Goal: Task Accomplishment & Management: Use online tool/utility

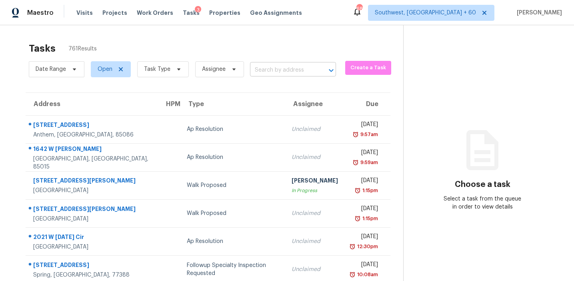
click at [265, 68] on input "text" at bounding box center [282, 70] width 64 height 12
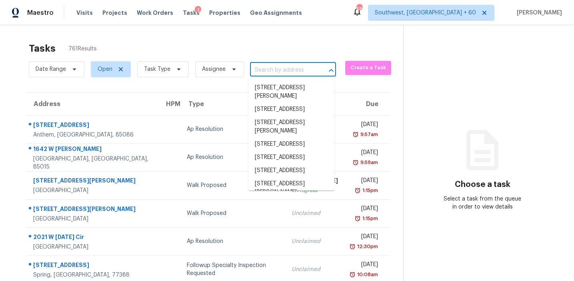
paste input "170 Madison Ave Apt 6, Morristown, NJ 07960"
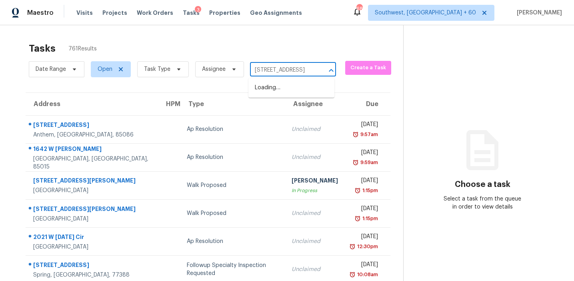
scroll to position [0, 61]
type input "170 Madison Ave Apt 6, Morristown, NJ 07960"
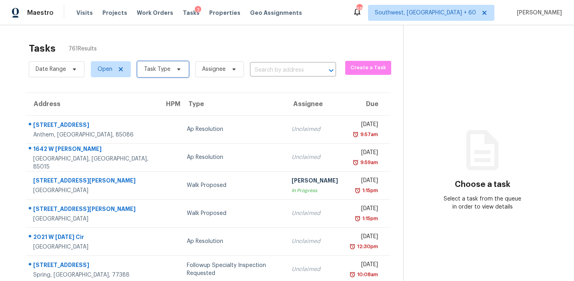
click at [146, 70] on span "Task Type" at bounding box center [157, 69] width 26 height 8
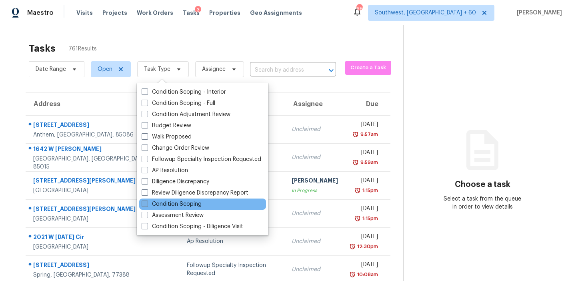
click at [187, 203] on label "Condition Scoping" at bounding box center [172, 204] width 60 height 8
click at [147, 203] on input "Condition Scoping" at bounding box center [144, 202] width 5 height 5
checkbox input "true"
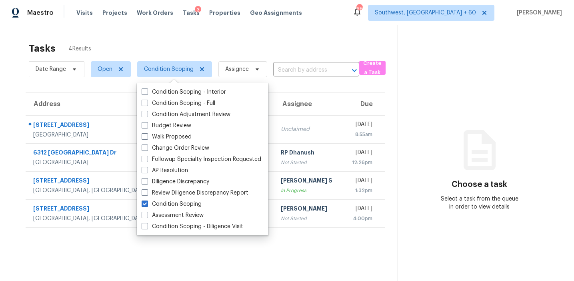
click at [247, 45] on div "Tasks 4 Results" at bounding box center [213, 48] width 369 height 21
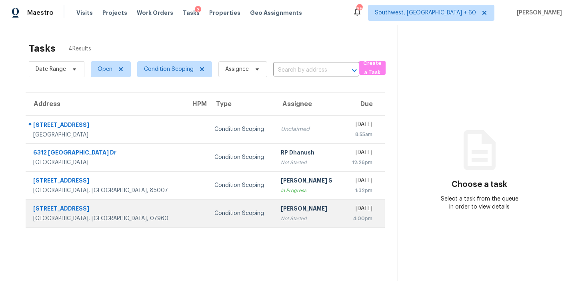
click at [274, 208] on td "Afran Peeran Not Started" at bounding box center [308, 213] width 68 height 28
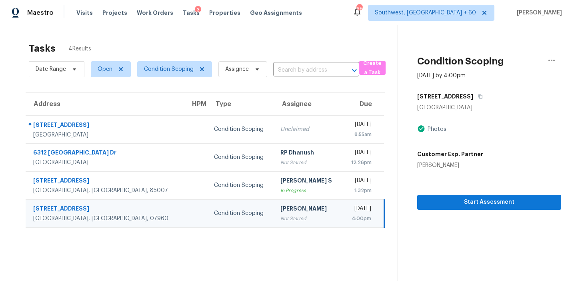
click at [457, 193] on div "Start Assessment" at bounding box center [489, 189] width 144 height 40
click at [457, 203] on span "Start Assessment" at bounding box center [488, 202] width 131 height 10
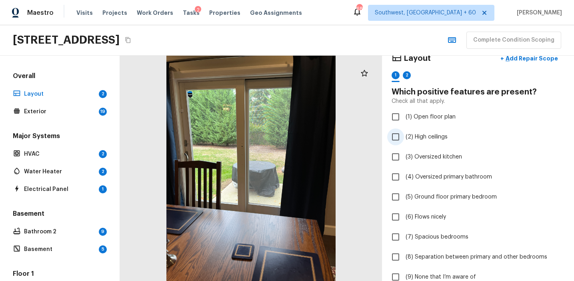
scroll to position [16, 0]
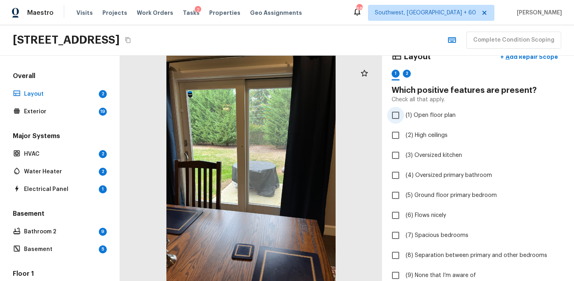
click at [431, 115] on span "(1) Open floor plan" at bounding box center [430, 115] width 50 height 8
click at [404, 115] on input "(1) Open floor plan" at bounding box center [395, 115] width 17 height 17
checkbox input "true"
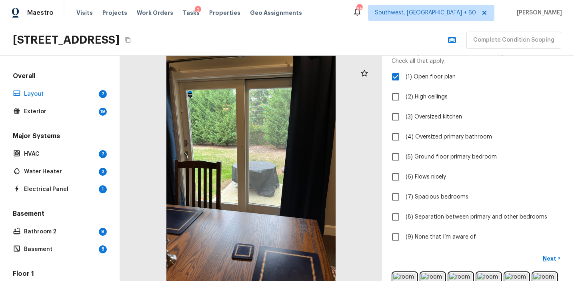
scroll to position [90, 0]
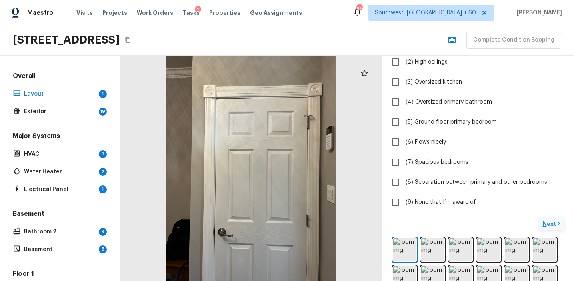
click at [548, 220] on p "Next" at bounding box center [549, 223] width 15 height 8
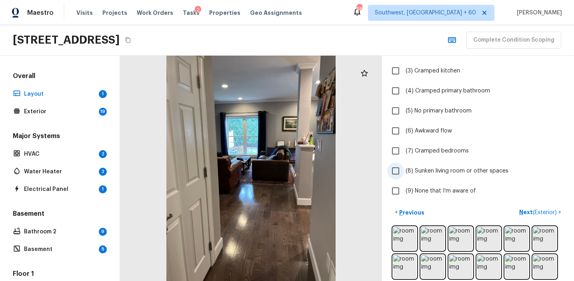
scroll to position [28, 0]
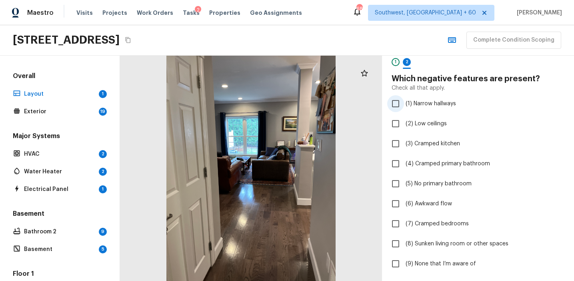
click at [439, 101] on span "(1) Narrow hallways" at bounding box center [430, 104] width 50 height 8
click at [404, 101] on input "(1) Narrow hallways" at bounding box center [395, 103] width 17 height 17
checkbox input "true"
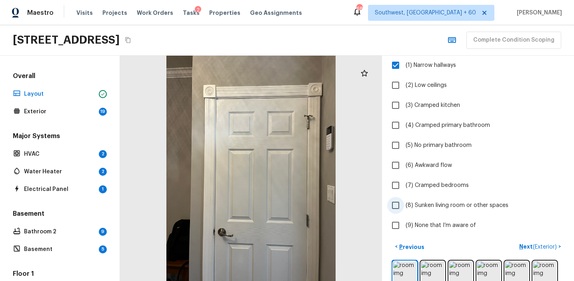
scroll to position [101, 0]
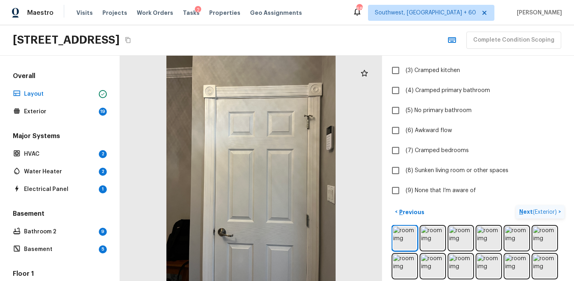
click at [522, 213] on p "Next ( Exterior )" at bounding box center [538, 211] width 39 height 8
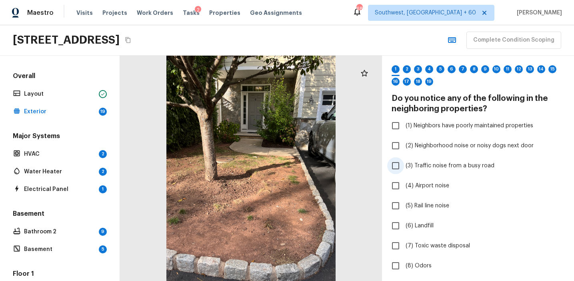
scroll to position [34, 0]
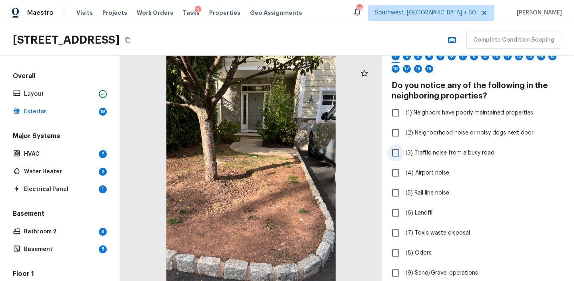
click at [439, 152] on span "(3) Traffic noise from a busy road" at bounding box center [449, 153] width 89 height 8
click at [404, 152] on input "(3) Traffic noise from a busy road" at bounding box center [395, 152] width 17 height 17
checkbox input "true"
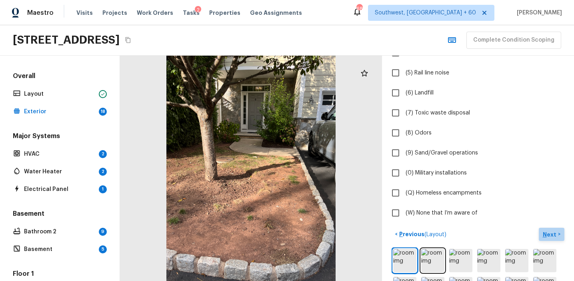
click at [546, 235] on p "Next" at bounding box center [549, 234] width 15 height 8
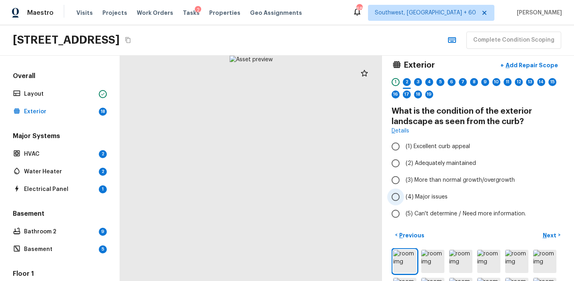
scroll to position [0, 0]
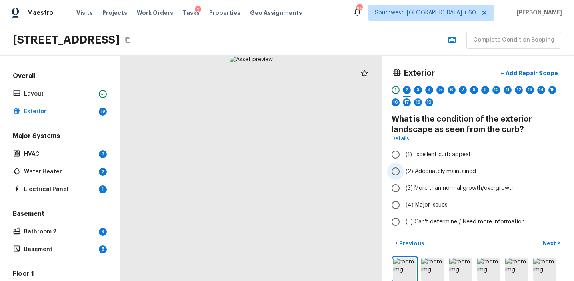
click at [449, 170] on span "(2) Adequately maintained" at bounding box center [440, 171] width 70 height 8
click at [404, 170] on input "(2) Adequately maintained" at bounding box center [395, 171] width 17 height 17
radio input "true"
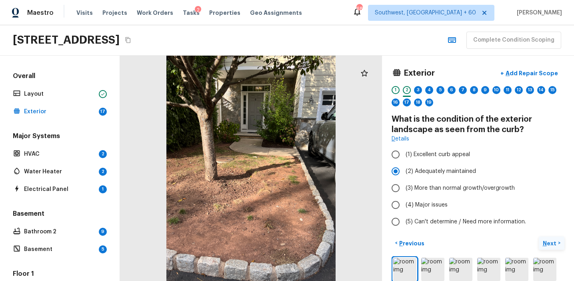
click at [546, 241] on p "Next" at bounding box center [549, 243] width 15 height 8
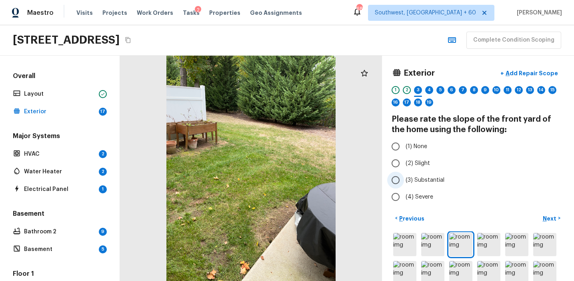
click at [430, 176] on span "(3) Substantial" at bounding box center [424, 180] width 39 height 8
click at [404, 176] on input "(3) Substantial" at bounding box center [395, 180] width 17 height 17
radio input "true"
click at [551, 218] on p "Next" at bounding box center [549, 218] width 15 height 8
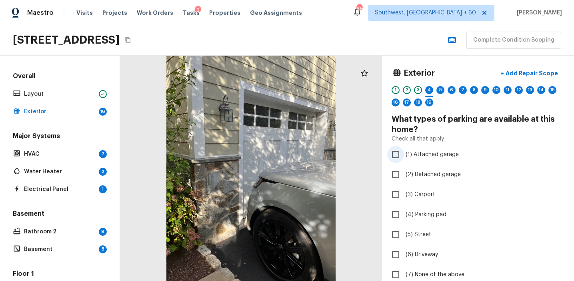
click at [429, 154] on span "(1) Attached garage" at bounding box center [431, 154] width 53 height 8
click at [404, 154] on input "(1) Attached garage" at bounding box center [395, 154] width 17 height 17
checkbox input "true"
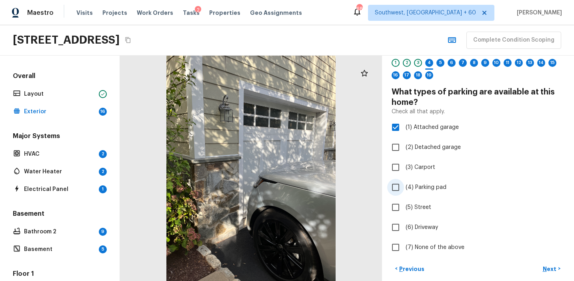
scroll to position [43, 0]
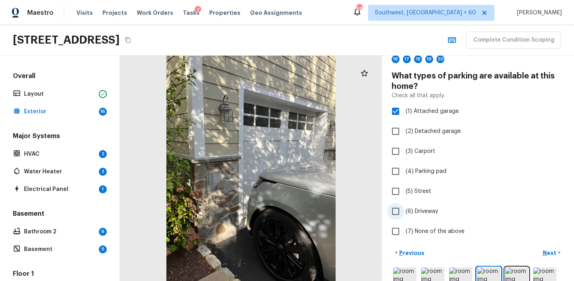
click at [425, 217] on label "(6) Driveway" at bounding box center [472, 211] width 171 height 17
click at [404, 217] on input "(6) Driveway" at bounding box center [395, 211] width 17 height 17
checkbox input "true"
click at [546, 246] on button "Next >" at bounding box center [551, 252] width 26 height 13
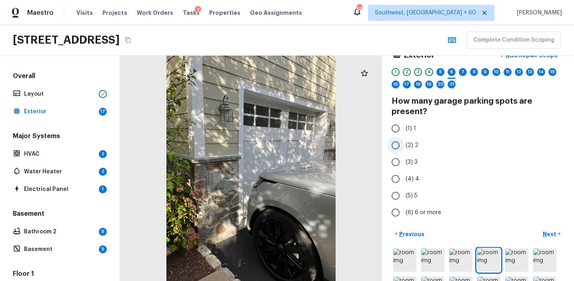
scroll to position [10, 0]
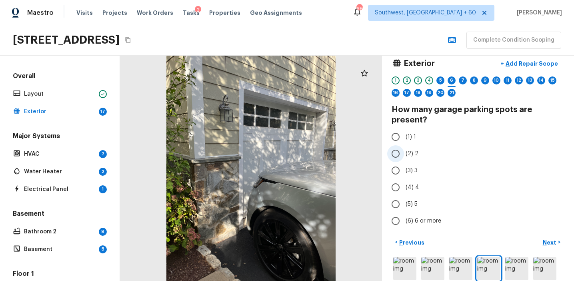
click at [410, 153] on span "(2) 2" at bounding box center [411, 154] width 13 height 8
click at [404, 153] on input "(2) 2" at bounding box center [395, 153] width 17 height 17
radio input "true"
click at [407, 135] on span "(1) 1" at bounding box center [410, 137] width 10 height 8
click at [404, 135] on input "(1) 1" at bounding box center [395, 136] width 17 height 17
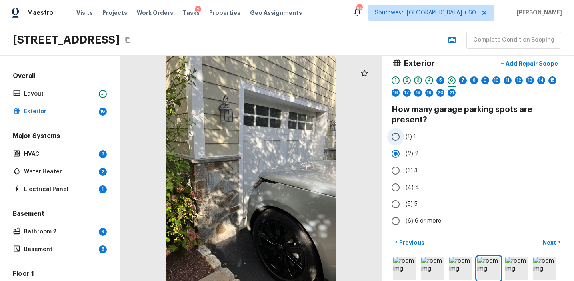
radio input "true"
click at [546, 239] on p "Next" at bounding box center [549, 242] width 15 height 8
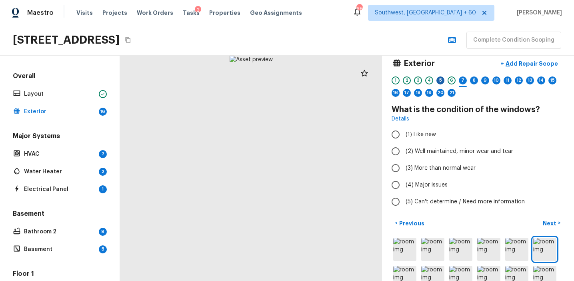
click at [441, 82] on div "5" at bounding box center [440, 80] width 8 height 8
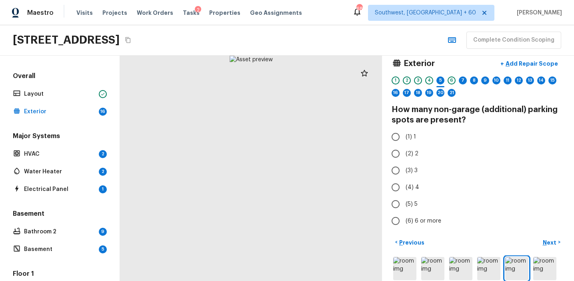
click at [456, 80] on div "1 2 3 4 5 6 7 8 9 10 11 12 13 14 15 16 17 18 19 20 21" at bounding box center [477, 88] width 173 height 25
click at [449, 80] on div "6" at bounding box center [451, 80] width 8 height 8
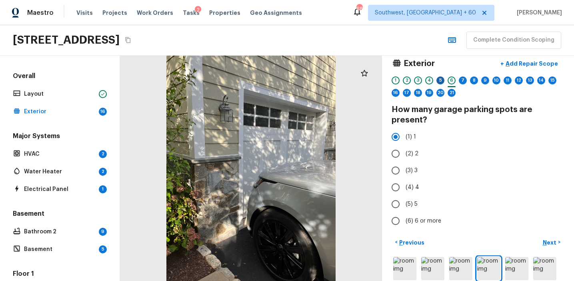
click at [437, 82] on div "5" at bounding box center [440, 80] width 8 height 8
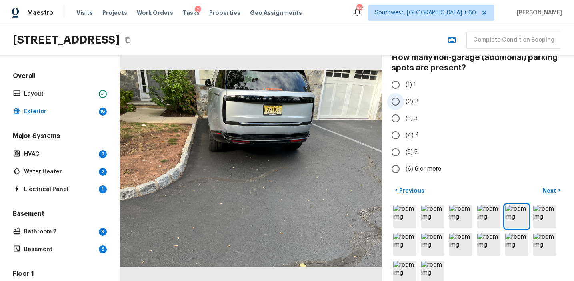
scroll to position [76, 0]
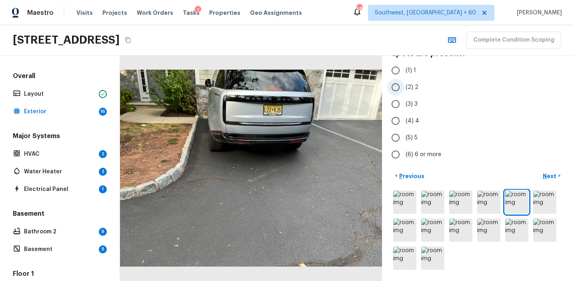
click at [419, 86] on label "(2) 2" at bounding box center [472, 87] width 171 height 17
click at [404, 86] on input "(2) 2" at bounding box center [395, 87] width 17 height 17
radio input "true"
click at [549, 179] on p "Next" at bounding box center [549, 176] width 15 height 8
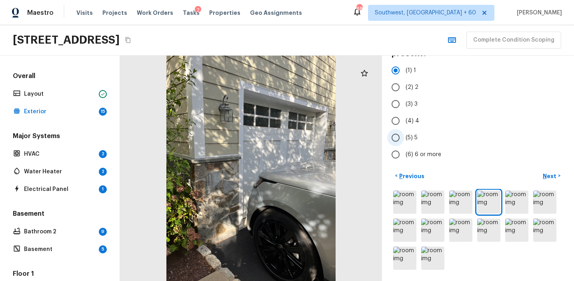
scroll to position [0, 0]
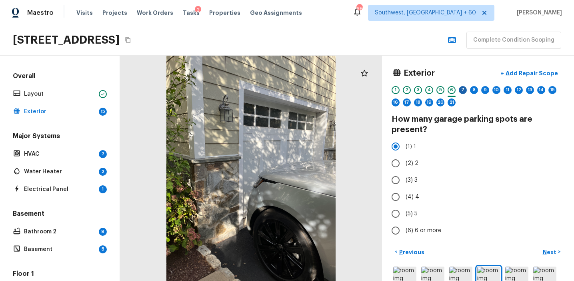
click at [463, 89] on div "7" at bounding box center [463, 90] width 8 height 8
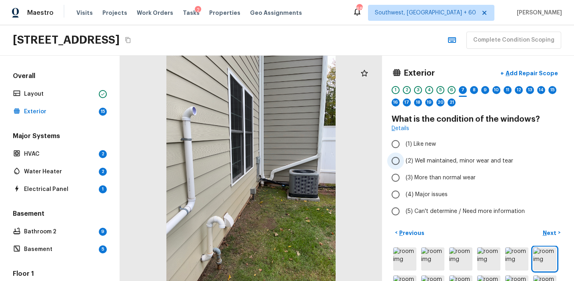
click at [432, 157] on span "(2) Well maintained, minor wear and tear" at bounding box center [459, 161] width 108 height 8
click at [404, 157] on input "(2) Well maintained, minor wear and tear" at bounding box center [395, 160] width 17 height 17
radio input "true"
click at [543, 227] on button "Next >" at bounding box center [551, 232] width 26 height 13
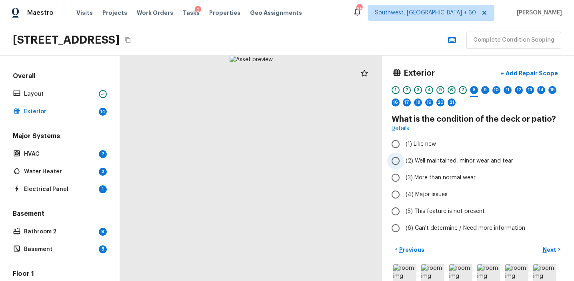
click at [432, 159] on span "(2) Well maintained, minor wear and tear" at bounding box center [459, 161] width 108 height 8
click at [404, 159] on input "(2) Well maintained, minor wear and tear" at bounding box center [395, 160] width 17 height 17
radio input "true"
click at [545, 245] on button "Next >" at bounding box center [551, 249] width 26 height 13
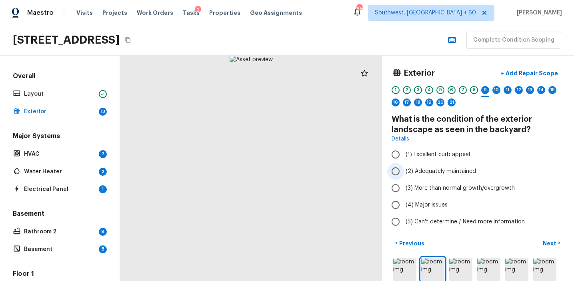
click at [463, 171] on span "(2) Adequately maintained" at bounding box center [440, 171] width 70 height 8
click at [404, 171] on input "(2) Adequately maintained" at bounding box center [395, 171] width 17 height 17
radio input "true"
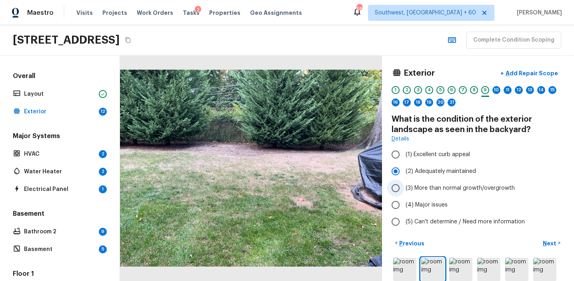
click at [473, 187] on span "(3) More than normal growth/overgrowth" at bounding box center [459, 188] width 109 height 8
click at [404, 187] on input "(3) More than normal growth/overgrowth" at bounding box center [395, 187] width 17 height 17
radio input "true"
click at [547, 241] on p "Next" at bounding box center [549, 243] width 15 height 8
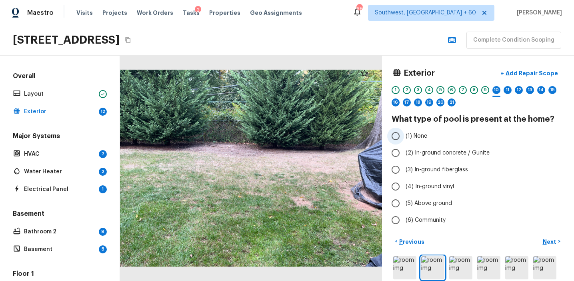
click at [431, 135] on label "(1) None" at bounding box center [472, 136] width 171 height 17
click at [404, 135] on input "(1) None" at bounding box center [395, 136] width 17 height 17
radio input "true"
click at [549, 244] on p "Next" at bounding box center [549, 241] width 15 height 8
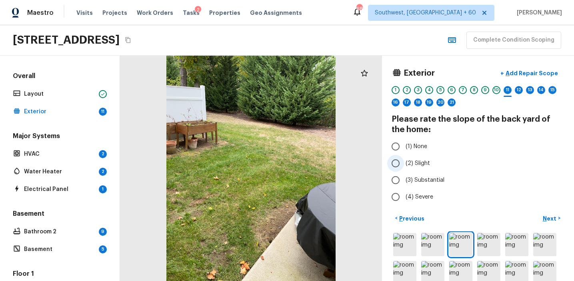
click at [425, 162] on span "(2) Slight" at bounding box center [417, 163] width 24 height 8
click at [404, 162] on input "(2) Slight" at bounding box center [395, 163] width 17 height 17
radio input "true"
click at [429, 174] on label "(3) Substantial" at bounding box center [472, 180] width 171 height 17
click at [404, 174] on input "(3) Substantial" at bounding box center [395, 180] width 17 height 17
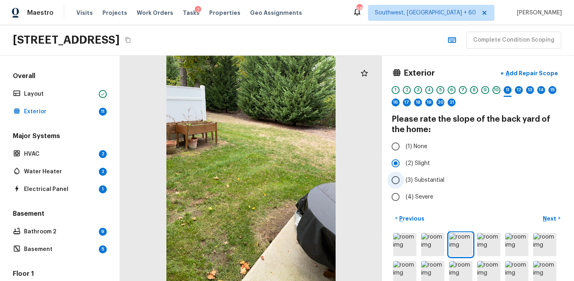
radio input "true"
click at [551, 213] on button "Next >" at bounding box center [551, 217] width 26 height 13
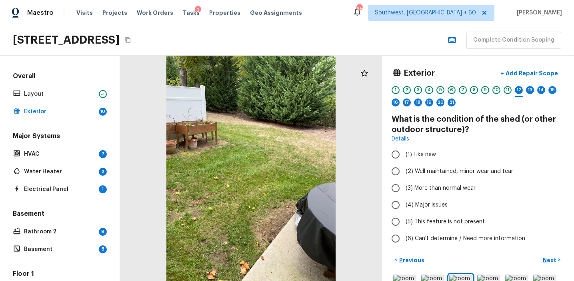
click at [406, 88] on div "2" at bounding box center [407, 90] width 8 height 8
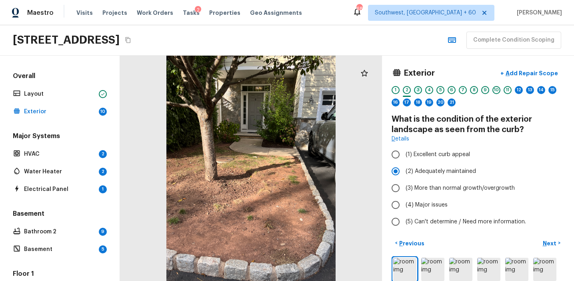
click at [415, 88] on div "3" at bounding box center [418, 90] width 8 height 8
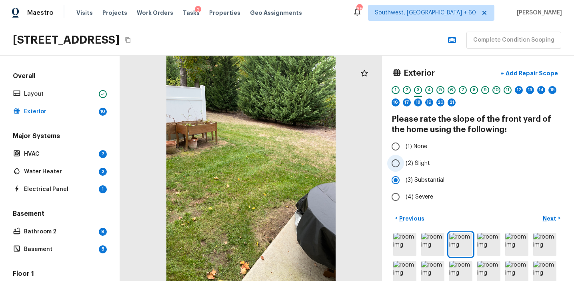
click at [413, 160] on span "(2) Slight" at bounding box center [417, 163] width 24 height 8
click at [404, 160] on input "(2) Slight" at bounding box center [395, 163] width 17 height 17
radio input "true"
click at [545, 217] on p "Next" at bounding box center [549, 218] width 15 height 8
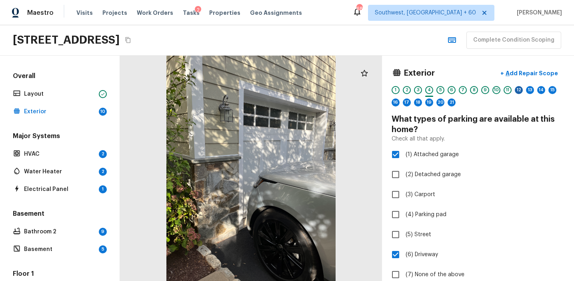
click at [519, 92] on div "12" at bounding box center [519, 90] width 8 height 8
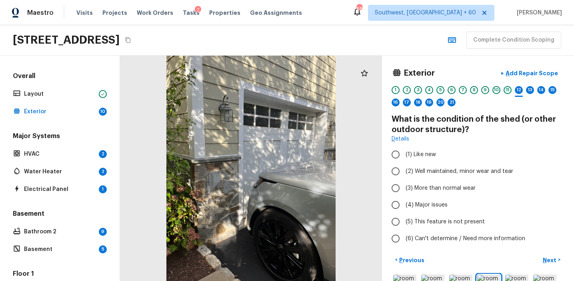
click at [508, 89] on div "11" at bounding box center [507, 90] width 8 height 8
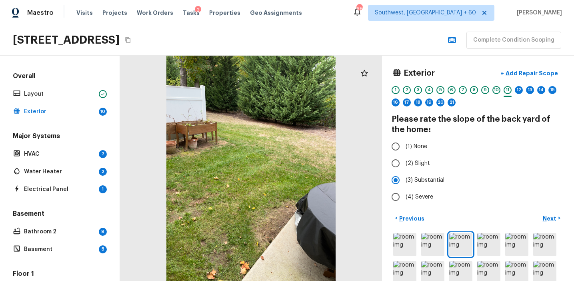
click at [514, 89] on div "1 2 3 4 5 6 7 8 9 10 11 12 13 14 15 16 17 18 19 20 21" at bounding box center [477, 98] width 173 height 25
click at [519, 90] on div "12" at bounding box center [519, 90] width 8 height 8
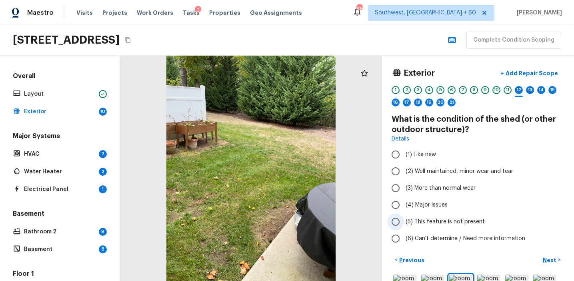
click at [445, 221] on span "(5) This feature is not present" at bounding box center [444, 221] width 79 height 8
click at [404, 221] on input "(5) This feature is not present" at bounding box center [395, 221] width 17 height 17
radio input "true"
click at [546, 261] on p "Next" at bounding box center [549, 260] width 15 height 8
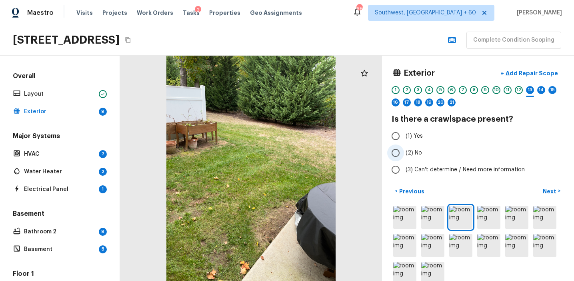
click at [416, 155] on span "(2) No" at bounding box center [413, 153] width 16 height 8
click at [404, 155] on input "(2) No" at bounding box center [395, 152] width 17 height 17
radio input "true"
click at [546, 192] on p "Next" at bounding box center [549, 191] width 15 height 8
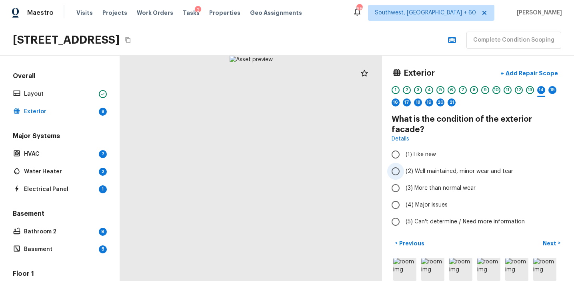
click at [449, 167] on span "(2) Well maintained, minor wear and tear" at bounding box center [459, 171] width 108 height 8
click at [404, 163] on input "(2) Well maintained, minor wear and tear" at bounding box center [395, 171] width 17 height 17
radio input "true"
click at [551, 94] on div "15" at bounding box center [552, 92] width 8 height 12
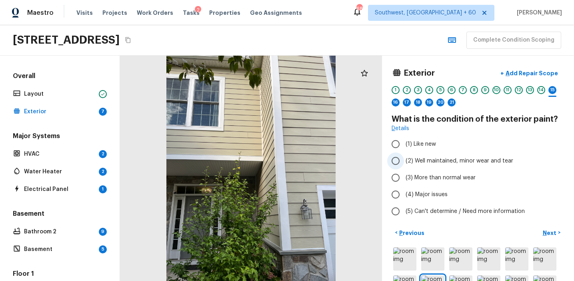
click at [465, 157] on span "(2) Well maintained, minor wear and tear" at bounding box center [459, 161] width 108 height 8
click at [404, 157] on input "(2) Well maintained, minor wear and tear" at bounding box center [395, 160] width 17 height 17
radio input "true"
click at [397, 106] on div "16" at bounding box center [395, 104] width 8 height 12
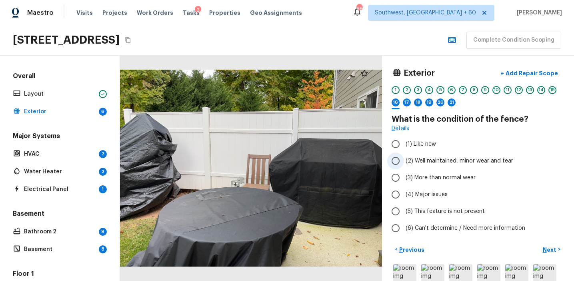
click at [423, 164] on span "(2) Well maintained, minor wear and tear" at bounding box center [459, 161] width 108 height 8
click at [404, 164] on input "(2) Well maintained, minor wear and tear" at bounding box center [395, 160] width 17 height 17
radio input "true"
click at [550, 248] on p "Next" at bounding box center [549, 249] width 15 height 8
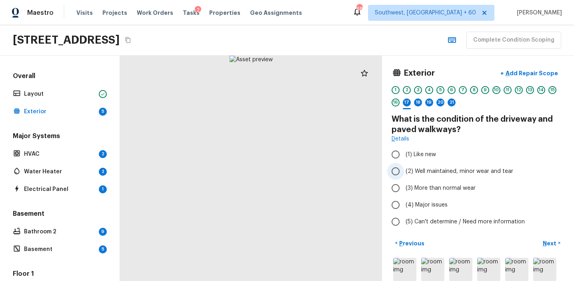
click at [427, 171] on span "(2) Well maintained, minor wear and tear" at bounding box center [459, 171] width 108 height 8
click at [404, 171] on input "(2) Well maintained, minor wear and tear" at bounding box center [395, 171] width 17 height 17
radio input "true"
click at [543, 241] on p "Next" at bounding box center [549, 243] width 15 height 8
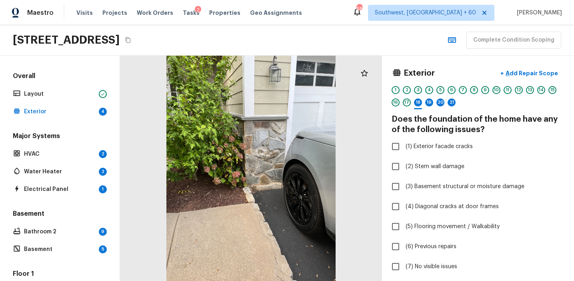
scroll to position [92, 0]
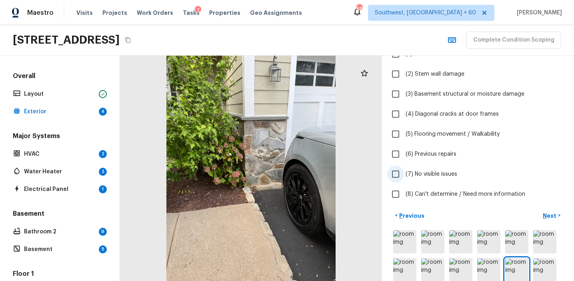
click at [430, 176] on span "(7) No visible issues" at bounding box center [431, 174] width 52 height 8
click at [404, 176] on input "(7) No visible issues" at bounding box center [395, 174] width 17 height 17
checkbox input "true"
click at [542, 211] on button "Next >" at bounding box center [551, 215] width 26 height 13
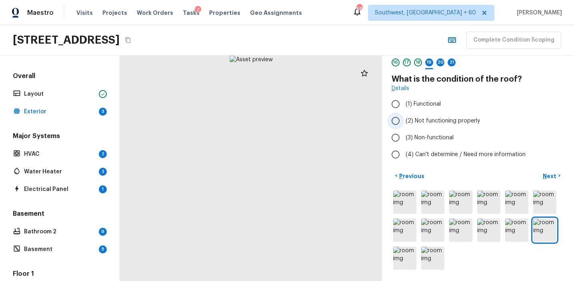
click at [450, 120] on span "(2) Not functioning properly" at bounding box center [442, 121] width 74 height 8
click at [404, 120] on input "(2) Not functioning properly" at bounding box center [395, 120] width 17 height 17
radio input "true"
click at [442, 102] on label "(1) Functional" at bounding box center [472, 104] width 171 height 17
click at [404, 102] on input "(1) Functional" at bounding box center [395, 104] width 17 height 17
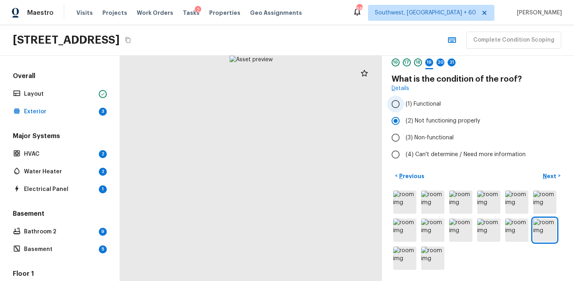
radio input "true"
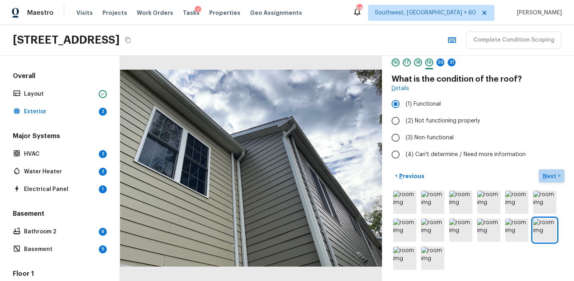
click at [545, 176] on p "Next" at bounding box center [549, 176] width 15 height 8
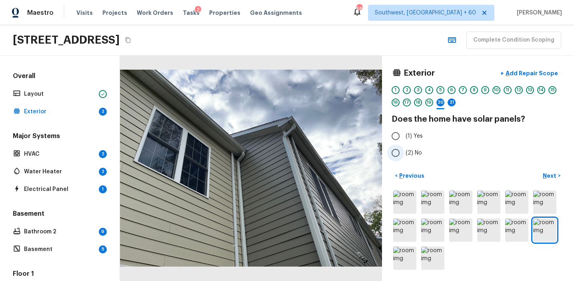
click at [411, 156] on span "(2) No" at bounding box center [413, 153] width 16 height 8
click at [404, 156] on input "(2) No" at bounding box center [395, 152] width 17 height 17
radio input "true"
click at [546, 176] on p "Next" at bounding box center [549, 176] width 15 height 8
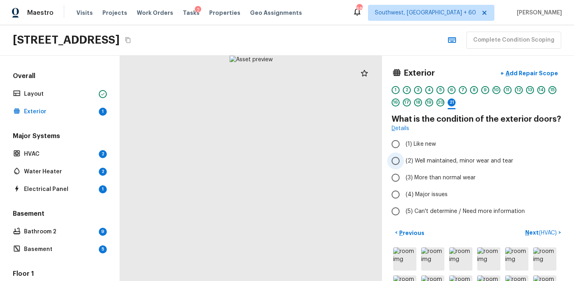
click at [443, 161] on span "(2) Well maintained, minor wear and tear" at bounding box center [459, 161] width 108 height 8
click at [404, 161] on input "(2) Well maintained, minor wear and tear" at bounding box center [395, 160] width 17 height 17
radio input "true"
click at [529, 232] on p "Next ( HVAC )" at bounding box center [541, 232] width 33 height 8
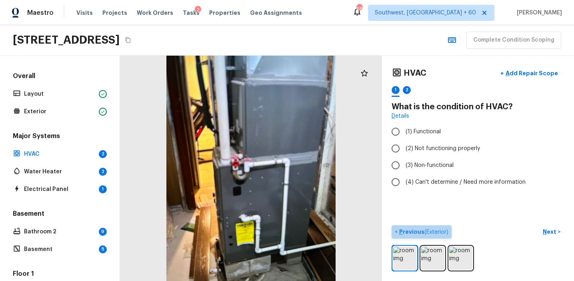
click at [401, 227] on p "Previous ( Exterior )" at bounding box center [422, 231] width 51 height 8
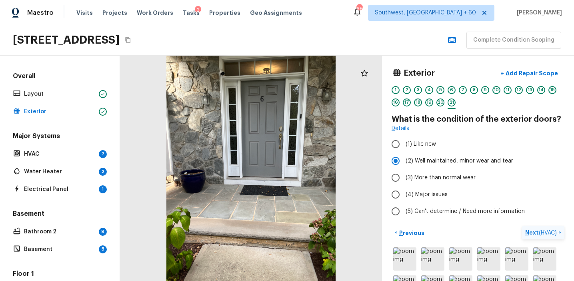
click at [525, 238] on button "Next ( HVAC ) >" at bounding box center [543, 232] width 42 height 13
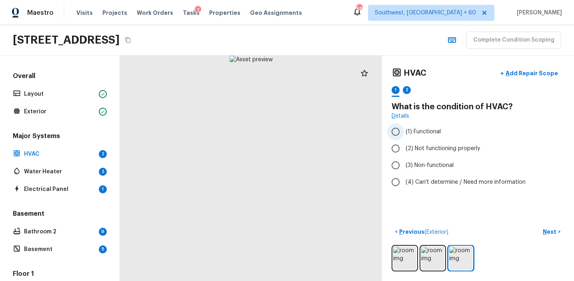
click at [439, 132] on span "(1) Functional" at bounding box center [422, 132] width 35 height 8
click at [404, 132] on input "(1) Functional" at bounding box center [395, 131] width 17 height 17
radio input "true"
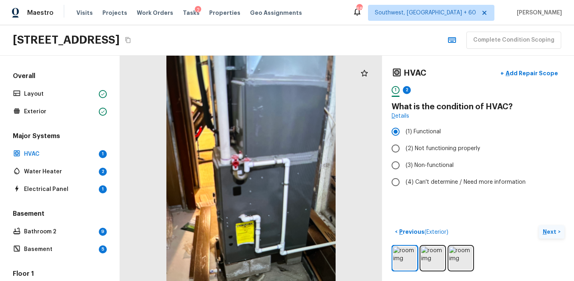
click at [546, 228] on p "Next" at bounding box center [549, 231] width 15 height 8
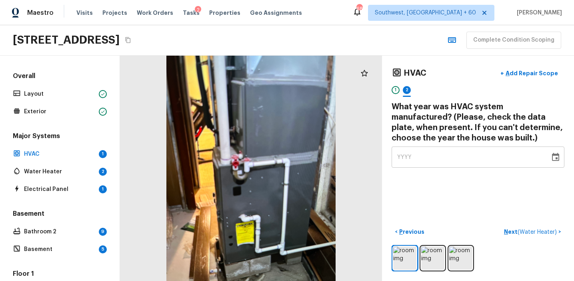
click at [434, 157] on div "YYYY" at bounding box center [470, 156] width 147 height 21
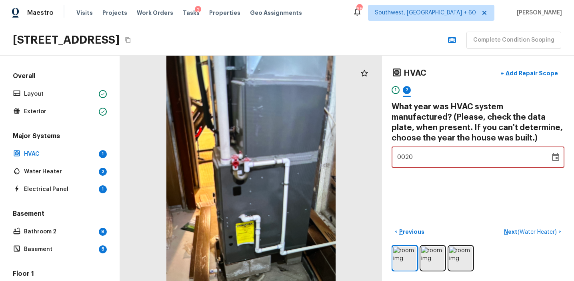
type input "2018"
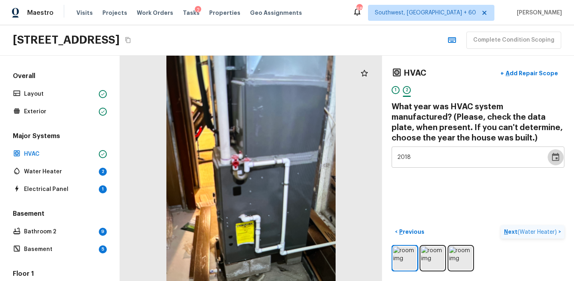
click at [515, 229] on p "Next ( Water Heater )" at bounding box center [531, 231] width 54 height 8
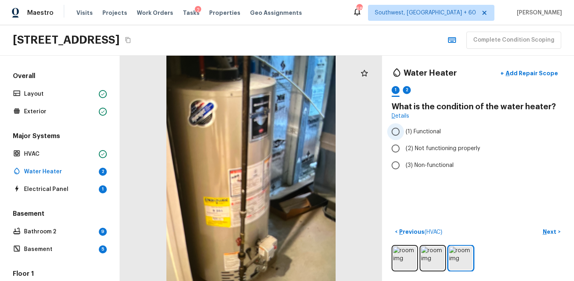
click at [420, 132] on span "(1) Functional" at bounding box center [422, 132] width 35 height 8
click at [404, 132] on input "(1) Functional" at bounding box center [395, 131] width 17 height 17
radio input "true"
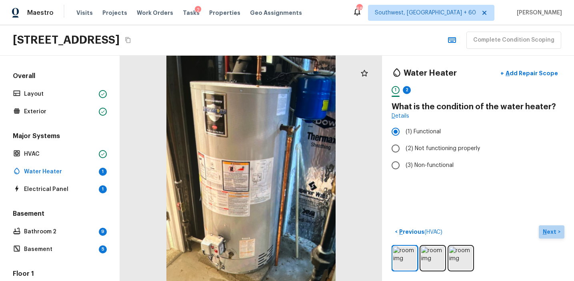
click at [549, 228] on p "Next" at bounding box center [549, 231] width 15 height 8
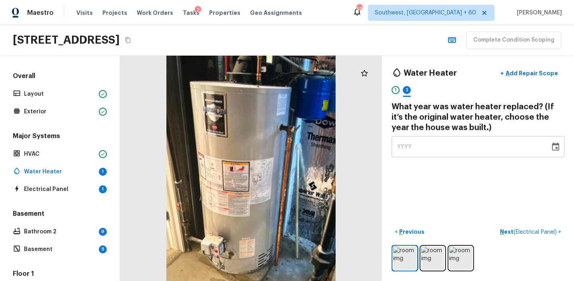
click at [430, 148] on div "YYYY" at bounding box center [470, 146] width 147 height 21
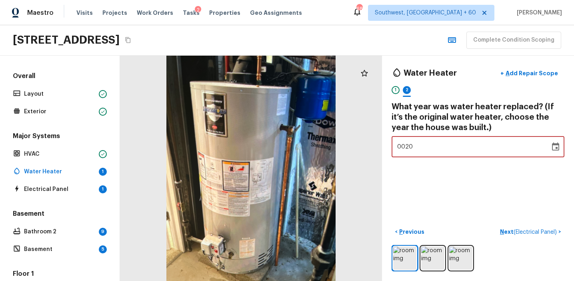
type input "2018"
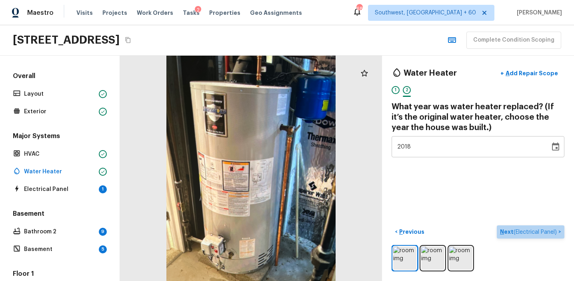
click at [504, 230] on p "Next ( Electrical Panel )" at bounding box center [529, 231] width 58 height 8
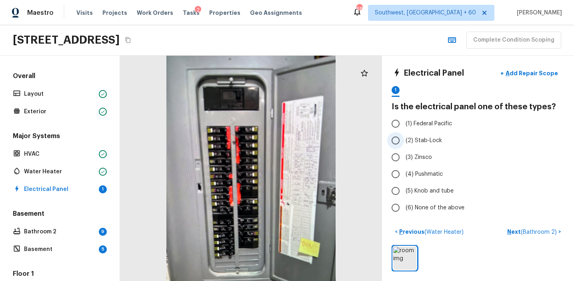
click at [408, 140] on span "(2) Stab-Lock" at bounding box center [423, 140] width 36 height 8
click at [404, 140] on input "(2) Stab-Lock" at bounding box center [395, 140] width 17 height 17
radio input "true"
click at [516, 233] on p "Next ( Bathroom 2 )" at bounding box center [532, 231] width 51 height 8
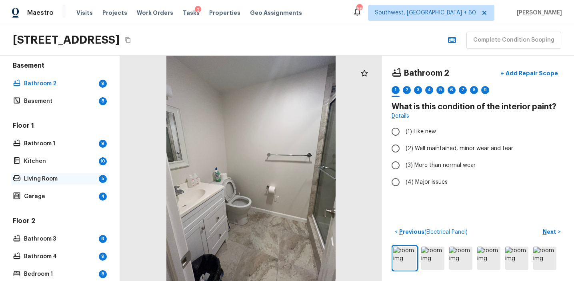
scroll to position [158, 0]
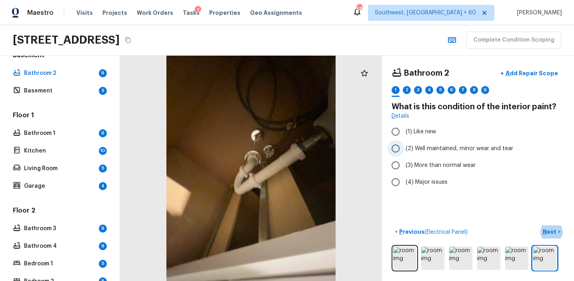
click at [457, 148] on span "(2) Well maintained, minor wear and tear" at bounding box center [459, 148] width 108 height 8
click at [404, 148] on input "(2) Well maintained, minor wear and tear" at bounding box center [395, 148] width 17 height 17
radio input "true"
click at [544, 234] on p "Next" at bounding box center [549, 231] width 15 height 8
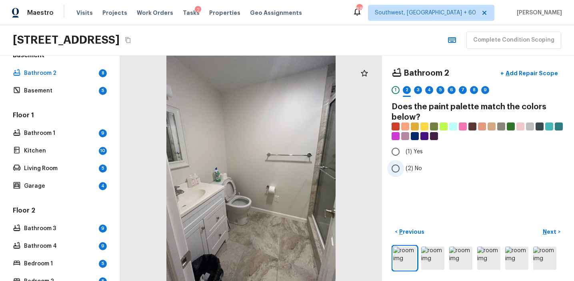
click at [410, 168] on span "(2) No" at bounding box center [413, 168] width 16 height 8
click at [404, 168] on input "(2) No" at bounding box center [395, 168] width 17 height 17
radio input "true"
click at [548, 229] on p "Next" at bounding box center [549, 231] width 15 height 8
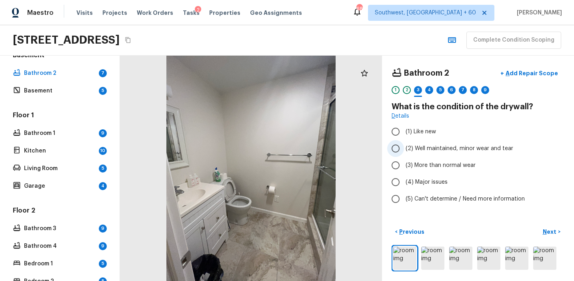
click at [426, 152] on span "(2) Well maintained, minor wear and tear" at bounding box center [459, 148] width 108 height 8
click at [404, 152] on input "(2) Well maintained, minor wear and tear" at bounding box center [395, 148] width 17 height 17
radio input "true"
click at [551, 234] on p "Next" at bounding box center [549, 231] width 15 height 8
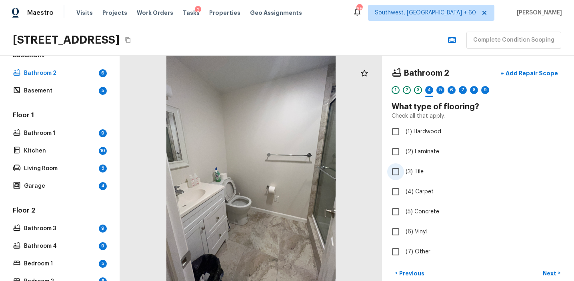
click at [424, 175] on label "(3) Tile" at bounding box center [472, 171] width 171 height 17
click at [404, 175] on input "(3) Tile" at bounding box center [395, 171] width 17 height 17
checkbox input "true"
click at [547, 271] on p "Next" at bounding box center [549, 273] width 15 height 8
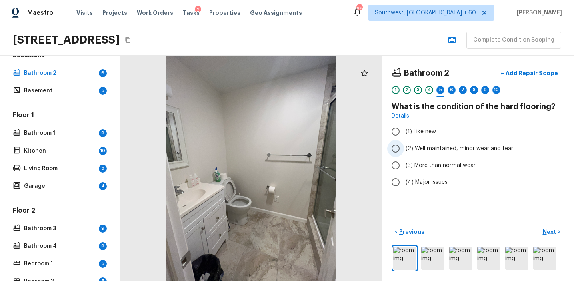
click at [440, 148] on span "(2) Well maintained, minor wear and tear" at bounding box center [459, 148] width 108 height 8
click at [404, 148] on input "(2) Well maintained, minor wear and tear" at bounding box center [395, 148] width 17 height 17
radio input "true"
click at [542, 232] on button "Next >" at bounding box center [551, 231] width 26 height 13
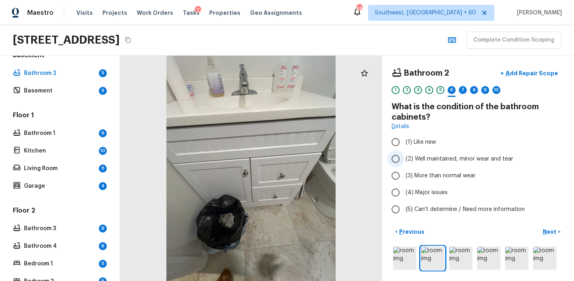
click at [443, 156] on span "(2) Well maintained, minor wear and tear" at bounding box center [459, 159] width 108 height 8
click at [404, 156] on input "(2) Well maintained, minor wear and tear" at bounding box center [395, 158] width 17 height 17
radio input "true"
click at [548, 233] on p "Next" at bounding box center [549, 231] width 15 height 8
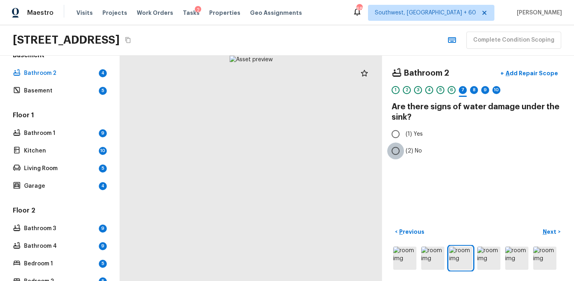
click at [398, 150] on input "(2) No" at bounding box center [395, 150] width 17 height 17
radio input "true"
click at [545, 229] on p "Next" at bounding box center [549, 231] width 15 height 8
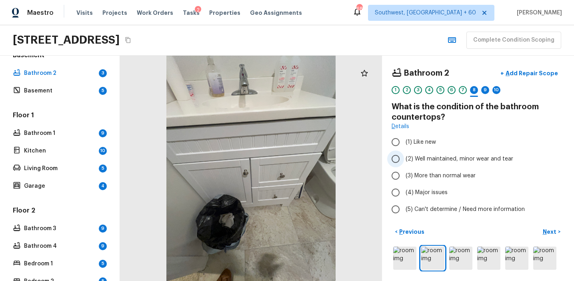
click at [418, 154] on label "(2) Well maintained, minor wear and tear" at bounding box center [472, 158] width 171 height 17
click at [404, 154] on input "(2) Well maintained, minor wear and tear" at bounding box center [395, 158] width 17 height 17
radio input "true"
click at [546, 228] on p "Next" at bounding box center [549, 231] width 15 height 8
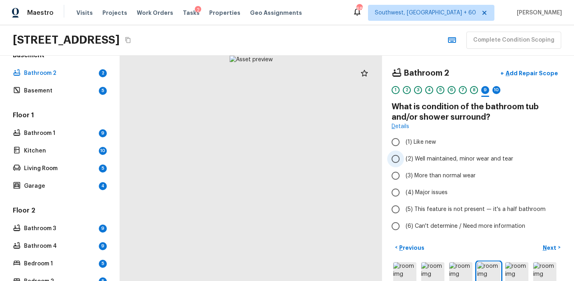
click at [453, 160] on span "(2) Well maintained, minor wear and tear" at bounding box center [459, 159] width 108 height 8
click at [404, 160] on input "(2) Well maintained, minor wear and tear" at bounding box center [395, 158] width 17 height 17
radio input "true"
click at [547, 248] on p "Next" at bounding box center [549, 247] width 15 height 8
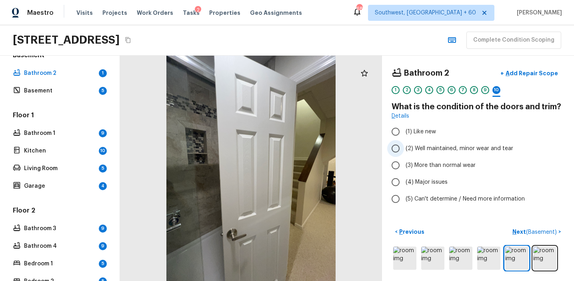
click at [474, 141] on label "(2) Well maintained, minor wear and tear" at bounding box center [472, 148] width 171 height 17
click at [404, 141] on input "(2) Well maintained, minor wear and tear" at bounding box center [395, 148] width 17 height 17
radio input "true"
click at [518, 227] on p "Next ( Basement )" at bounding box center [535, 231] width 46 height 8
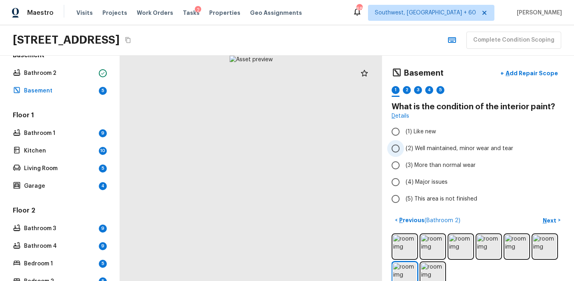
scroll to position [5, 0]
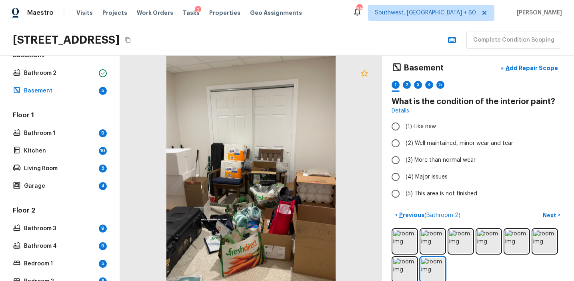
click at [365, 74] on icon at bounding box center [364, 73] width 10 height 10
click at [524, 62] on button "+ Add Repair Scope" at bounding box center [529, 68] width 70 height 16
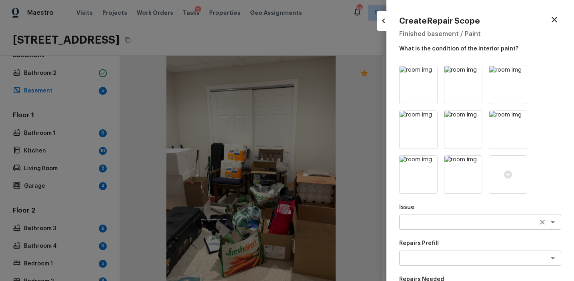
click at [433, 220] on textarea at bounding box center [469, 222] width 132 height 8
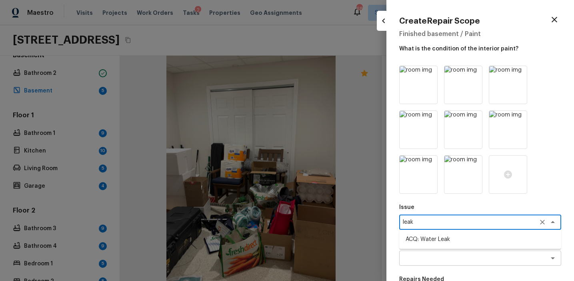
click at [449, 243] on li "ACQ: Water Leak" at bounding box center [480, 239] width 162 height 13
type textarea "ACQ: Water Leak"
click at [446, 260] on textarea at bounding box center [469, 258] width 132 height 8
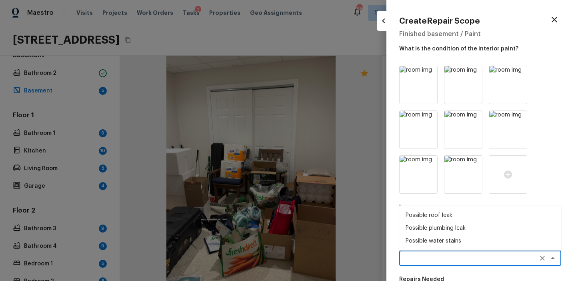
click at [443, 239] on li "Possible water stains" at bounding box center [480, 240] width 162 height 13
type textarea "Possible water stains"
type textarea "Acquisition Scope: Possible water stains"
type input "$500.00"
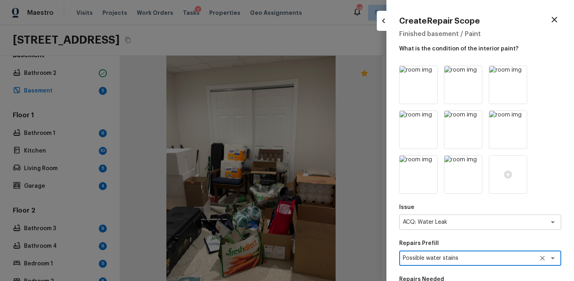
scroll to position [164, 0]
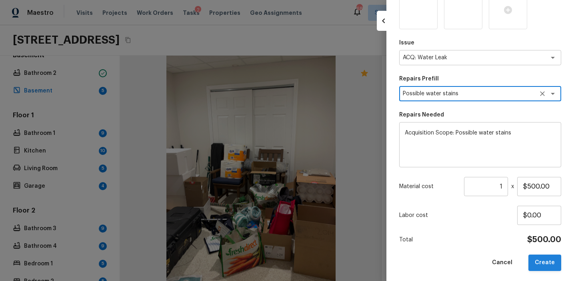
click at [540, 260] on button "Create" at bounding box center [544, 262] width 33 height 16
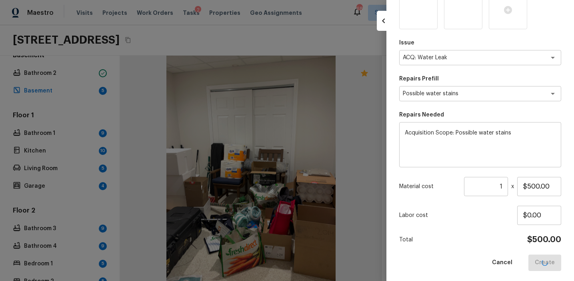
type input "$0.00"
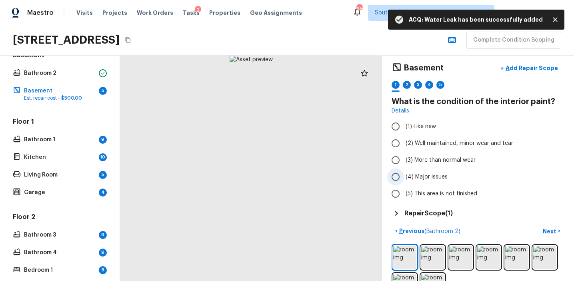
scroll to position [32, 0]
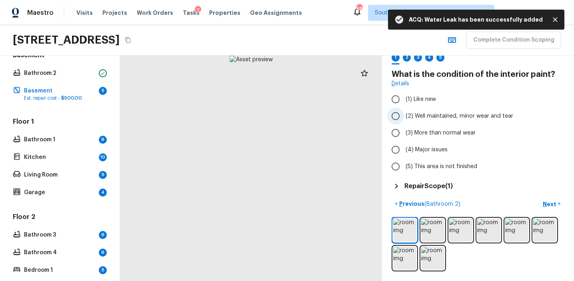
click at [442, 114] on span "(2) Well maintained, minor wear and tear" at bounding box center [459, 116] width 108 height 8
click at [404, 114] on input "(2) Well maintained, minor wear and tear" at bounding box center [395, 116] width 17 height 17
radio input "true"
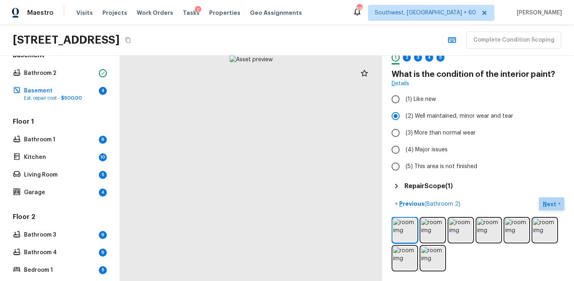
click at [552, 207] on p "Next" at bounding box center [549, 204] width 15 height 8
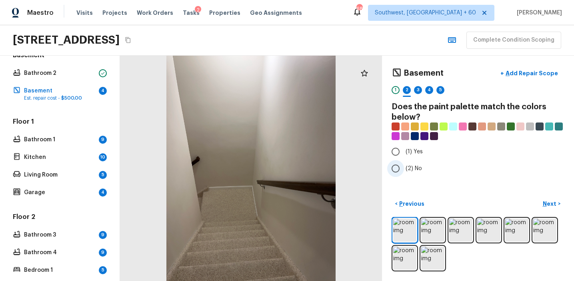
click at [413, 166] on span "(2) No" at bounding box center [413, 168] width 16 height 8
click at [404, 166] on input "(2) No" at bounding box center [395, 168] width 17 height 17
radio input "true"
click at [549, 201] on p "Next" at bounding box center [549, 203] width 15 height 8
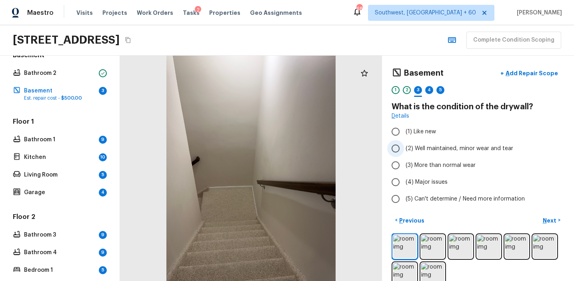
click at [435, 150] on span "(2) Well maintained, minor wear and tear" at bounding box center [459, 148] width 108 height 8
click at [404, 150] on input "(2) Well maintained, minor wear and tear" at bounding box center [395, 148] width 17 height 17
radio input "true"
click at [545, 217] on p "Next" at bounding box center [549, 220] width 15 height 8
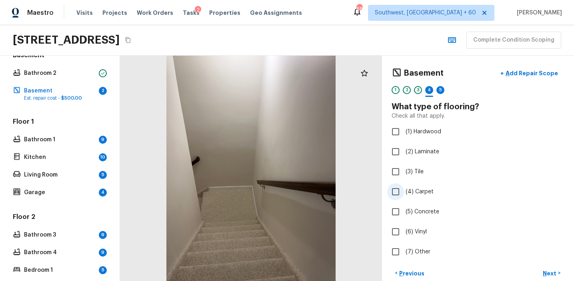
click at [422, 191] on span "(4) Carpet" at bounding box center [419, 191] width 28 height 8
click at [404, 191] on input "(4) Carpet" at bounding box center [395, 191] width 17 height 17
checkbox input "true"
click at [545, 273] on p "Next" at bounding box center [549, 273] width 15 height 8
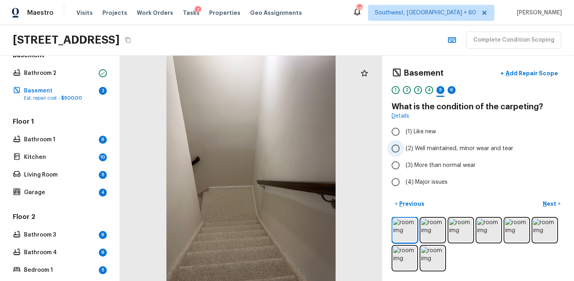
click at [434, 150] on span "(2) Well maintained, minor wear and tear" at bounding box center [459, 148] width 108 height 8
click at [404, 150] on input "(2) Well maintained, minor wear and tear" at bounding box center [395, 148] width 17 height 17
radio input "true"
click at [435, 230] on img at bounding box center [432, 229] width 23 height 23
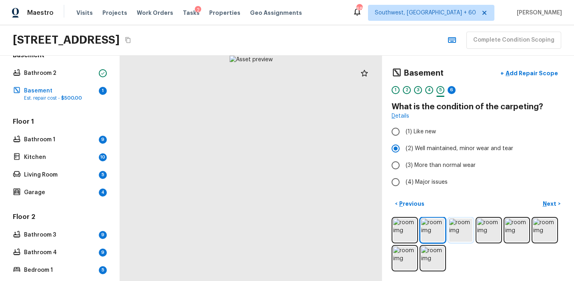
click at [466, 232] on img at bounding box center [460, 229] width 23 height 23
click at [495, 234] on img at bounding box center [488, 229] width 23 height 23
click at [515, 230] on img at bounding box center [516, 229] width 23 height 23
click at [529, 233] on div at bounding box center [477, 244] width 173 height 54
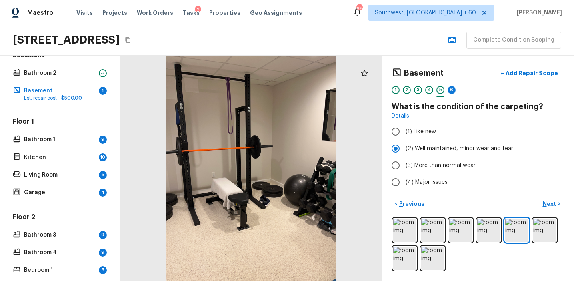
click at [529, 233] on div at bounding box center [477, 244] width 173 height 54
click at [546, 233] on img at bounding box center [544, 229] width 23 height 23
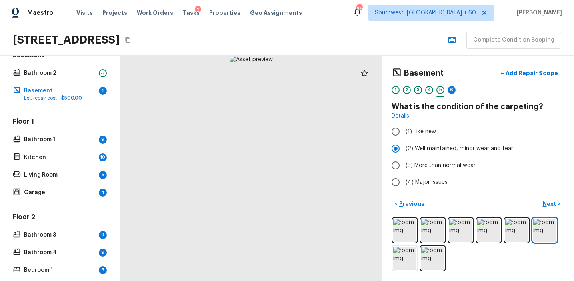
click at [401, 267] on img at bounding box center [404, 257] width 23 height 23
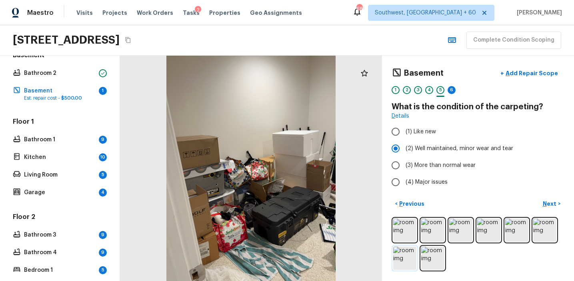
click at [415, 267] on img at bounding box center [404, 257] width 23 height 23
click at [403, 267] on img at bounding box center [404, 257] width 23 height 23
click at [407, 233] on img at bounding box center [404, 229] width 23 height 23
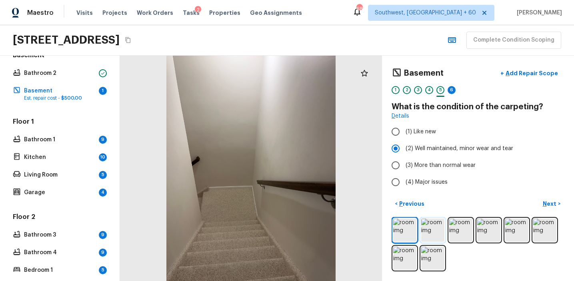
click at [430, 233] on img at bounding box center [432, 229] width 23 height 23
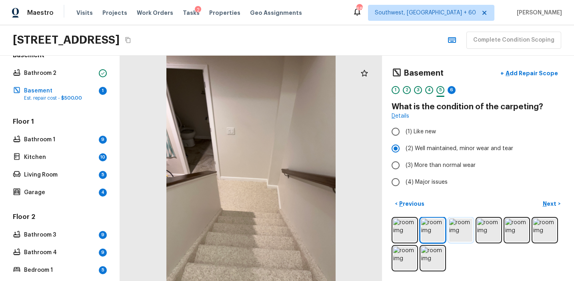
click at [450, 231] on img at bounding box center [460, 229] width 23 height 23
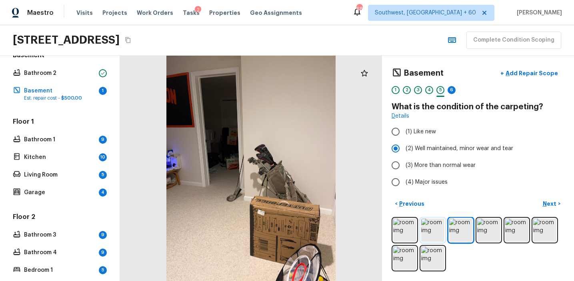
click at [427, 229] on img at bounding box center [432, 229] width 23 height 23
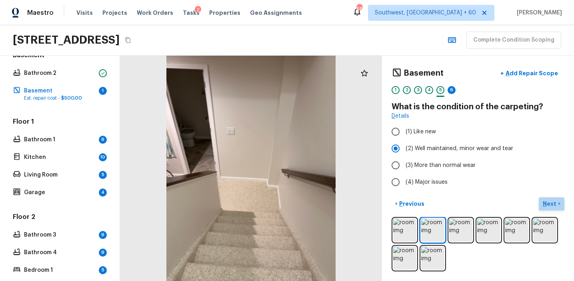
click at [550, 200] on p "Next" at bounding box center [549, 203] width 15 height 8
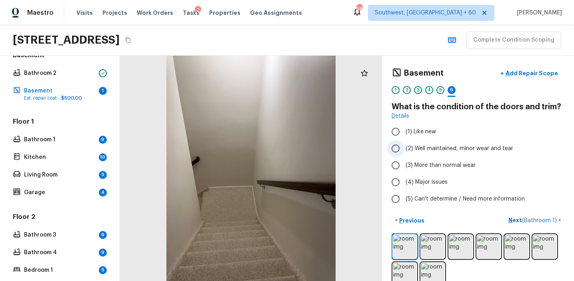
click at [511, 146] on label "(2) Well maintained, minor wear and tear" at bounding box center [472, 148] width 171 height 17
click at [404, 146] on input "(2) Well maintained, minor wear and tear" at bounding box center [395, 148] width 17 height 17
radio input "true"
click at [511, 215] on button "Next ( Bathroom 1 ) >" at bounding box center [534, 219] width 59 height 13
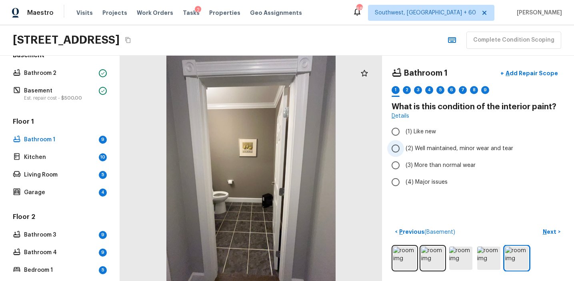
click at [435, 151] on span "(2) Well maintained, minor wear and tear" at bounding box center [459, 148] width 108 height 8
click at [404, 151] on input "(2) Well maintained, minor wear and tear" at bounding box center [395, 148] width 17 height 17
radio input "true"
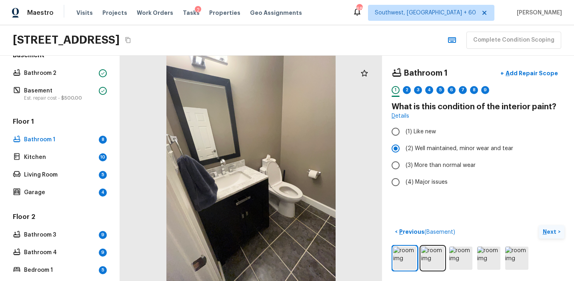
click at [546, 232] on p "Next" at bounding box center [549, 231] width 15 height 8
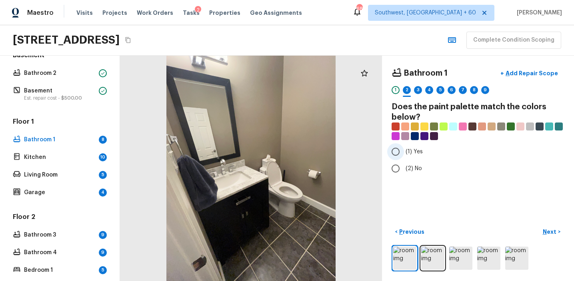
click at [421, 150] on span "(1) Yes" at bounding box center [413, 152] width 17 height 8
click at [404, 150] on input "(1) Yes" at bounding box center [395, 151] width 17 height 17
radio input "true"
click at [545, 231] on p "Next" at bounding box center [549, 231] width 15 height 8
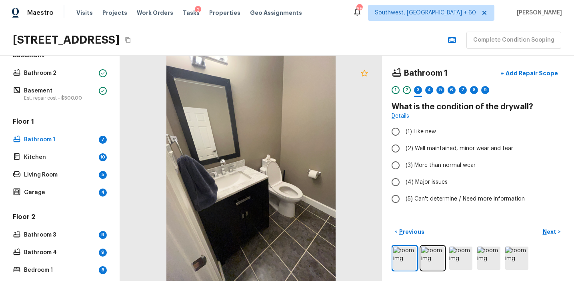
click at [368, 77] on icon at bounding box center [364, 73] width 10 height 10
click at [453, 148] on span "(2) Well maintained, minor wear and tear" at bounding box center [459, 148] width 108 height 8
click at [404, 148] on input "(2) Well maintained, minor wear and tear" at bounding box center [395, 148] width 17 height 17
radio input "true"
click at [542, 230] on button "Next >" at bounding box center [551, 231] width 26 height 13
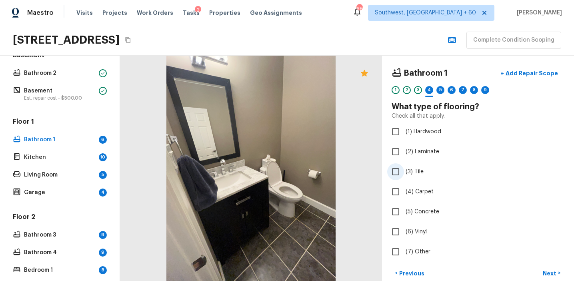
click at [417, 175] on span "(3) Tile" at bounding box center [414, 172] width 18 height 8
click at [404, 175] on input "(3) Tile" at bounding box center [395, 171] width 17 height 17
checkbox input "true"
click at [540, 269] on button "Next >" at bounding box center [551, 272] width 26 height 13
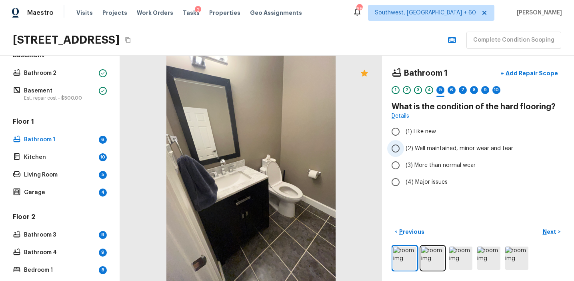
click at [422, 144] on span "(2) Well maintained, minor wear and tear" at bounding box center [459, 148] width 108 height 8
click at [404, 144] on input "(2) Well maintained, minor wear and tear" at bounding box center [395, 148] width 17 height 17
radio input "true"
click at [543, 230] on p "Next" at bounding box center [549, 231] width 15 height 8
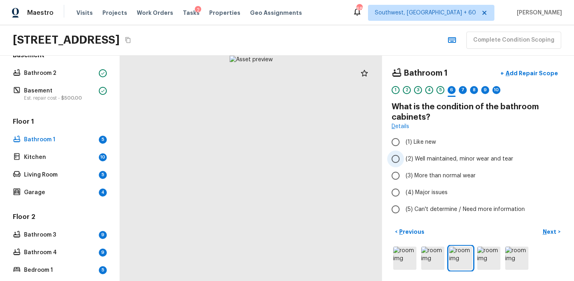
click at [460, 158] on span "(2) Well maintained, minor wear and tear" at bounding box center [459, 159] width 108 height 8
click at [404, 158] on input "(2) Well maintained, minor wear and tear" at bounding box center [395, 158] width 17 height 17
radio input "true"
click at [542, 232] on button "Next >" at bounding box center [551, 231] width 26 height 13
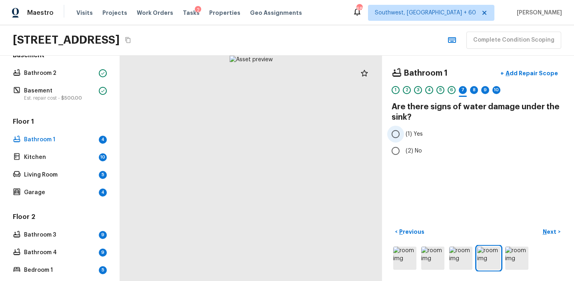
click at [415, 133] on span "(1) Yes" at bounding box center [413, 134] width 17 height 8
click at [404, 133] on input "(1) Yes" at bounding box center [395, 134] width 17 height 17
radio input "true"
click at [407, 141] on label "(1) Yes" at bounding box center [472, 134] width 171 height 17
click at [404, 141] on input "(1) Yes" at bounding box center [395, 134] width 17 height 17
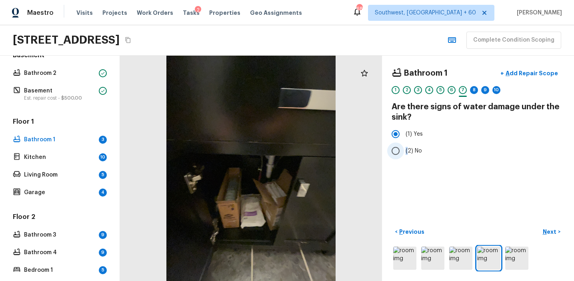
click at [408, 147] on span "(2) No" at bounding box center [413, 151] width 16 height 8
click at [419, 147] on span "(2) No" at bounding box center [413, 151] width 16 height 8
click at [404, 147] on input "(2) No" at bounding box center [395, 150] width 17 height 17
radio input "true"
click at [552, 229] on p "Next" at bounding box center [549, 231] width 15 height 8
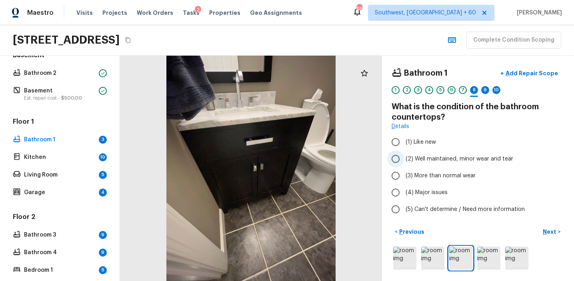
click at [434, 156] on span "(2) Well maintained, minor wear and tear" at bounding box center [459, 159] width 108 height 8
click at [404, 156] on input "(2) Well maintained, minor wear and tear" at bounding box center [395, 158] width 17 height 17
radio input "true"
click at [547, 232] on p "Next" at bounding box center [549, 231] width 15 height 8
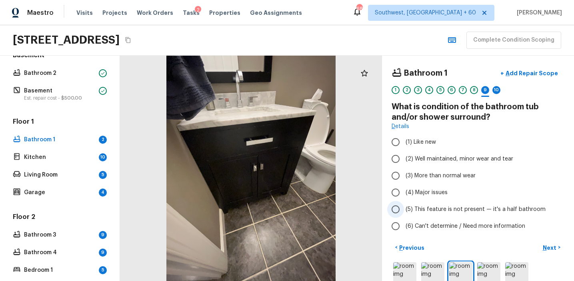
click at [432, 206] on span "(5) This feature is not present — it's a half bathroom" at bounding box center [475, 209] width 140 height 8
click at [404, 206] on input "(5) This feature is not present — it's a half bathroom" at bounding box center [395, 209] width 17 height 17
radio input "true"
click at [548, 251] on button "Next >" at bounding box center [551, 247] width 26 height 13
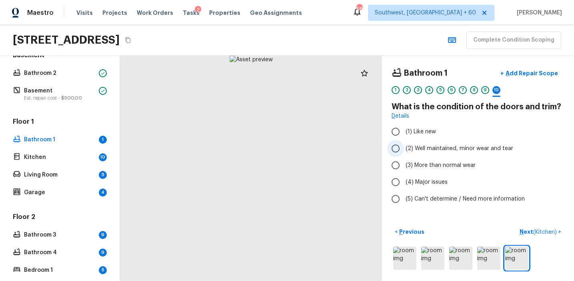
click at [463, 146] on span "(2) Well maintained, minor wear and tear" at bounding box center [459, 148] width 108 height 8
click at [404, 146] on input "(2) Well maintained, minor wear and tear" at bounding box center [395, 148] width 17 height 17
radio input "true"
click at [525, 228] on p "Next ( Kitchen )" at bounding box center [538, 231] width 39 height 8
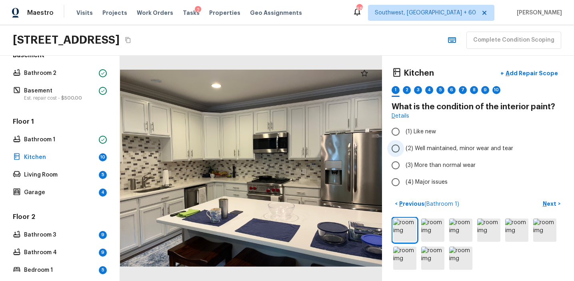
click at [448, 153] on label "(2) Well maintained, minor wear and tear" at bounding box center [472, 148] width 171 height 17
click at [404, 153] on input "(2) Well maintained, minor wear and tear" at bounding box center [395, 148] width 17 height 17
radio input "true"
click at [548, 201] on p "Next" at bounding box center [549, 203] width 15 height 8
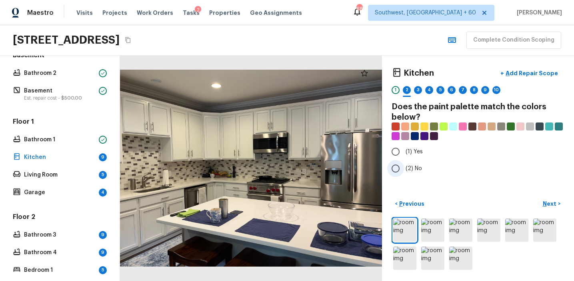
click at [415, 171] on span "(2) No" at bounding box center [413, 168] width 16 height 8
click at [404, 171] on input "(2) No" at bounding box center [395, 168] width 17 height 17
radio input "true"
click at [547, 202] on p "Next" at bounding box center [549, 203] width 15 height 8
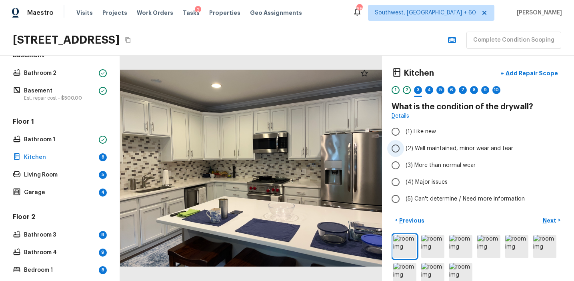
click at [437, 146] on span "(2) Well maintained, minor wear and tear" at bounding box center [459, 148] width 108 height 8
click at [404, 146] on input "(2) Well maintained, minor wear and tear" at bounding box center [395, 148] width 17 height 17
radio input "true"
click at [547, 214] on button "Next >" at bounding box center [551, 219] width 26 height 13
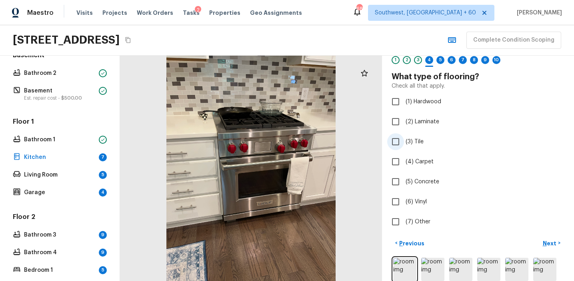
scroll to position [58, 0]
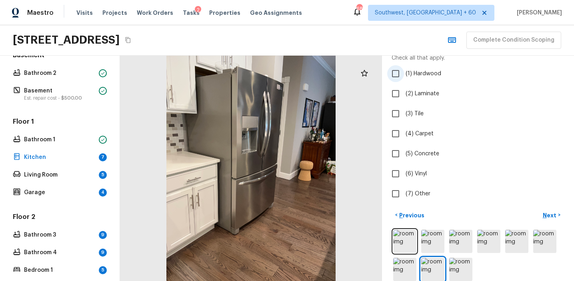
click at [417, 71] on span "(1) Hardwood" at bounding box center [423, 74] width 36 height 8
click at [404, 71] on input "(1) Hardwood" at bounding box center [395, 73] width 17 height 17
checkbox input "true"
click at [546, 217] on p "Next" at bounding box center [549, 215] width 15 height 8
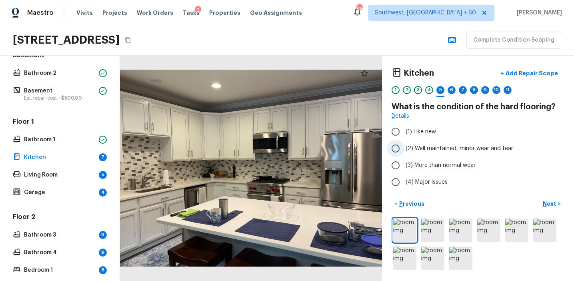
click at [447, 146] on span "(2) Well maintained, minor wear and tear" at bounding box center [459, 148] width 108 height 8
click at [404, 146] on input "(2) Well maintained, minor wear and tear" at bounding box center [395, 148] width 17 height 17
radio input "true"
click at [543, 201] on p "Next" at bounding box center [549, 203] width 15 height 8
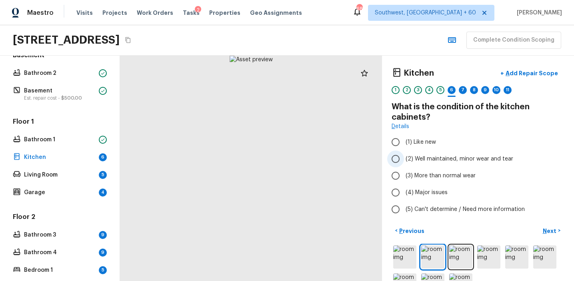
click at [426, 159] on span "(2) Well maintained, minor wear and tear" at bounding box center [459, 159] width 108 height 8
click at [404, 159] on input "(2) Well maintained, minor wear and tear" at bounding box center [395, 158] width 17 height 17
radio input "true"
click at [545, 232] on p "Next" at bounding box center [549, 231] width 15 height 8
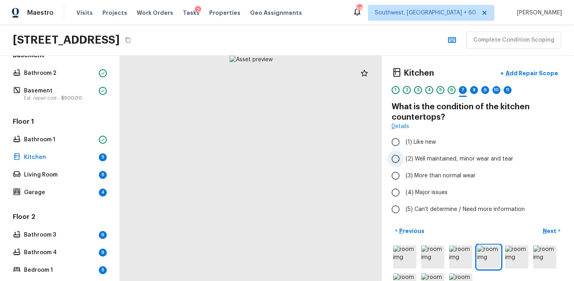
click at [451, 158] on span "(2) Well maintained, minor wear and tear" at bounding box center [459, 159] width 108 height 8
click at [404, 158] on input "(2) Well maintained, minor wear and tear" at bounding box center [395, 158] width 17 height 17
radio input "true"
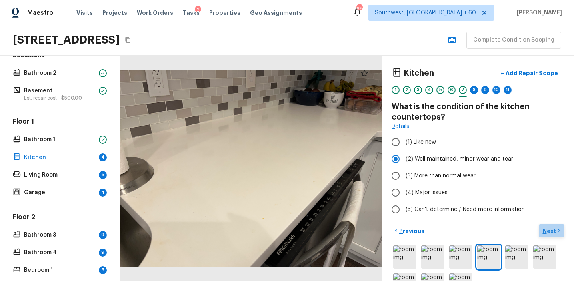
click at [549, 229] on p "Next" at bounding box center [549, 231] width 15 height 8
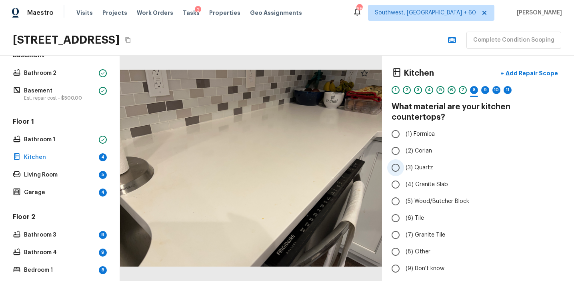
click at [425, 164] on span "(3) Quartz" at bounding box center [419, 168] width 28 height 8
click at [404, 160] on input "(3) Quartz" at bounding box center [395, 167] width 17 height 17
radio input "true"
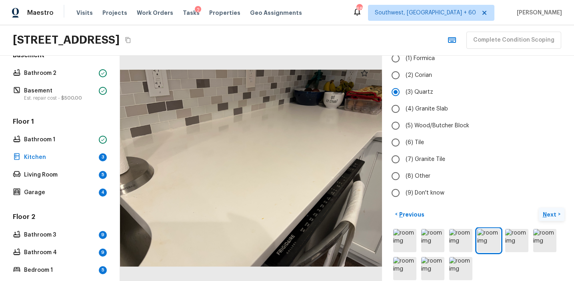
click at [550, 210] on p "Next" at bounding box center [549, 214] width 15 height 8
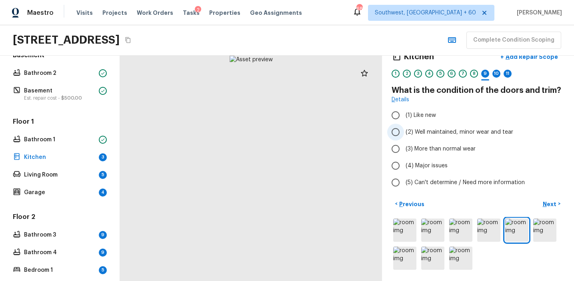
click at [473, 130] on span "(2) Well maintained, minor wear and tear" at bounding box center [459, 132] width 108 height 8
click at [404, 130] on input "(2) Well maintained, minor wear and tear" at bounding box center [395, 132] width 17 height 17
radio input "true"
click at [545, 203] on p "Next" at bounding box center [549, 204] width 15 height 8
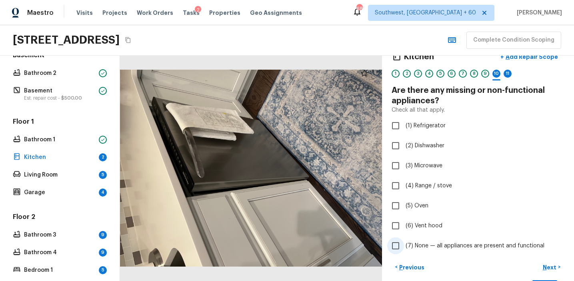
click at [455, 246] on span "(7) None — all appliances are present and functional" at bounding box center [474, 245] width 139 height 8
click at [404, 246] on input "(7) None — all appliances are present and functional" at bounding box center [395, 245] width 17 height 17
checkbox input "true"
click at [550, 261] on button "Next >" at bounding box center [551, 266] width 26 height 13
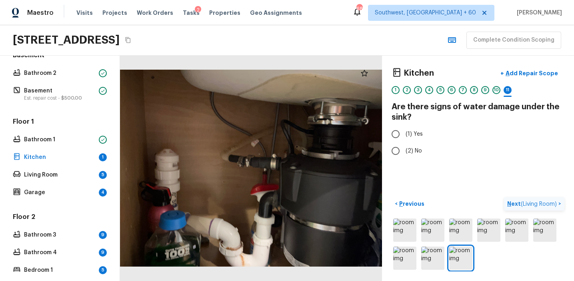
scroll to position [0, 0]
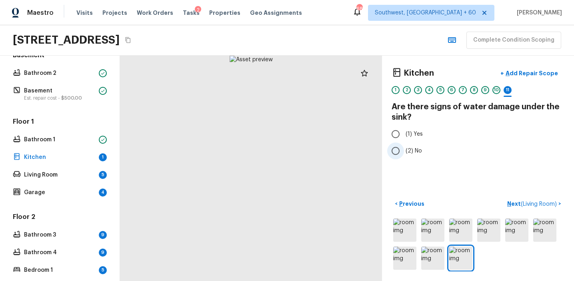
click at [415, 148] on span "(2) No" at bounding box center [413, 151] width 16 height 8
click at [404, 148] on input "(2) No" at bounding box center [395, 150] width 17 height 17
radio input "true"
click at [515, 202] on p "Next ( Living Room )" at bounding box center [532, 203] width 51 height 8
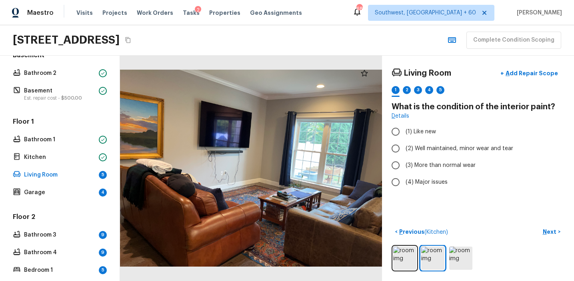
click at [280, 199] on div at bounding box center [251, 168] width 262 height 225
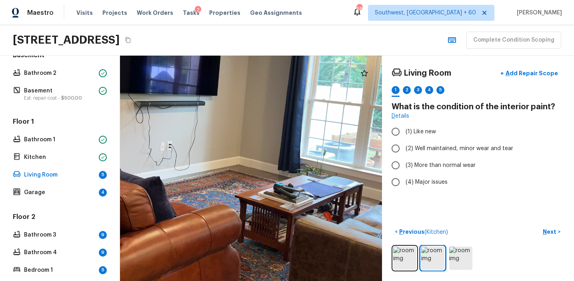
click at [320, 196] on div at bounding box center [221, 136] width 527 height 453
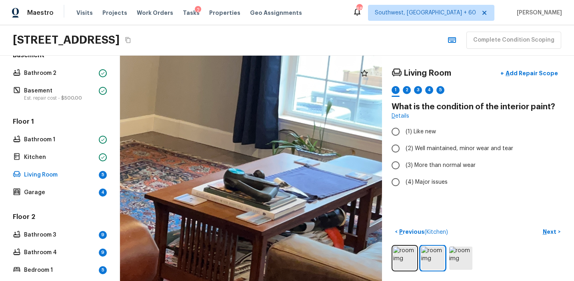
click at [469, 191] on div "Living Room + Add Repair Scope 1 2 3 4 5 What is the condition of the interior …" at bounding box center [478, 168] width 192 height 225
click at [453, 144] on span "(2) Well maintained, minor wear and tear" at bounding box center [459, 148] width 108 height 8
click at [404, 144] on input "(2) Well maintained, minor wear and tear" at bounding box center [395, 148] width 17 height 17
radio input "true"
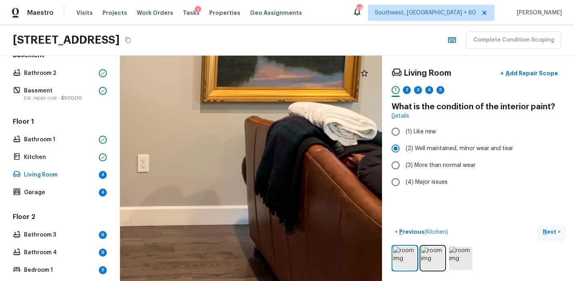
click at [550, 231] on p "Next" at bounding box center [549, 231] width 15 height 8
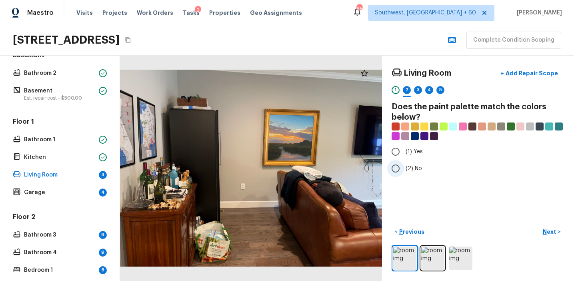
click at [411, 163] on label "(2) No" at bounding box center [472, 168] width 171 height 17
click at [404, 163] on input "(2) No" at bounding box center [395, 168] width 17 height 17
radio input "true"
click at [544, 229] on p "Next" at bounding box center [549, 231] width 15 height 8
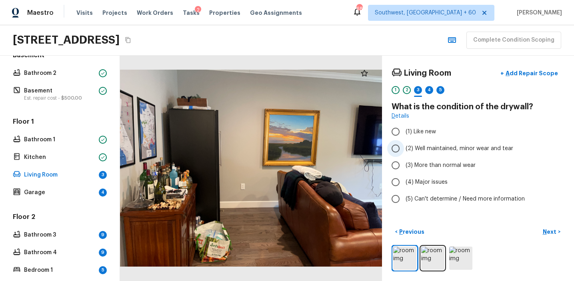
click at [426, 142] on label "(2) Well maintained, minor wear and tear" at bounding box center [472, 148] width 171 height 17
click at [404, 142] on input "(2) Well maintained, minor wear and tear" at bounding box center [395, 148] width 17 height 17
radio input "true"
click at [554, 235] on p "Next" at bounding box center [549, 231] width 15 height 8
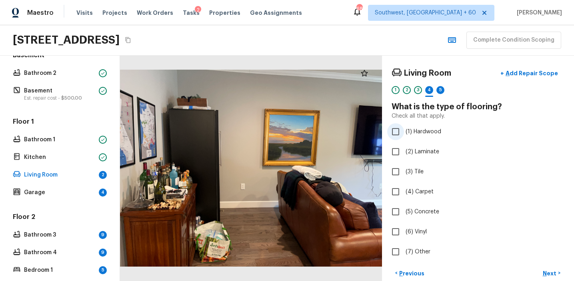
click at [425, 130] on span "(1) Hardwood" at bounding box center [423, 132] width 36 height 8
click at [404, 130] on input "(1) Hardwood" at bounding box center [395, 131] width 17 height 17
checkbox input "true"
click at [550, 271] on p "Next" at bounding box center [549, 273] width 15 height 8
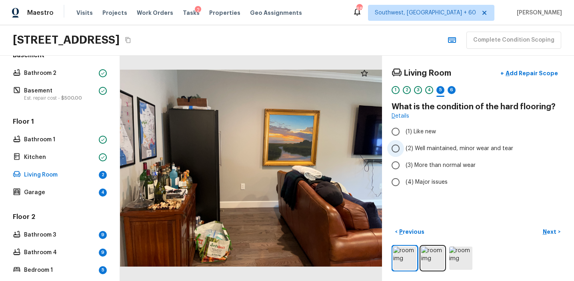
click at [453, 146] on span "(2) Well maintained, minor wear and tear" at bounding box center [459, 148] width 108 height 8
click at [404, 146] on input "(2) Well maintained, minor wear and tear" at bounding box center [395, 148] width 17 height 17
radio input "true"
click at [552, 231] on p "Next" at bounding box center [549, 231] width 15 height 8
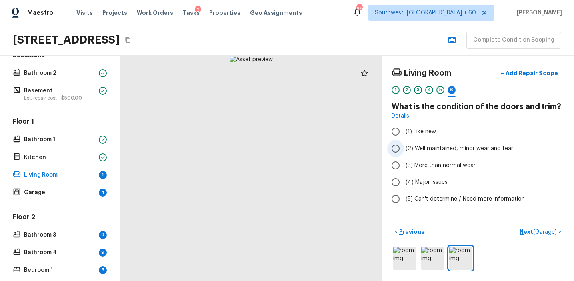
click at [444, 147] on span "(2) Well maintained, minor wear and tear" at bounding box center [459, 148] width 108 height 8
click at [404, 147] on input "(2) Well maintained, minor wear and tear" at bounding box center [395, 148] width 17 height 17
radio input "true"
click at [529, 230] on p "Next ( Garage )" at bounding box center [538, 231] width 39 height 8
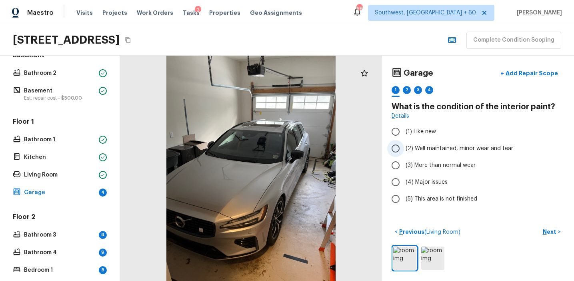
click at [445, 144] on span "(2) Well maintained, minor wear and tear" at bounding box center [459, 148] width 108 height 8
click at [404, 144] on input "(2) Well maintained, minor wear and tear" at bounding box center [395, 148] width 17 height 17
radio input "true"
click at [550, 231] on p "Next" at bounding box center [549, 231] width 15 height 8
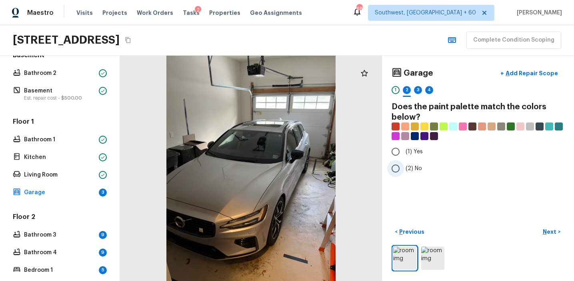
click at [415, 162] on label "(2) No" at bounding box center [472, 168] width 171 height 17
click at [404, 162] on input "(2) No" at bounding box center [395, 168] width 17 height 17
radio input "true"
click at [552, 233] on p "Next" at bounding box center [549, 231] width 15 height 8
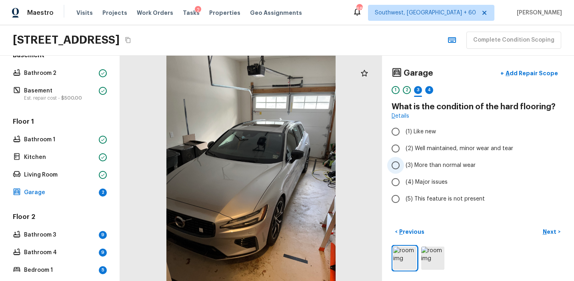
click at [441, 160] on label "(3) More than normal wear" at bounding box center [472, 165] width 171 height 17
click at [404, 160] on input "(3) More than normal wear" at bounding box center [395, 165] width 17 height 17
radio input "true"
click at [541, 231] on button "Next >" at bounding box center [551, 231] width 26 height 13
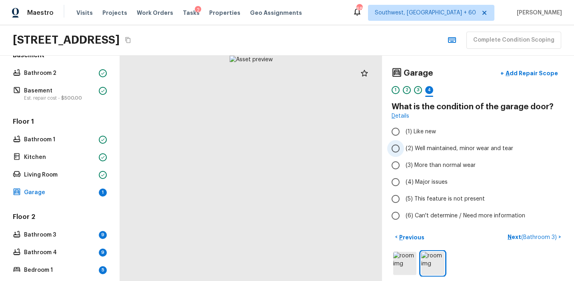
click at [442, 148] on span "(2) Well maintained, minor wear and tear" at bounding box center [459, 148] width 108 height 8
click at [404, 148] on input "(2) Well maintained, minor wear and tear" at bounding box center [395, 148] width 17 height 17
radio input "true"
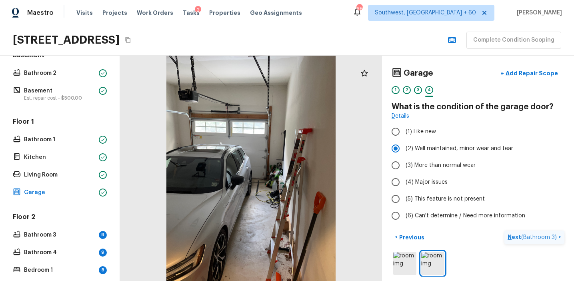
click at [520, 236] on p "Next ( Bathroom 3 )" at bounding box center [532, 237] width 51 height 8
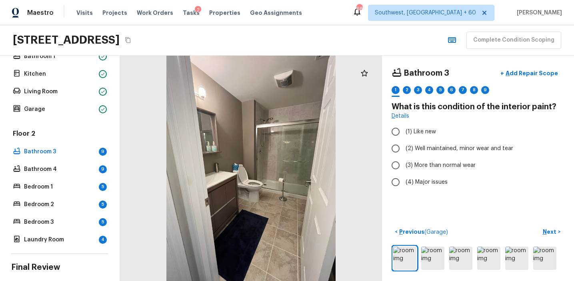
scroll to position [234, 0]
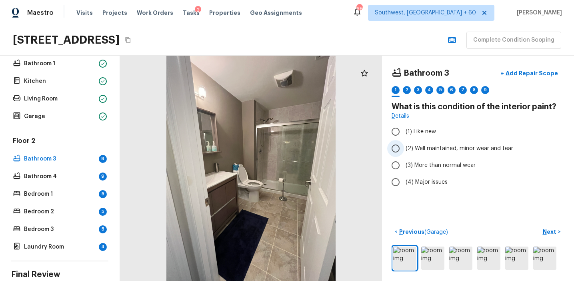
click at [477, 143] on label "(2) Well maintained, minor wear and tear" at bounding box center [472, 148] width 171 height 17
click at [404, 143] on input "(2) Well maintained, minor wear and tear" at bounding box center [395, 148] width 17 height 17
radio input "true"
click at [541, 223] on div "Bathroom 3 + Add Repair Scope 1 2 3 4 5 6 7 8 9 What is this condition of the i…" at bounding box center [478, 168] width 192 height 225
click at [362, 73] on icon at bounding box center [364, 73] width 7 height 6
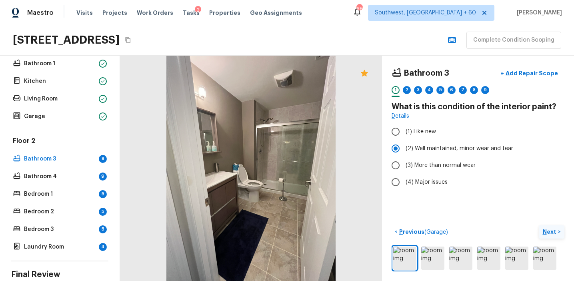
click at [544, 233] on p "Next" at bounding box center [549, 231] width 15 height 8
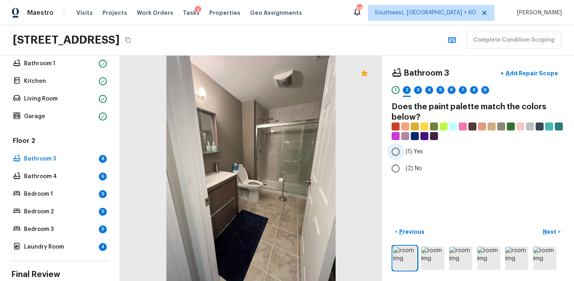
click at [406, 155] on span "(1) Yes" at bounding box center [413, 152] width 17 height 8
click at [404, 155] on input "(1) Yes" at bounding box center [395, 151] width 17 height 17
radio input "true"
click at [550, 229] on p "Next" at bounding box center [549, 231] width 15 height 8
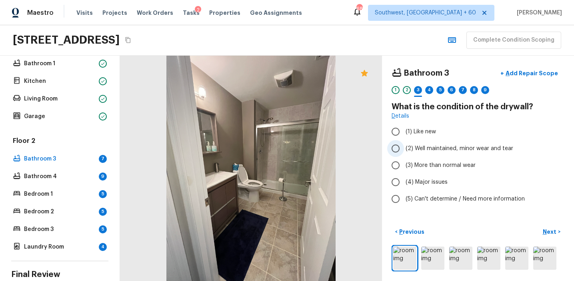
click at [431, 152] on span "(2) Well maintained, minor wear and tear" at bounding box center [459, 148] width 108 height 8
click at [404, 152] on input "(2) Well maintained, minor wear and tear" at bounding box center [395, 148] width 17 height 17
radio input "true"
click at [540, 231] on button "Next >" at bounding box center [551, 231] width 26 height 13
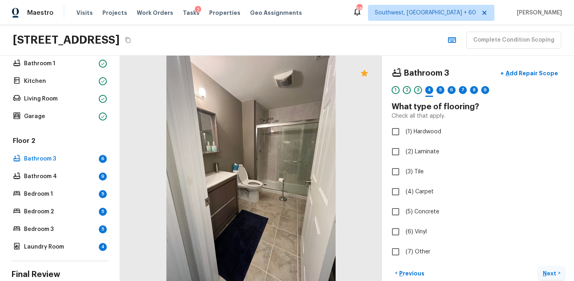
click at [540, 231] on label "(6) Vinyl" at bounding box center [472, 231] width 171 height 17
click at [404, 231] on input "(6) Vinyl" at bounding box center [395, 231] width 17 height 17
checkbox input "true"
click at [420, 172] on span "(3) Tile" at bounding box center [414, 172] width 18 height 8
click at [404, 172] on input "(3) Tile" at bounding box center [395, 171] width 17 height 17
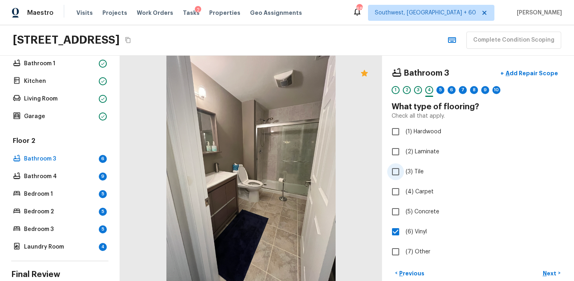
checkbox input "true"
click at [480, 236] on label "(6) Vinyl" at bounding box center [472, 231] width 171 height 17
click at [404, 236] on input "(6) Vinyl" at bounding box center [395, 231] width 17 height 17
checkbox input "false"
click at [544, 270] on p "Next" at bounding box center [549, 273] width 15 height 8
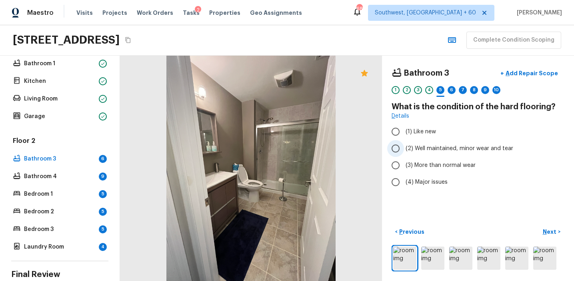
click at [455, 152] on span "(2) Well maintained, minor wear and tear" at bounding box center [459, 148] width 108 height 8
click at [404, 152] on input "(2) Well maintained, minor wear and tear" at bounding box center [395, 148] width 17 height 17
radio input "true"
click at [539, 229] on button "Next >" at bounding box center [551, 231] width 26 height 13
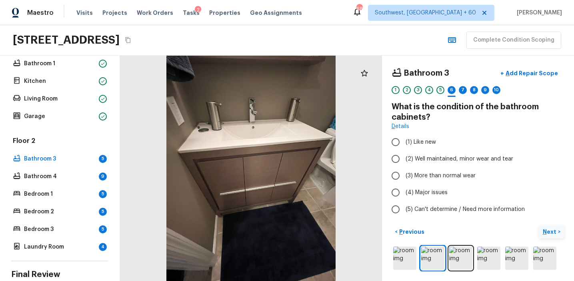
click at [539, 229] on button "Next >" at bounding box center [551, 231] width 26 height 13
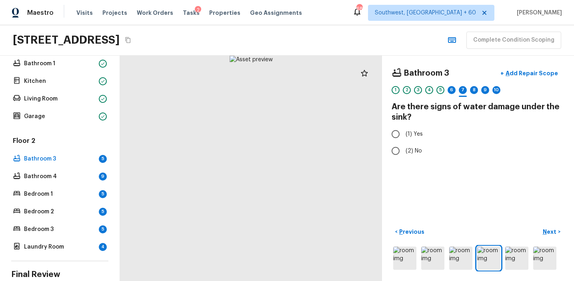
click at [447, 88] on div "1 2 3 4 5 6 7 8 9 10" at bounding box center [477, 92] width 173 height 12
click at [447, 91] on div "6" at bounding box center [451, 90] width 8 height 8
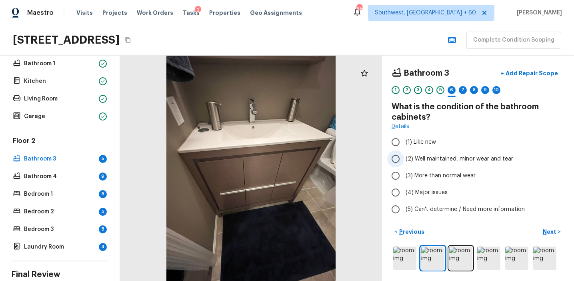
click at [445, 160] on span "(2) Well maintained, minor wear and tear" at bounding box center [459, 159] width 108 height 8
click at [404, 160] on input "(2) Well maintained, minor wear and tear" at bounding box center [395, 158] width 17 height 17
radio input "true"
click at [556, 229] on p "Next" at bounding box center [549, 231] width 15 height 8
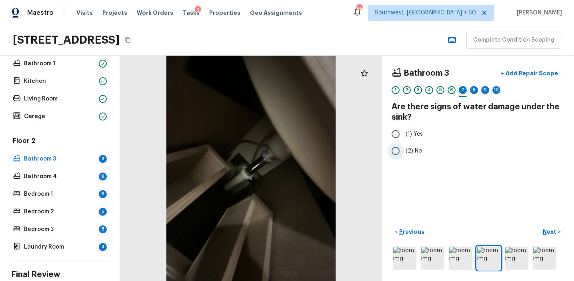
click at [418, 149] on span "(2) No" at bounding box center [413, 151] width 16 height 8
click at [404, 149] on input "(2) No" at bounding box center [395, 150] width 17 height 17
radio input "true"
click at [546, 233] on p "Next" at bounding box center [549, 231] width 15 height 8
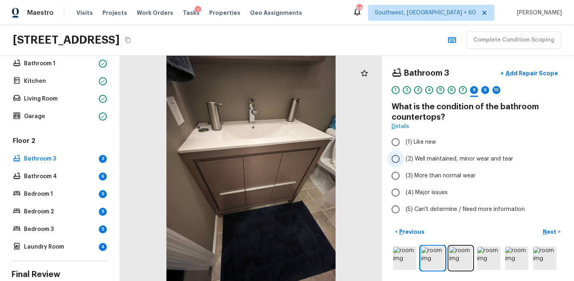
click at [457, 159] on span "(2) Well maintained, minor wear and tear" at bounding box center [459, 159] width 108 height 8
click at [404, 159] on input "(2) Well maintained, minor wear and tear" at bounding box center [395, 158] width 17 height 17
radio input "true"
click at [547, 235] on button "Next >" at bounding box center [551, 231] width 26 height 13
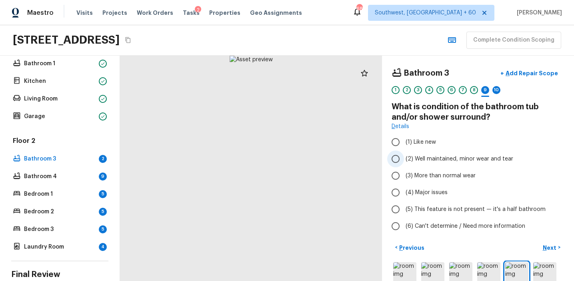
click at [444, 160] on span "(2) Well maintained, minor wear and tear" at bounding box center [459, 159] width 108 height 8
click at [404, 160] on input "(2) Well maintained, minor wear and tear" at bounding box center [395, 158] width 17 height 17
radio input "true"
click at [544, 245] on p "Next" at bounding box center [549, 247] width 15 height 8
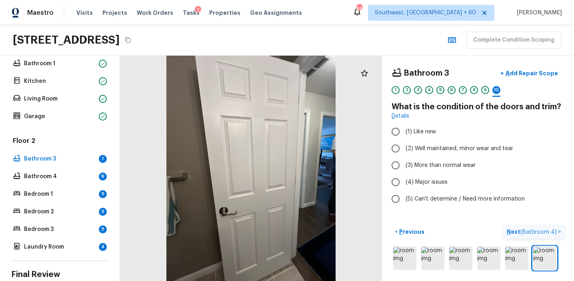
click at [515, 231] on p "Next ( Bathroom 4 )" at bounding box center [533, 231] width 52 height 8
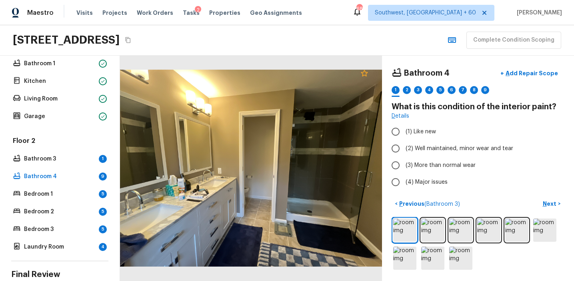
click at [364, 75] on icon at bounding box center [364, 73] width 7 height 6
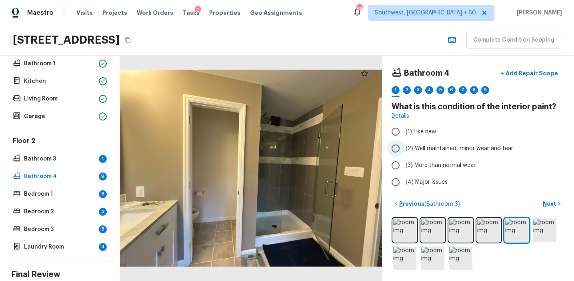
click at [462, 148] on span "(2) Well maintained, minor wear and tear" at bounding box center [459, 148] width 108 height 8
click at [404, 148] on input "(2) Well maintained, minor wear and tear" at bounding box center [395, 148] width 17 height 17
radio input "true"
click at [547, 201] on p "Next" at bounding box center [549, 203] width 15 height 8
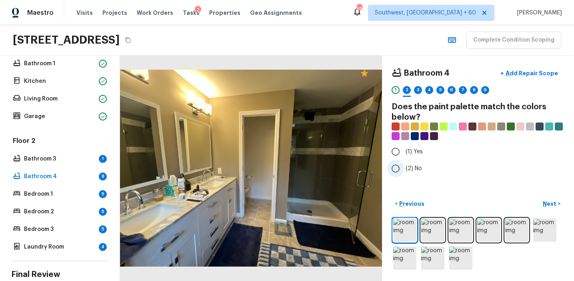
click at [418, 162] on label "(2) No" at bounding box center [472, 168] width 171 height 17
click at [404, 162] on input "(2) No" at bounding box center [395, 168] width 17 height 17
radio input "true"
click at [553, 206] on p "Next" at bounding box center [549, 203] width 15 height 8
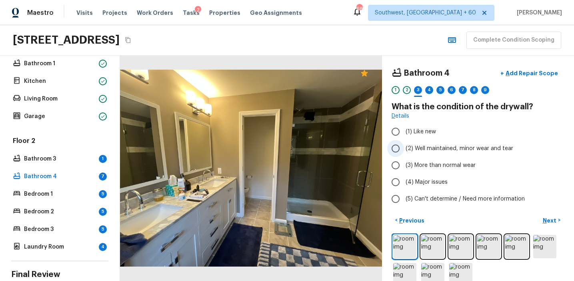
click at [457, 149] on span "(2) Well maintained, minor wear and tear" at bounding box center [459, 148] width 108 height 8
click at [404, 149] on input "(2) Well maintained, minor wear and tear" at bounding box center [395, 148] width 17 height 17
radio input "true"
click at [548, 218] on p "Next" at bounding box center [549, 220] width 15 height 8
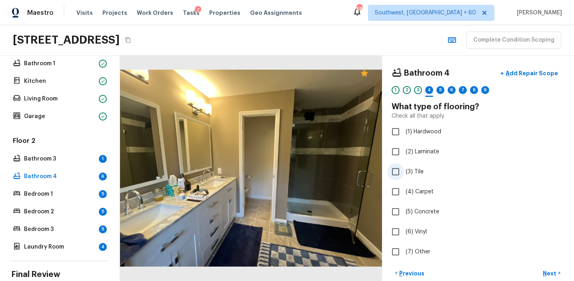
click at [419, 171] on span "(3) Tile" at bounding box center [414, 172] width 18 height 8
click at [404, 171] on input "(3) Tile" at bounding box center [395, 171] width 17 height 17
checkbox input "true"
click at [547, 270] on p "Next" at bounding box center [549, 273] width 15 height 8
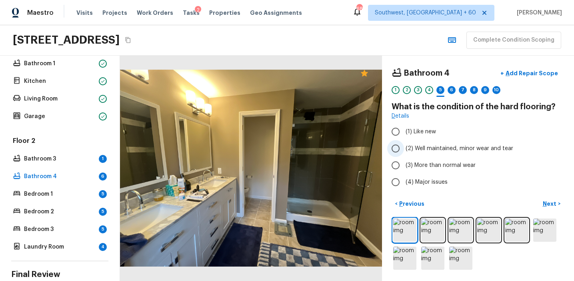
click at [430, 144] on span "(2) Well maintained, minor wear and tear" at bounding box center [459, 148] width 108 height 8
click at [404, 144] on input "(2) Well maintained, minor wear and tear" at bounding box center [395, 148] width 17 height 17
radio input "true"
click at [542, 205] on button "Next >" at bounding box center [551, 203] width 26 height 13
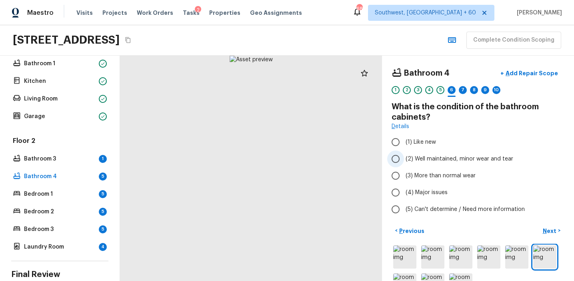
click at [429, 158] on span "(2) Well maintained, minor wear and tear" at bounding box center [459, 159] width 108 height 8
click at [404, 158] on input "(2) Well maintained, minor wear and tear" at bounding box center [395, 158] width 17 height 17
radio input "true"
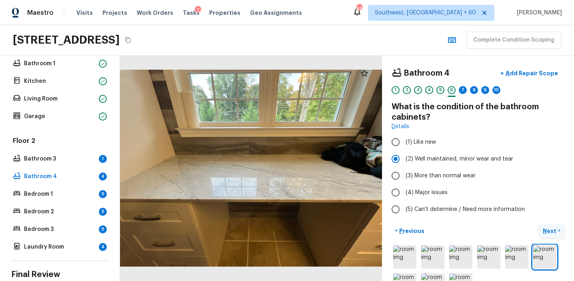
click at [553, 229] on p "Next" at bounding box center [549, 231] width 15 height 8
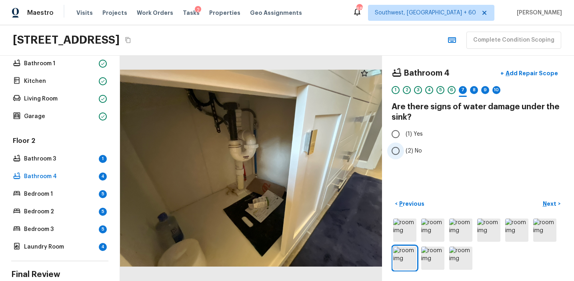
click at [409, 148] on span "(2) No" at bounding box center [413, 151] width 16 height 8
click at [404, 148] on input "(2) No" at bounding box center [395, 150] width 17 height 17
radio input "true"
click at [545, 204] on p "Next" at bounding box center [549, 203] width 15 height 8
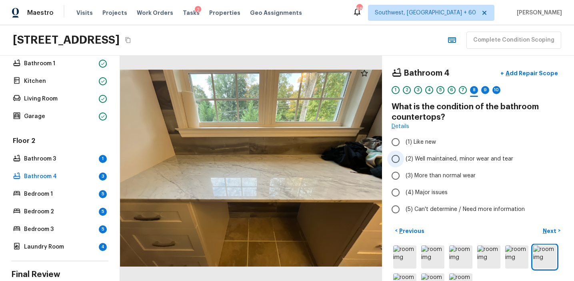
click at [430, 159] on span "(2) Well maintained, minor wear and tear" at bounding box center [459, 159] width 108 height 8
click at [404, 159] on input "(2) Well maintained, minor wear and tear" at bounding box center [395, 158] width 17 height 17
radio input "true"
click at [551, 227] on p "Next" at bounding box center [549, 231] width 15 height 8
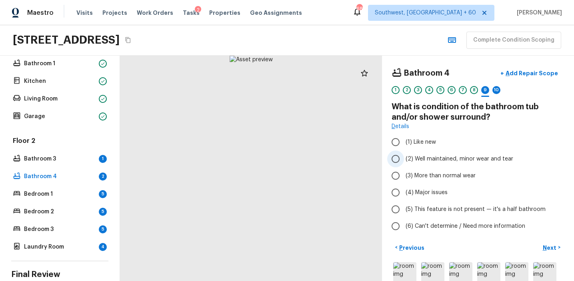
click at [448, 154] on label "(2) Well maintained, minor wear and tear" at bounding box center [472, 158] width 171 height 17
click at [404, 154] on input "(2) Well maintained, minor wear and tear" at bounding box center [395, 158] width 17 height 17
radio input "true"
click at [548, 249] on p "Next" at bounding box center [549, 247] width 15 height 8
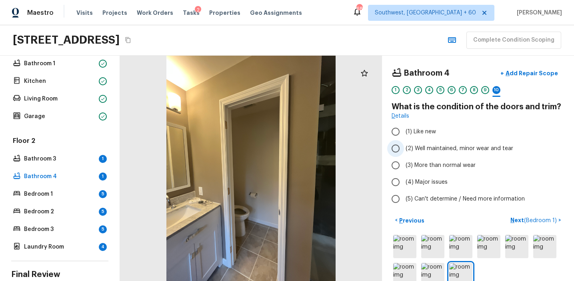
click at [449, 143] on label "(2) Well maintained, minor wear and tear" at bounding box center [472, 148] width 171 height 17
click at [404, 143] on input "(2) Well maintained, minor wear and tear" at bounding box center [395, 148] width 17 height 17
radio input "true"
click at [519, 219] on p "Next ( Bedroom 1 )" at bounding box center [534, 220] width 48 height 8
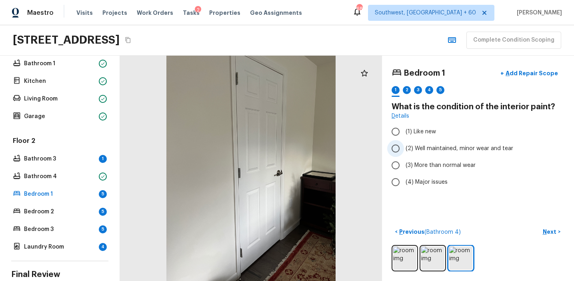
click at [445, 149] on span "(2) Well maintained, minor wear and tear" at bounding box center [459, 148] width 108 height 8
click at [404, 149] on input "(2) Well maintained, minor wear and tear" at bounding box center [395, 148] width 17 height 17
radio input "true"
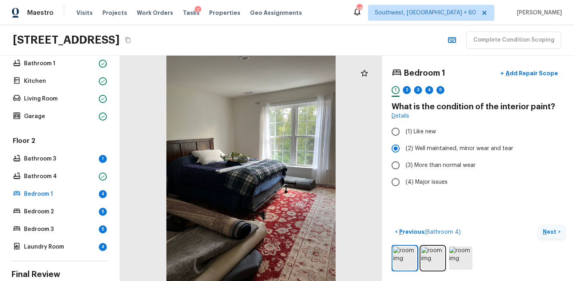
click at [547, 234] on p "Next" at bounding box center [549, 231] width 15 height 8
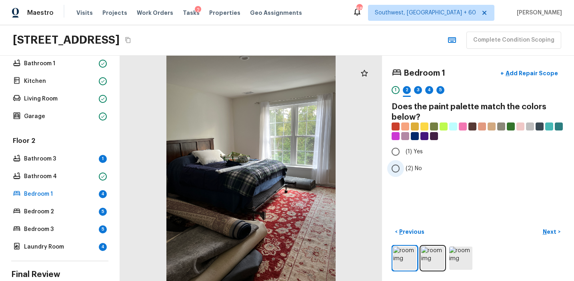
click at [413, 167] on span "(2) No" at bounding box center [413, 168] width 16 height 8
click at [404, 167] on input "(2) No" at bounding box center [395, 168] width 17 height 17
radio input "true"
click at [555, 230] on p "Next" at bounding box center [549, 231] width 15 height 8
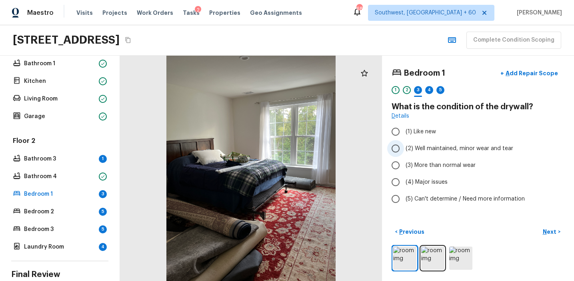
click at [422, 155] on label "(2) Well maintained, minor wear and tear" at bounding box center [472, 148] width 171 height 17
click at [404, 155] on input "(2) Well maintained, minor wear and tear" at bounding box center [395, 148] width 17 height 17
radio input "true"
click at [548, 231] on p "Next" at bounding box center [549, 231] width 15 height 8
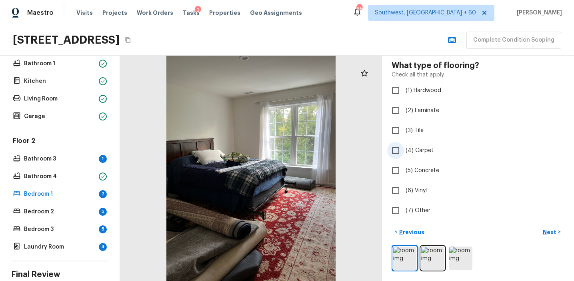
scroll to position [39, 0]
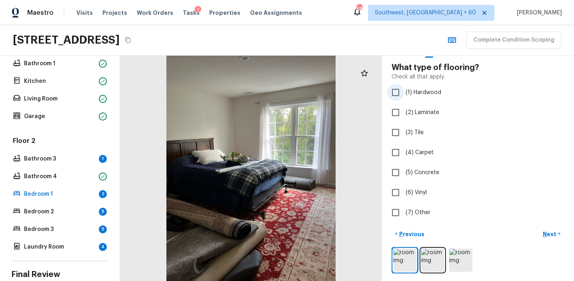
click at [425, 97] on label "(1) Hardwood" at bounding box center [472, 92] width 171 height 17
click at [404, 97] on input "(1) Hardwood" at bounding box center [395, 92] width 17 height 17
checkbox input "true"
click at [552, 233] on p "Next" at bounding box center [549, 234] width 15 height 8
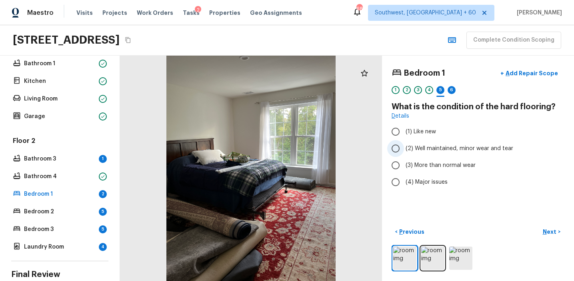
click at [443, 145] on span "(2) Well maintained, minor wear and tear" at bounding box center [459, 148] width 108 height 8
click at [404, 145] on input "(2) Well maintained, minor wear and tear" at bounding box center [395, 148] width 17 height 17
radio input "true"
click at [549, 233] on p "Next" at bounding box center [549, 231] width 15 height 8
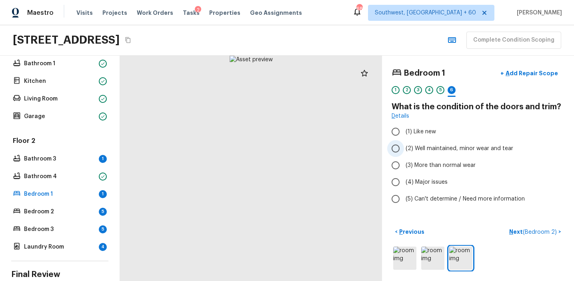
click at [438, 144] on label "(2) Well maintained, minor wear and tear" at bounding box center [472, 148] width 171 height 17
click at [404, 144] on input "(2) Well maintained, minor wear and tear" at bounding box center [395, 148] width 17 height 17
radio input "true"
click at [516, 231] on p "Next ( Bedroom 2 )" at bounding box center [533, 231] width 49 height 8
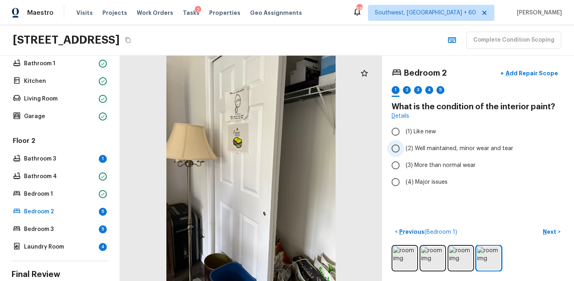
click at [449, 146] on span "(2) Well maintained, minor wear and tear" at bounding box center [459, 148] width 108 height 8
click at [404, 146] on input "(2) Well maintained, minor wear and tear" at bounding box center [395, 148] width 17 height 17
radio input "true"
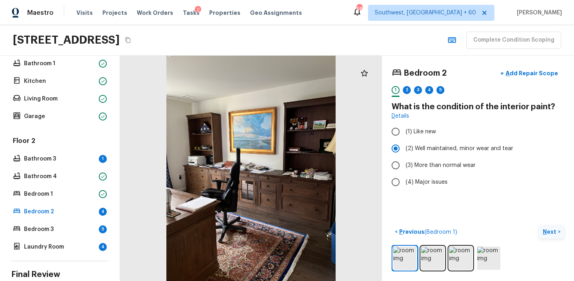
click at [542, 228] on button "Next >" at bounding box center [551, 231] width 26 height 13
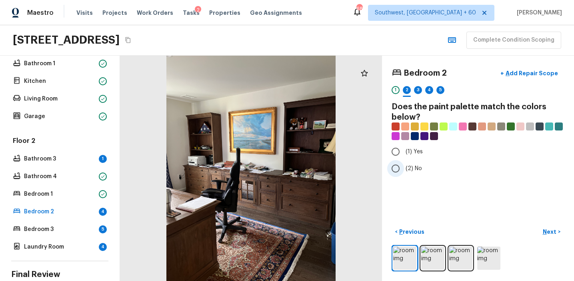
click at [413, 164] on span "(2) No" at bounding box center [413, 168] width 16 height 8
click at [404, 164] on input "(2) No" at bounding box center [395, 168] width 17 height 17
radio input "true"
click at [552, 231] on p "Next" at bounding box center [549, 231] width 15 height 8
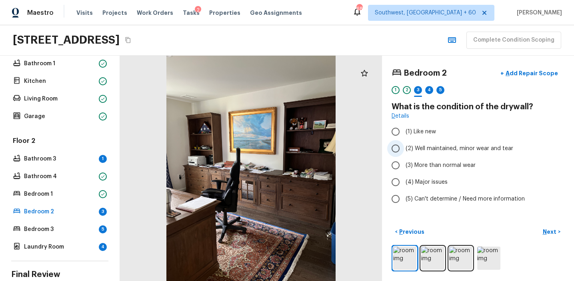
click at [435, 147] on span "(2) Well maintained, minor wear and tear" at bounding box center [459, 148] width 108 height 8
click at [404, 147] on input "(2) Well maintained, minor wear and tear" at bounding box center [395, 148] width 17 height 17
radio input "true"
click at [547, 232] on p "Next" at bounding box center [549, 231] width 15 height 8
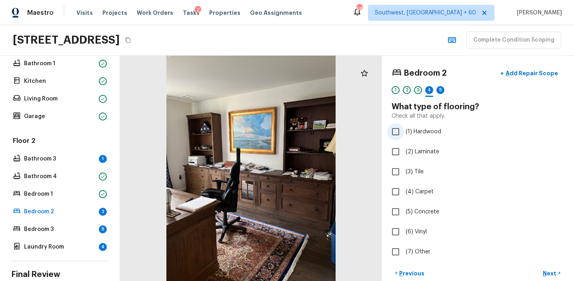
click at [426, 130] on span "(1) Hardwood" at bounding box center [423, 132] width 36 height 8
click at [404, 130] on input "(1) Hardwood" at bounding box center [395, 131] width 17 height 17
checkbox input "true"
click at [550, 271] on p "Next" at bounding box center [549, 273] width 15 height 8
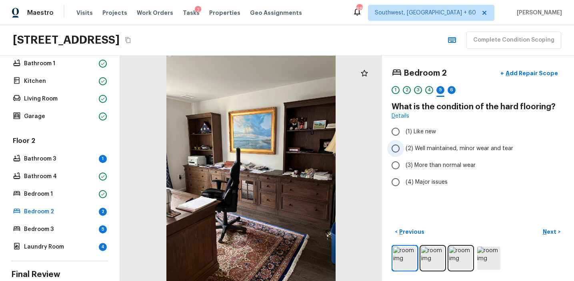
click at [464, 145] on span "(2) Well maintained, minor wear and tear" at bounding box center [459, 148] width 108 height 8
click at [404, 145] on input "(2) Well maintained, minor wear and tear" at bounding box center [395, 148] width 17 height 17
radio input "true"
click at [544, 229] on p "Next" at bounding box center [549, 231] width 15 height 8
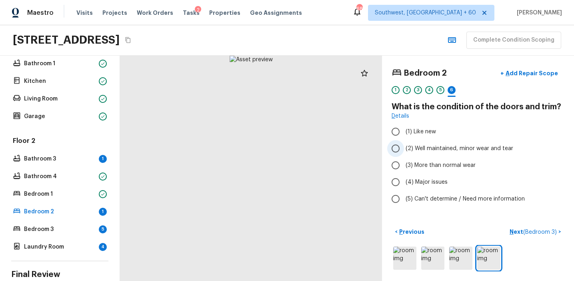
click at [461, 149] on span "(2) Well maintained, minor wear and tear" at bounding box center [459, 148] width 108 height 8
click at [404, 149] on input "(2) Well maintained, minor wear and tear" at bounding box center [395, 148] width 17 height 17
radio input "true"
click at [514, 233] on p "Next ( Bedroom 3 )" at bounding box center [533, 231] width 49 height 8
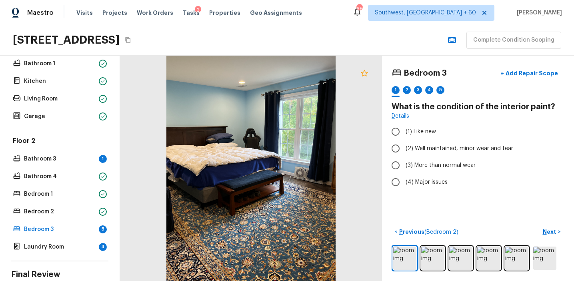
click at [364, 75] on icon at bounding box center [364, 73] width 7 height 6
click at [407, 145] on span "(2) Well maintained, minor wear and tear" at bounding box center [459, 148] width 108 height 8
click at [404, 145] on input "(2) Well maintained, minor wear and tear" at bounding box center [395, 148] width 17 height 17
radio input "true"
click at [485, 163] on label "(3) More than normal wear" at bounding box center [472, 165] width 171 height 17
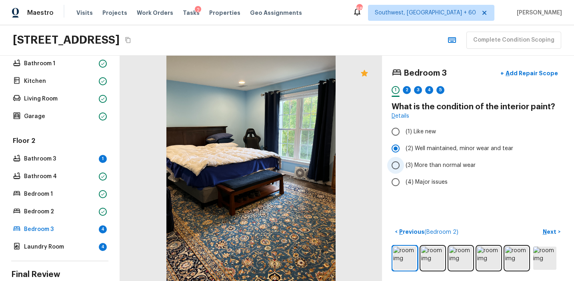
click at [404, 163] on input "(3) More than normal wear" at bounding box center [395, 165] width 17 height 17
radio input "true"
click at [548, 231] on p "Next" at bounding box center [549, 231] width 15 height 8
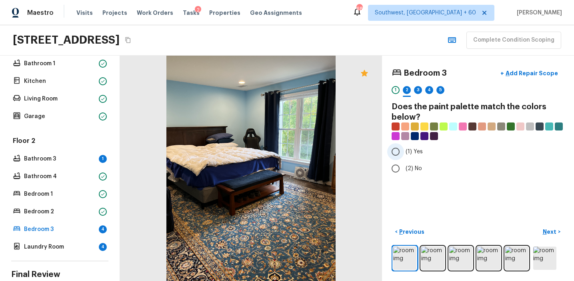
click at [416, 150] on span "(1) Yes" at bounding box center [413, 152] width 17 height 8
click at [404, 150] on input "(1) Yes" at bounding box center [395, 151] width 17 height 17
radio input "true"
click at [546, 233] on p "Next" at bounding box center [549, 231] width 15 height 8
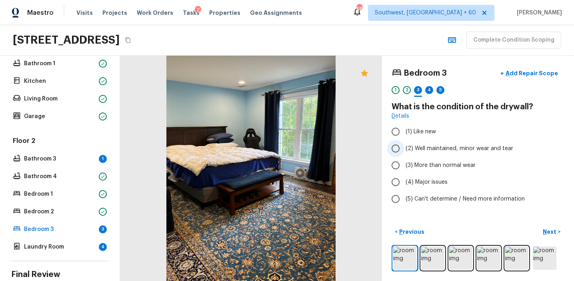
click at [423, 152] on span "(2) Well maintained, minor wear and tear" at bounding box center [459, 148] width 108 height 8
click at [404, 152] on input "(2) Well maintained, minor wear and tear" at bounding box center [395, 148] width 17 height 17
radio input "true"
click at [547, 235] on p "Next" at bounding box center [549, 231] width 15 height 8
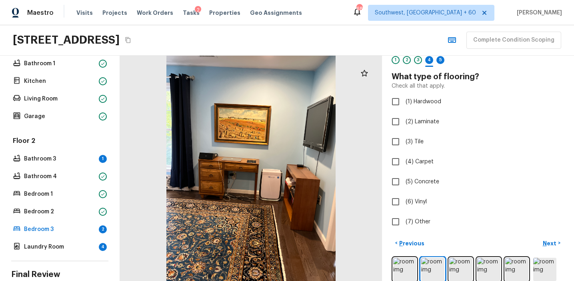
scroll to position [41, 0]
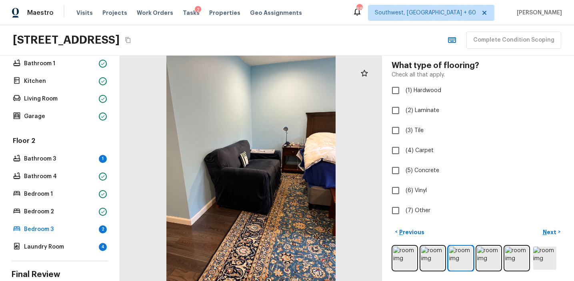
click at [436, 80] on div "Bedroom 3 + Add Repair Scope 1 2 3 4 5 What type of flooring? Check all that ap…" at bounding box center [477, 121] width 173 height 195
click at [437, 92] on span "(1) Hardwood" at bounding box center [423, 90] width 36 height 8
click at [404, 92] on input "(1) Hardwood" at bounding box center [395, 90] width 17 height 17
checkbox input "true"
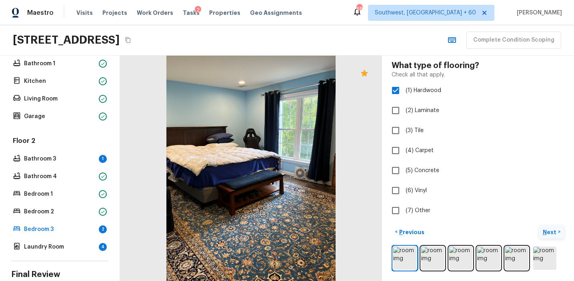
click at [552, 232] on p "Next" at bounding box center [549, 232] width 15 height 8
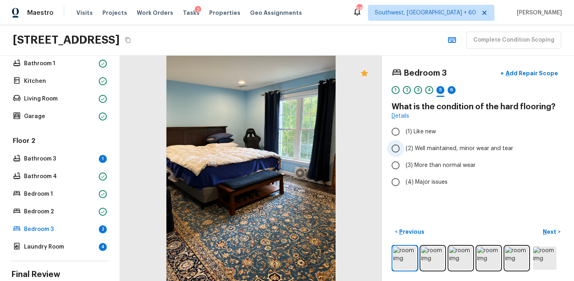
click at [449, 146] on span "(2) Well maintained, minor wear and tear" at bounding box center [459, 148] width 108 height 8
click at [404, 146] on input "(2) Well maintained, minor wear and tear" at bounding box center [395, 148] width 17 height 17
radio input "true"
click at [542, 230] on button "Next >" at bounding box center [551, 231] width 26 height 13
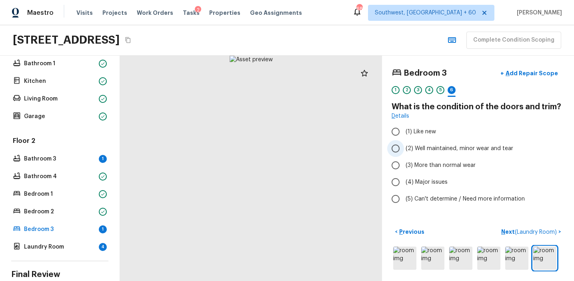
click at [451, 143] on label "(2) Well maintained, minor wear and tear" at bounding box center [472, 148] width 171 height 17
click at [404, 143] on input "(2) Well maintained, minor wear and tear" at bounding box center [395, 148] width 17 height 17
radio input "true"
click at [506, 235] on button "Next ( Laundry Room ) >" at bounding box center [531, 231] width 66 height 13
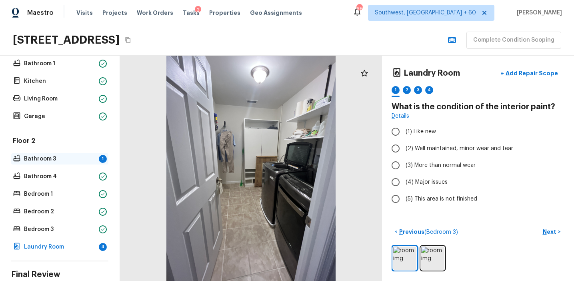
click at [79, 157] on p "Bathroom 3" at bounding box center [60, 159] width 72 height 8
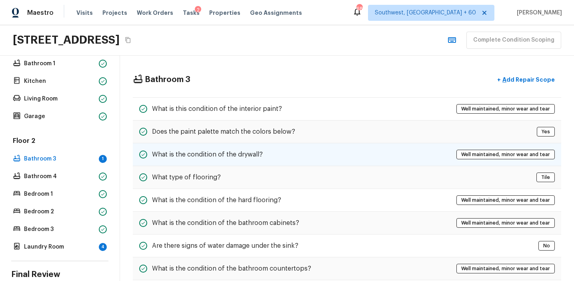
scroll to position [60, 0]
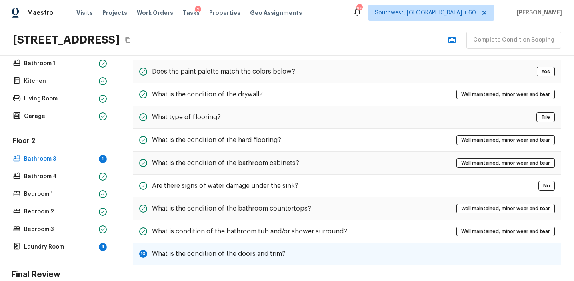
click at [197, 251] on h5 "What is the condition of the doors and trim?" at bounding box center [219, 253] width 134 height 9
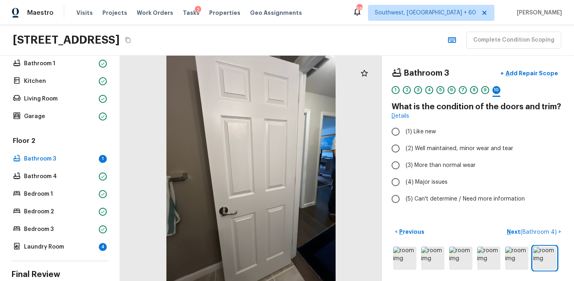
scroll to position [0, 0]
click at [455, 150] on span "(2) Well maintained, minor wear and tear" at bounding box center [459, 148] width 108 height 8
click at [404, 150] on input "(2) Well maintained, minor wear and tear" at bounding box center [395, 148] width 17 height 17
radio input "true"
click at [515, 236] on button "Next ( Bathroom 4 ) >" at bounding box center [533, 231] width 61 height 13
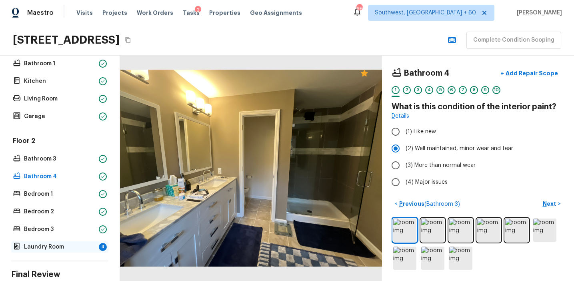
click at [85, 245] on p "Laundry Room" at bounding box center [60, 247] width 72 height 8
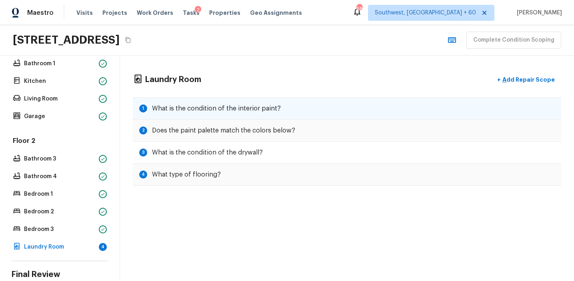
click at [332, 106] on div "1 What is the condition of the interior paint?" at bounding box center [347, 108] width 428 height 22
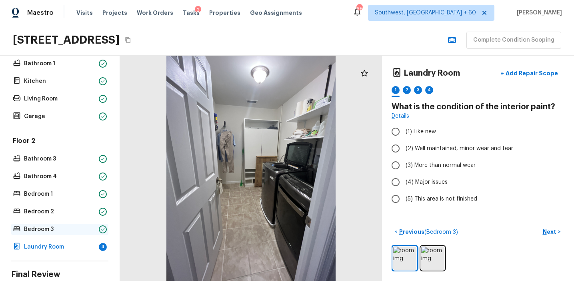
click at [89, 233] on div "Bedroom 3" at bounding box center [59, 228] width 97 height 11
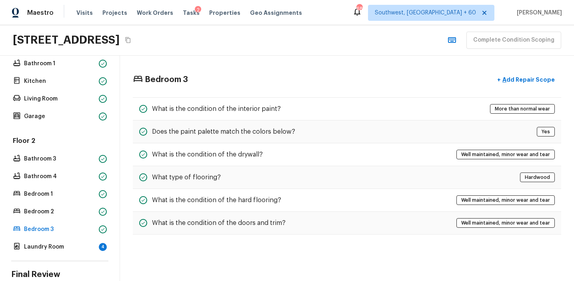
click at [89, 240] on div "Floor 2 Bathroom 3 Bathroom 4 Bedroom 1 Bedroom 2 Bedroom 3 Laundry Room 4" at bounding box center [59, 194] width 97 height 116
click at [90, 246] on p "Laundry Room" at bounding box center [60, 247] width 72 height 8
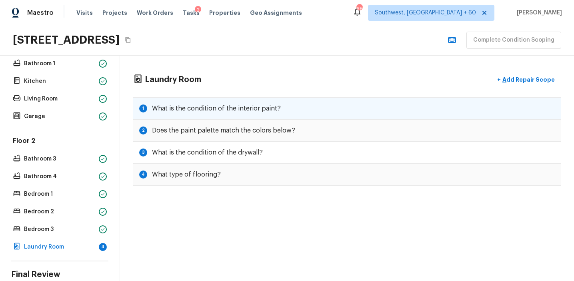
click at [247, 114] on div "1 What is the condition of the interior paint?" at bounding box center [347, 108] width 428 height 22
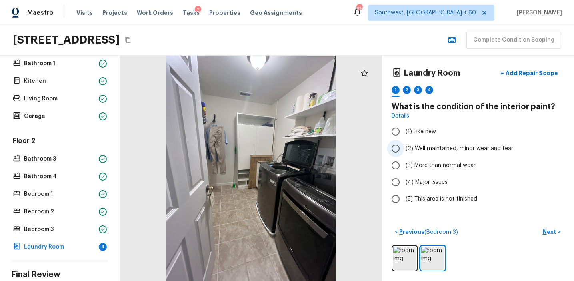
click at [440, 151] on span "(2) Well maintained, minor wear and tear" at bounding box center [459, 148] width 108 height 8
click at [404, 151] on input "(2) Well maintained, minor wear and tear" at bounding box center [395, 148] width 17 height 17
radio input "true"
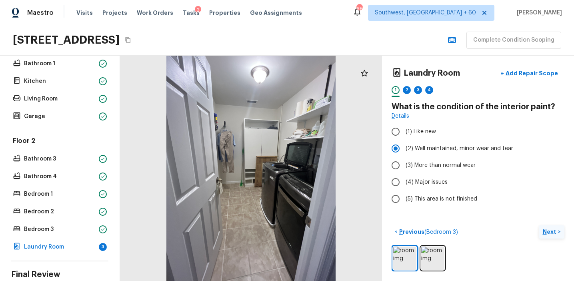
click at [550, 229] on p "Next" at bounding box center [549, 231] width 15 height 8
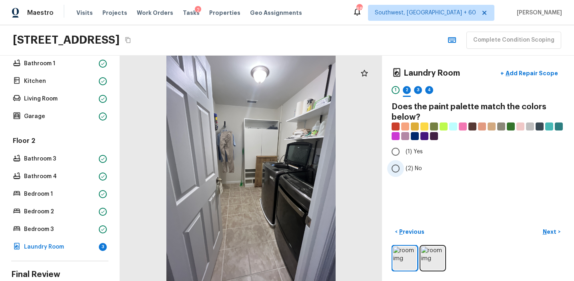
click at [413, 165] on span "(2) No" at bounding box center [413, 168] width 16 height 8
click at [404, 165] on input "(2) No" at bounding box center [395, 168] width 17 height 17
radio input "true"
click at [552, 228] on p "Next" at bounding box center [549, 231] width 15 height 8
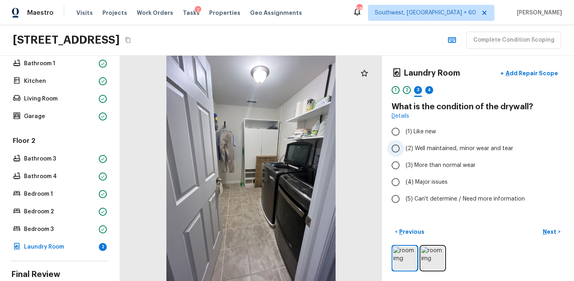
click at [462, 146] on span "(2) Well maintained, minor wear and tear" at bounding box center [459, 148] width 108 height 8
click at [404, 146] on input "(2) Well maintained, minor wear and tear" at bounding box center [395, 148] width 17 height 17
radio input "true"
click at [545, 233] on p "Next" at bounding box center [549, 231] width 15 height 8
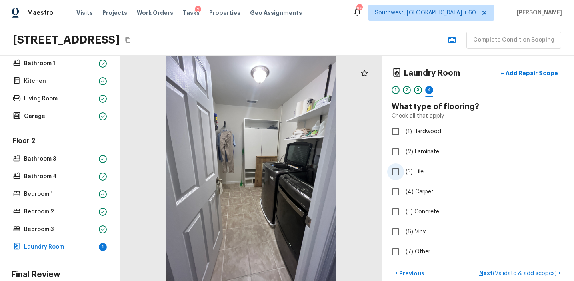
click at [423, 174] on span "(3) Tile" at bounding box center [414, 172] width 18 height 8
click at [404, 174] on input "(3) Tile" at bounding box center [395, 171] width 17 height 17
checkbox input "true"
click at [551, 270] on p "Next" at bounding box center [549, 273] width 15 height 8
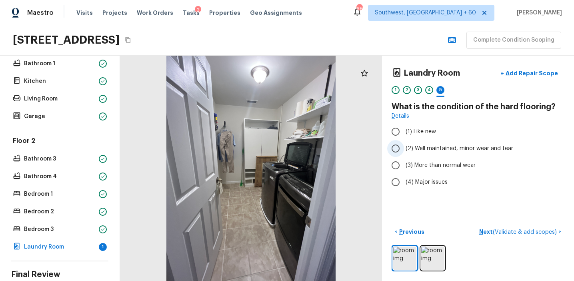
click at [461, 146] on span "(2) Well maintained, minor wear and tear" at bounding box center [459, 148] width 108 height 8
click at [404, 146] on input "(2) Well maintained, minor wear and tear" at bounding box center [395, 148] width 17 height 17
radio input "true"
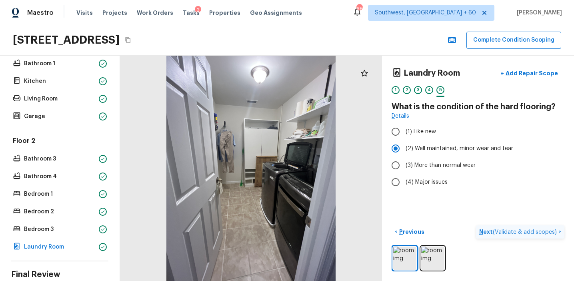
click at [489, 234] on p "Next ( Validate & add scopes )" at bounding box center [518, 231] width 79 height 8
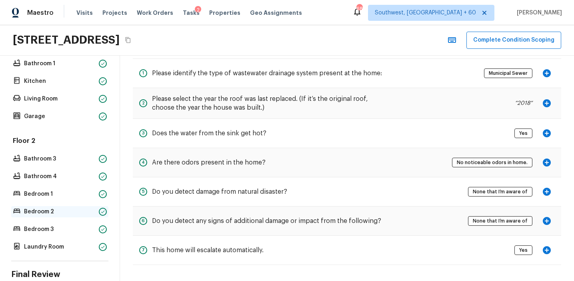
scroll to position [294, 0]
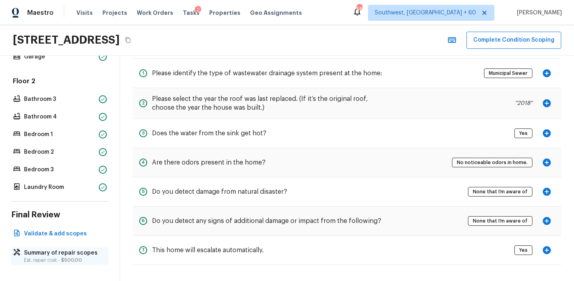
click at [79, 255] on p "Summary of repair scopes" at bounding box center [64, 253] width 80 height 8
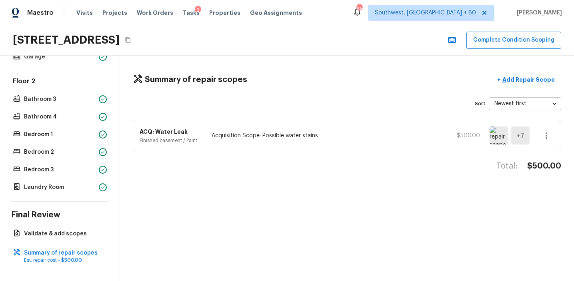
click at [497, 135] on img at bounding box center [498, 135] width 18 height 18
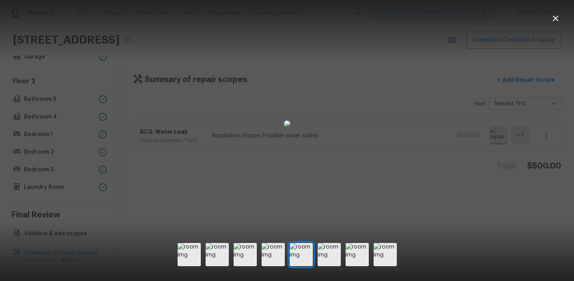
click at [462, 212] on div at bounding box center [287, 123] width 574 height 221
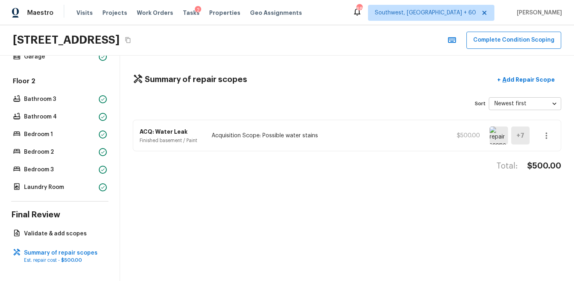
click at [498, 138] on img at bounding box center [498, 135] width 18 height 18
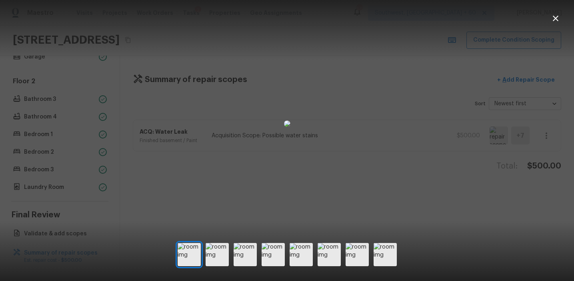
click at [536, 135] on div at bounding box center [287, 123] width 574 height 221
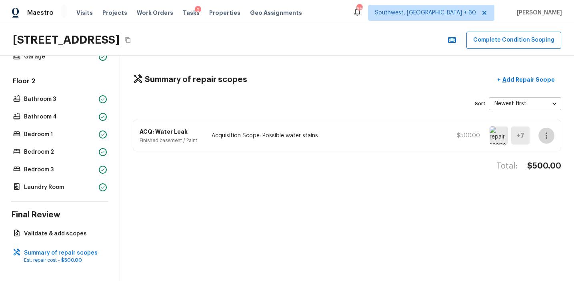
click at [546, 140] on button "button" at bounding box center [546, 136] width 16 height 16
click at [542, 163] on li "Edit" at bounding box center [548, 159] width 37 height 24
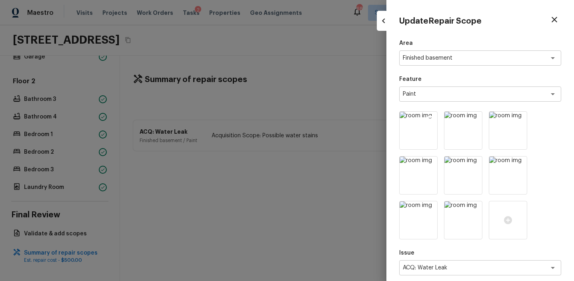
click at [428, 120] on icon at bounding box center [430, 119] width 7 height 7
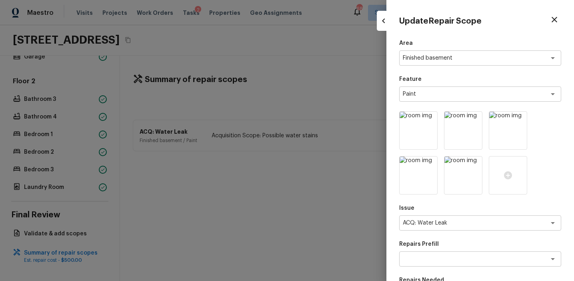
click at [428, 120] on icon at bounding box center [430, 119] width 7 height 7
click at [474, 118] on icon at bounding box center [475, 119] width 8 height 8
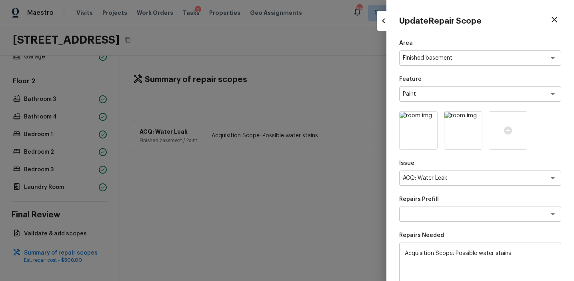
click at [474, 118] on icon at bounding box center [475, 119] width 8 height 8
click at [419, 138] on img at bounding box center [418, 131] width 38 height 38
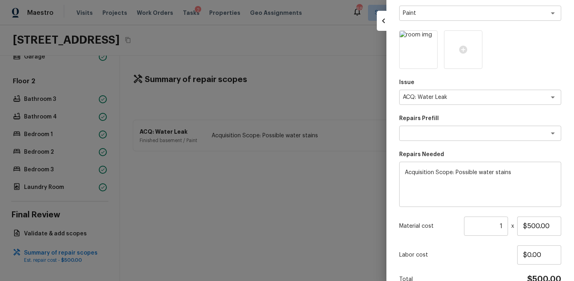
scroll to position [123, 0]
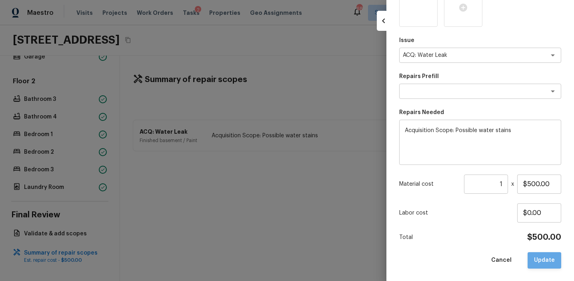
click at [537, 261] on button "Update" at bounding box center [544, 260] width 34 height 16
type input "$0.00"
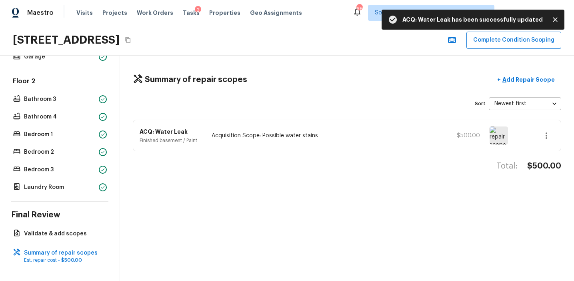
click at [499, 138] on img at bounding box center [498, 135] width 18 height 18
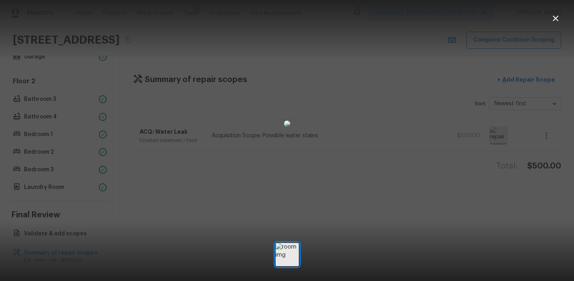
click at [499, 151] on div at bounding box center [287, 123] width 574 height 221
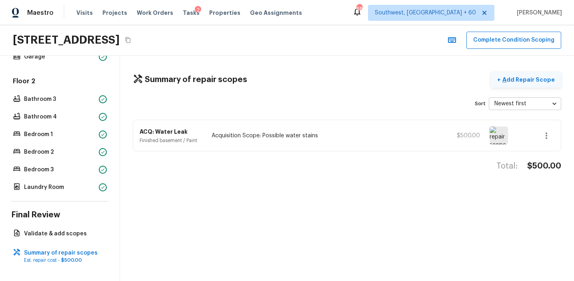
click at [540, 82] on p "Add Repair Scope" at bounding box center [528, 80] width 54 height 8
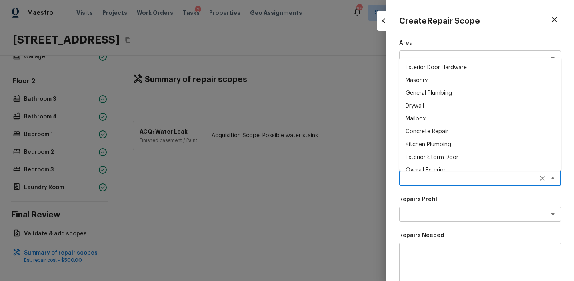
click at [408, 177] on textarea at bounding box center [469, 178] width 132 height 8
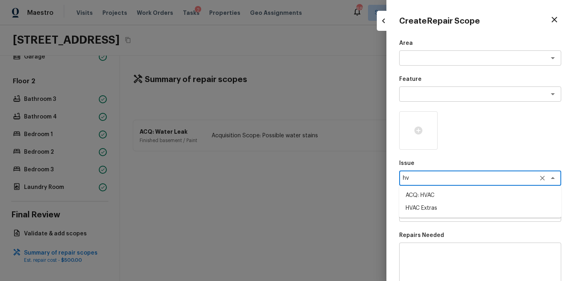
click at [440, 211] on li "HVAC Extras" at bounding box center [480, 207] width 162 height 13
type textarea "HVAC Extras"
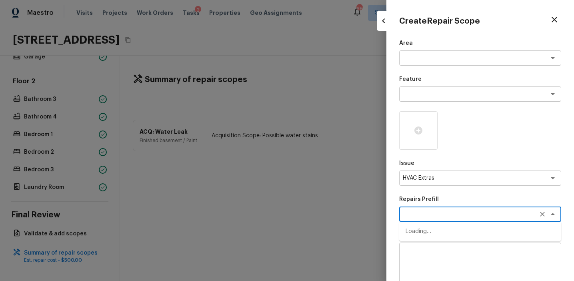
click at [440, 211] on textarea at bounding box center [469, 214] width 132 height 8
click at [451, 234] on li "Basic Clean and Service" at bounding box center [480, 231] width 162 height 13
type textarea "Basic Clean and Service"
type textarea "General Service HVAC system including: cleaning condenser and evaporator coils,…"
type input "$450.00"
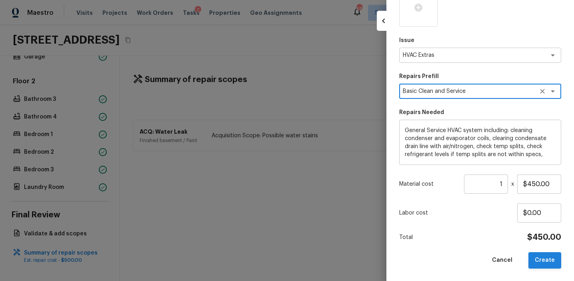
type textarea "Basic Clean and Service"
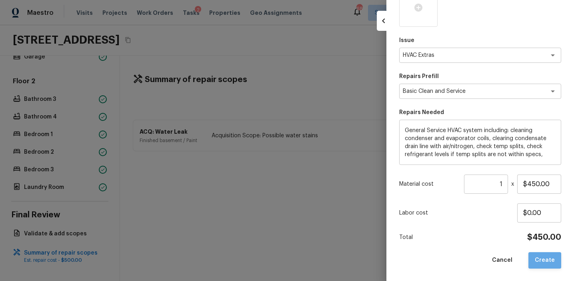
click at [550, 258] on button "Create" at bounding box center [544, 260] width 33 height 16
type input "$0.00"
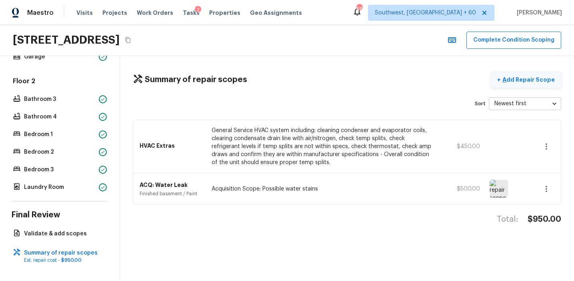
click at [519, 84] on button "+ Add Repair Scope" at bounding box center [526, 80] width 70 height 16
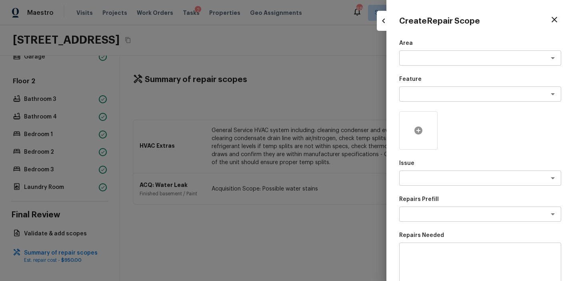
click at [420, 134] on icon at bounding box center [418, 131] width 10 height 10
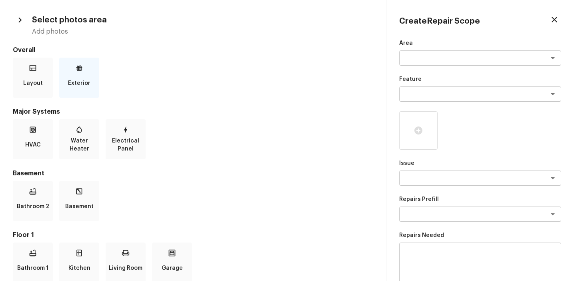
click at [84, 84] on p "Exterior" at bounding box center [79, 83] width 22 height 16
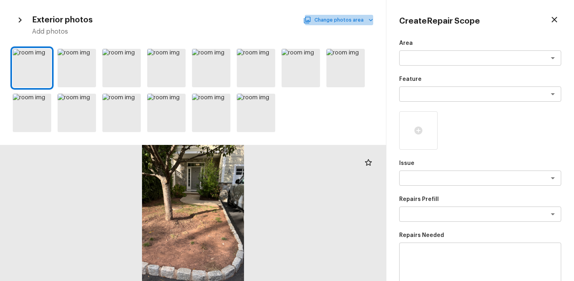
click at [349, 21] on button "Change photos area" at bounding box center [339, 20] width 68 height 10
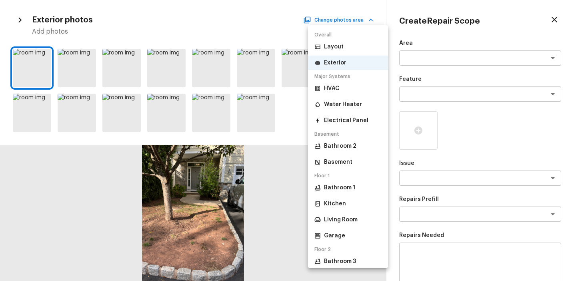
scroll to position [110, 0]
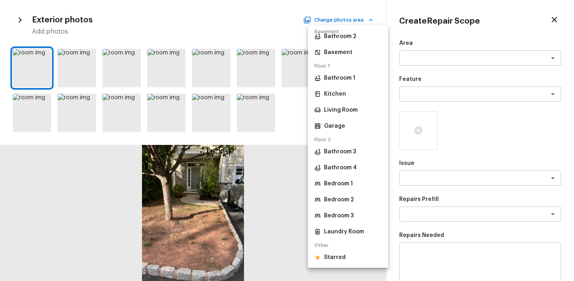
click at [340, 253] on p "Starred" at bounding box center [335, 257] width 22 height 8
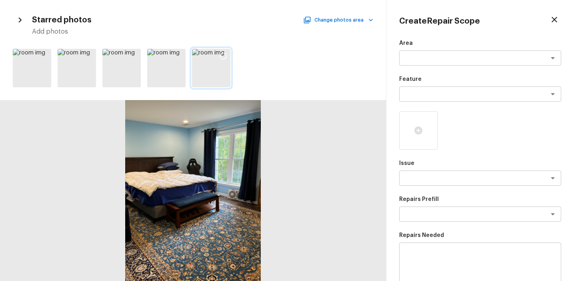
click at [224, 54] on icon at bounding box center [223, 56] width 8 height 8
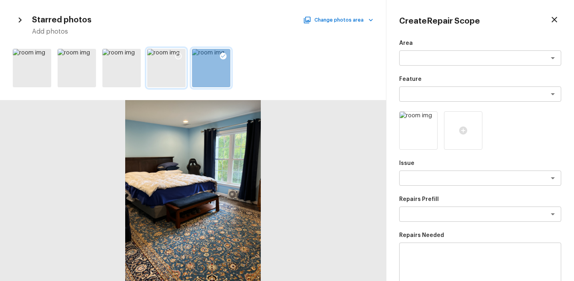
click at [183, 54] on div at bounding box center [178, 57] width 14 height 17
click at [137, 54] on icon at bounding box center [134, 56] width 8 height 8
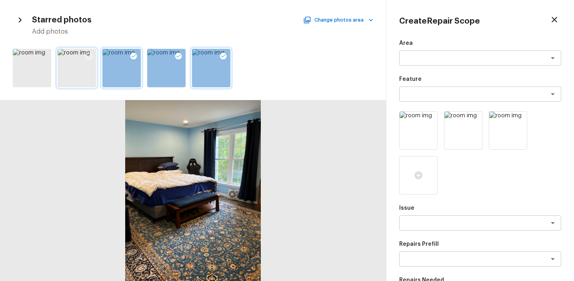
click at [91, 55] on icon at bounding box center [89, 56] width 7 height 7
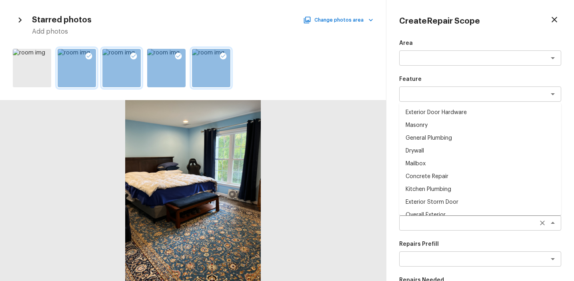
click at [426, 229] on div "x ​" at bounding box center [480, 222] width 162 height 15
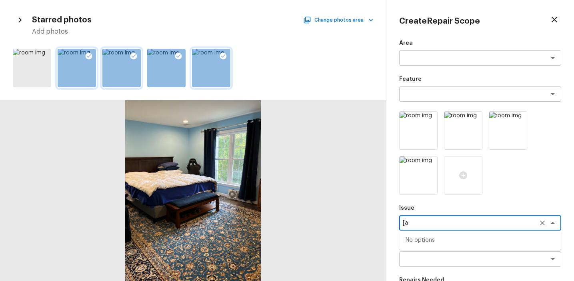
type textarea "["
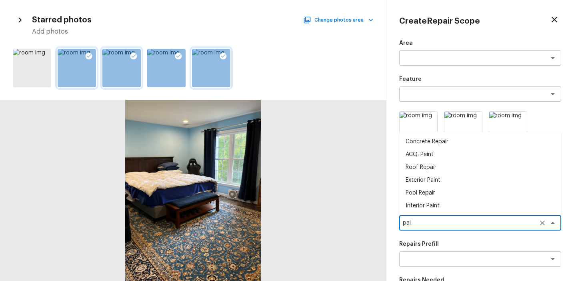
click at [445, 206] on li "Interior Paint" at bounding box center [480, 205] width 162 height 13
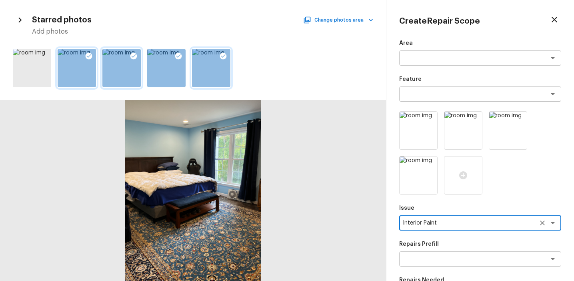
scroll to position [77, 0]
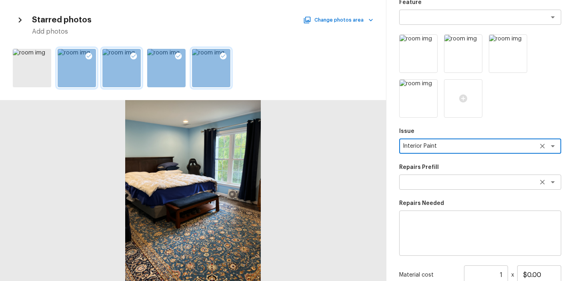
type textarea "Interior Paint"
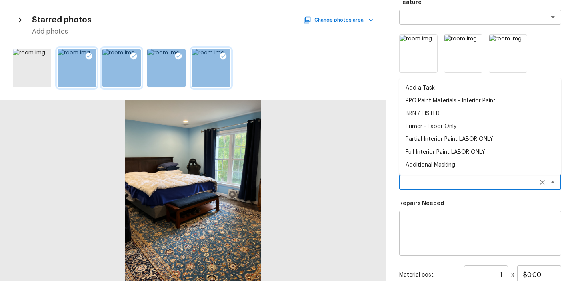
click at [450, 183] on textarea at bounding box center [469, 182] width 132 height 8
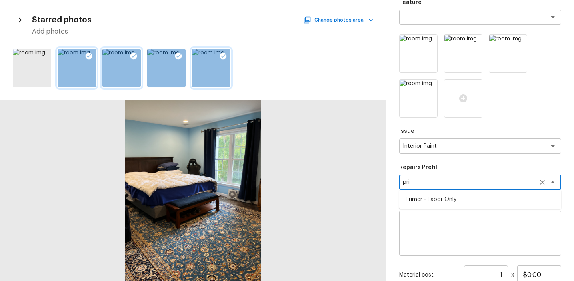
click at [455, 195] on li "Primer - Labor Only" at bounding box center [480, 199] width 162 height 13
type textarea "Primer - Labor Only"
type textarea "Interior primer - PRIMER PROVIDED BY OPENDOOR - All nails, screws, drywall anch…"
type input "$0.85"
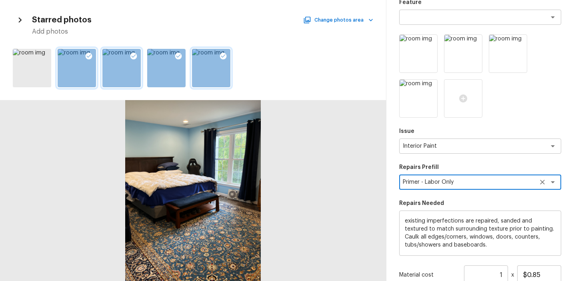
scroll to position [168, 0]
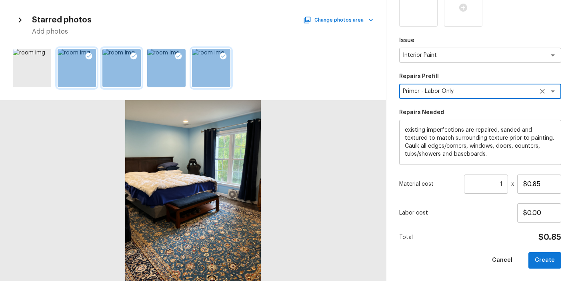
type textarea "Primer - Labor Only"
click at [501, 184] on input "1" at bounding box center [486, 183] width 44 height 19
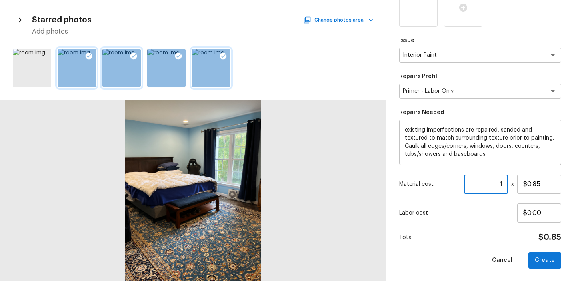
click at [501, 184] on input "1" at bounding box center [486, 183] width 44 height 19
click at [532, 183] on input "$0.85" at bounding box center [539, 183] width 44 height 19
click at [496, 184] on input "1" at bounding box center [486, 183] width 44 height 19
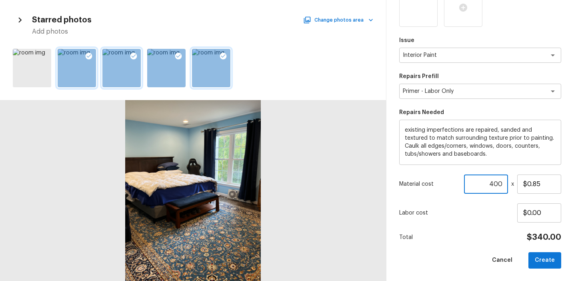
type input "400"
type input "$1.00"
click at [544, 257] on button "Create" at bounding box center [544, 260] width 33 height 16
type input "1"
type input "$0.00"
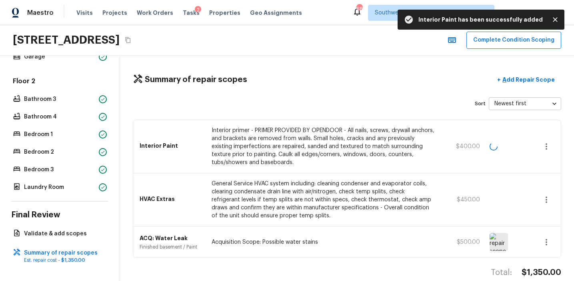
scroll to position [13, 0]
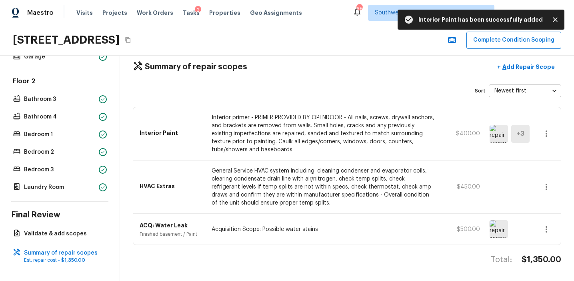
click at [389, 86] on div "Sort Newest first newestFirst ​" at bounding box center [347, 90] width 428 height 13
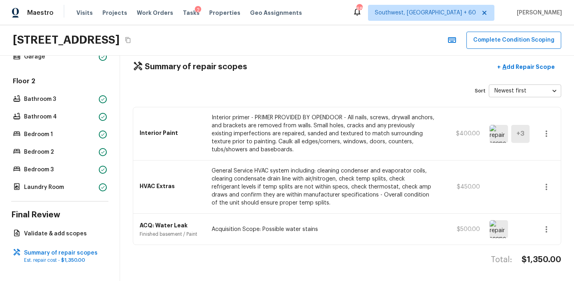
click at [389, 86] on div "Sort Newest first newestFirst ​" at bounding box center [347, 90] width 428 height 13
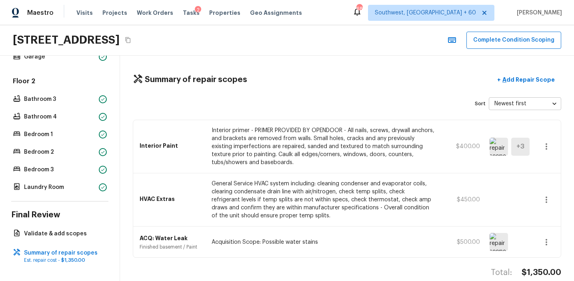
click at [397, 112] on div "Summary of repair scopes + Add Repair Scope Sort Newest first newestFirst ​ Int…" at bounding box center [347, 168] width 454 height 225
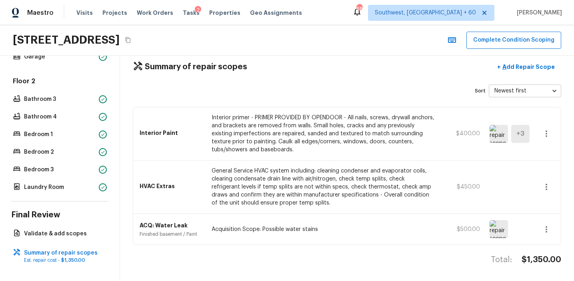
click at [402, 117] on p "Interior primer - PRIMER PROVIDED BY OPENDOOR - All nails, screws, drywall anch…" at bounding box center [322, 134] width 223 height 40
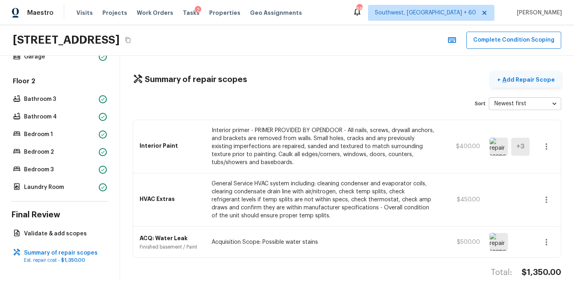
click at [512, 75] on button "+ Add Repair Scope" at bounding box center [526, 80] width 70 height 16
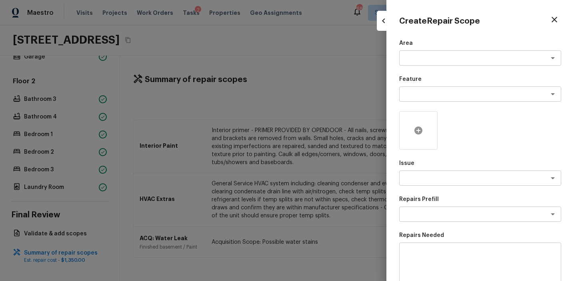
click at [419, 133] on icon at bounding box center [418, 130] width 8 height 8
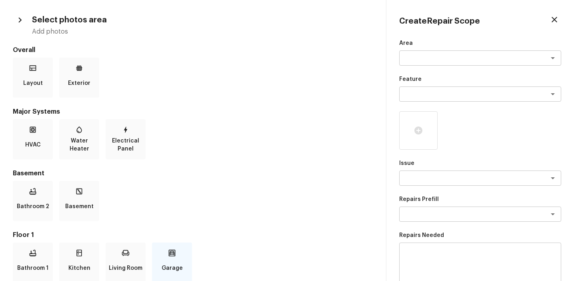
click at [174, 249] on icon at bounding box center [172, 252] width 7 height 7
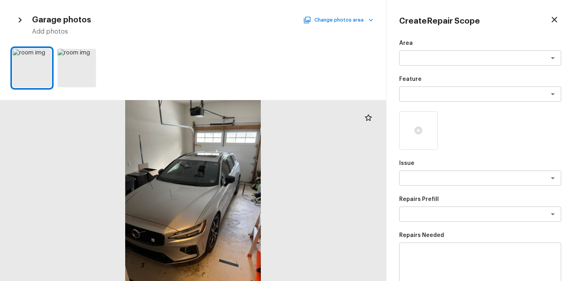
click at [338, 22] on button "Change photos area" at bounding box center [339, 20] width 68 height 10
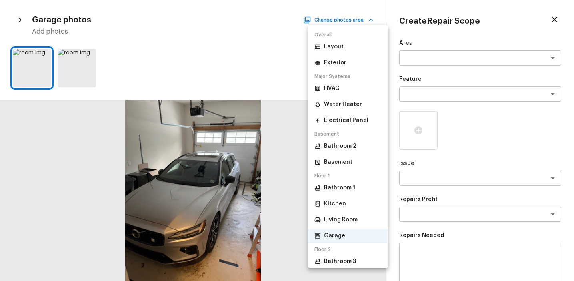
scroll to position [110, 0]
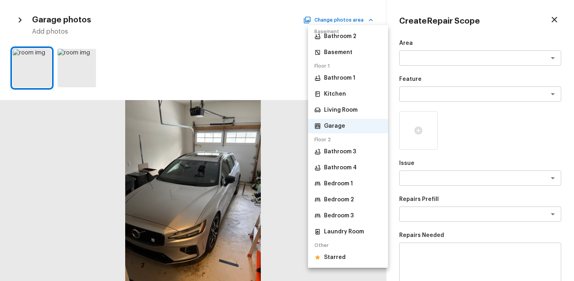
click at [335, 255] on p "Starred" at bounding box center [335, 257] width 22 height 8
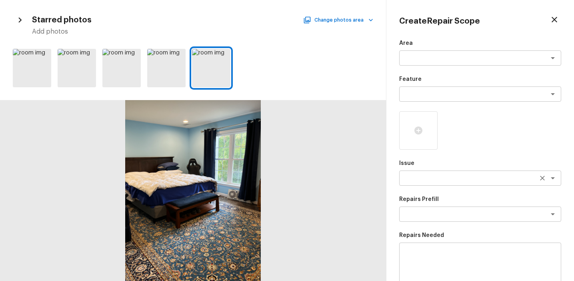
click at [454, 178] on textarea at bounding box center [469, 178] width 132 height 8
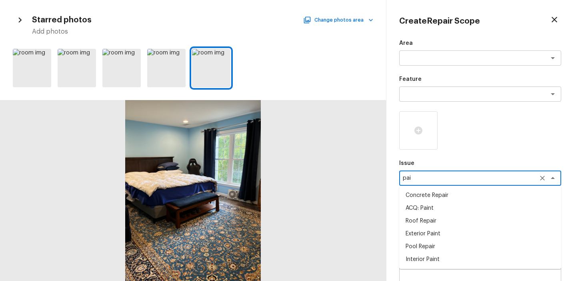
click at [453, 206] on li "ACQ: Paint" at bounding box center [480, 207] width 162 height 13
type textarea "ACQ: Paint"
click at [453, 206] on div "Repairs Prefill x ​" at bounding box center [480, 208] width 162 height 26
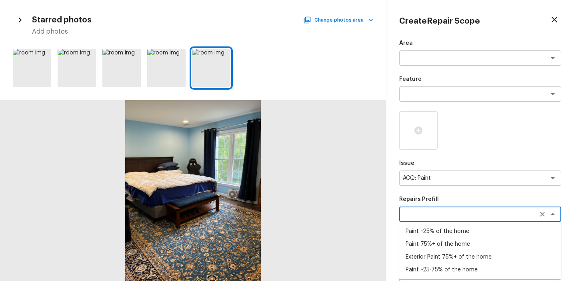
click at [453, 212] on textarea at bounding box center [469, 214] width 132 height 8
click at [454, 264] on li "Paint ~25-75% of the home" at bounding box center [480, 269] width 162 height 13
type textarea "Paint ~25-75% of the home"
type textarea "Acquisition Scope: ~25 - 75% of the home needs interior paint"
type input "$1.55"
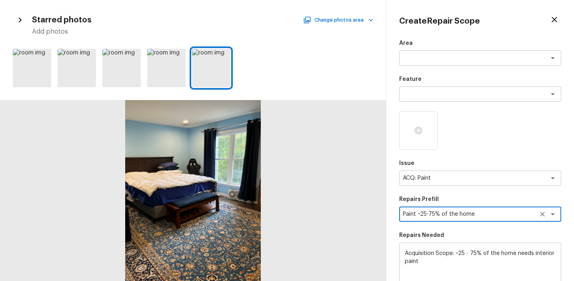
scroll to position [123, 0]
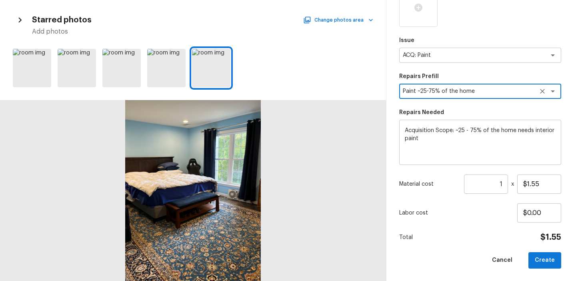
click at [501, 184] on input "1" at bounding box center [486, 183] width 44 height 19
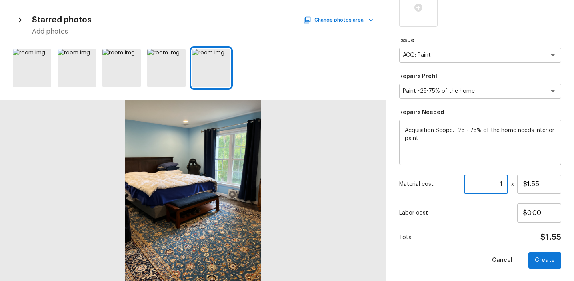
click at [501, 184] on input "1" at bounding box center [486, 183] width 44 height 19
paste input "2350"
type input "2350"
click at [513, 90] on textarea "Paint ~25-75% of the home" at bounding box center [469, 91] width 132 height 8
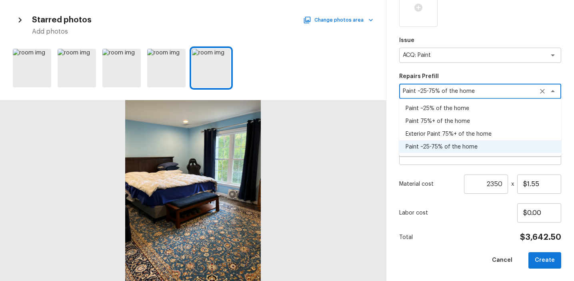
click at [498, 108] on li "Paint ~25% of the home" at bounding box center [480, 108] width 162 height 13
type textarea "Paint ~25% of the home"
type textarea "Acquisition Scope: ~25% of the home needs interior paint"
type input "$0.85"
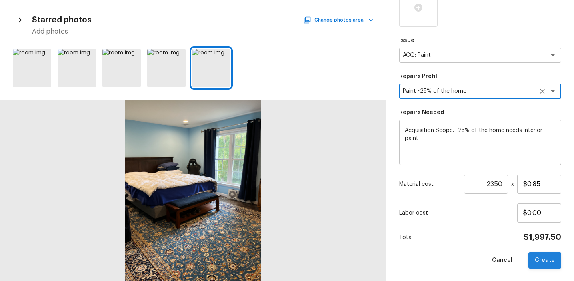
click at [548, 262] on button "Create" at bounding box center [544, 260] width 33 height 16
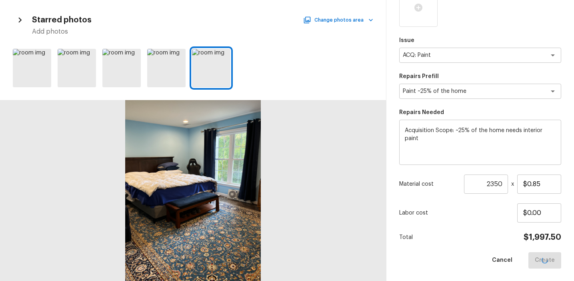
type input "1"
type input "$0.00"
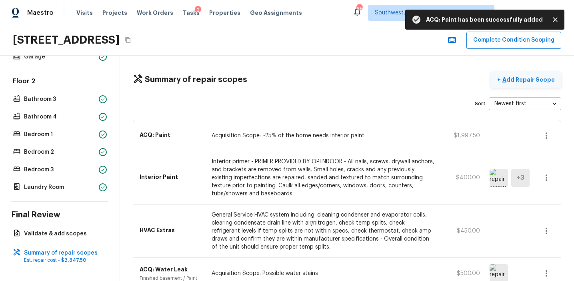
click at [528, 79] on p "Add Repair Scope" at bounding box center [528, 80] width 54 height 8
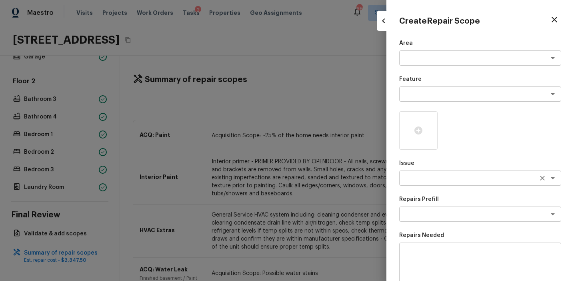
click at [408, 179] on textarea at bounding box center [469, 178] width 132 height 8
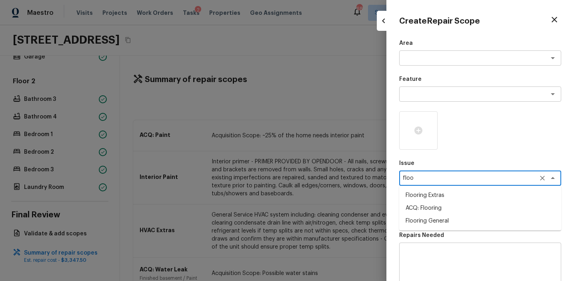
click at [434, 207] on li "ACQ: Flooring" at bounding box center [480, 207] width 162 height 13
type textarea "ACQ: Flooring"
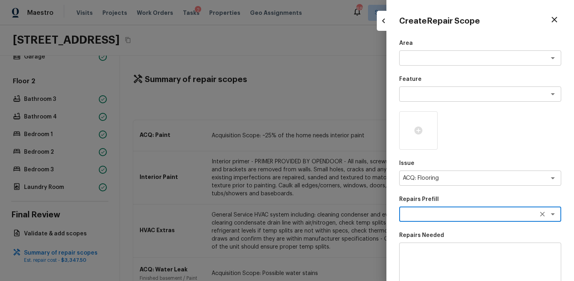
click at [437, 216] on textarea at bounding box center [469, 214] width 132 height 8
click at [444, 229] on li "Minimum Flooring Repairs" at bounding box center [480, 231] width 162 height 13
type textarea "Minimum Flooring Repairs"
type textarea "Acquisition Scope: Minimum flooring repairs"
type input "$0.25"
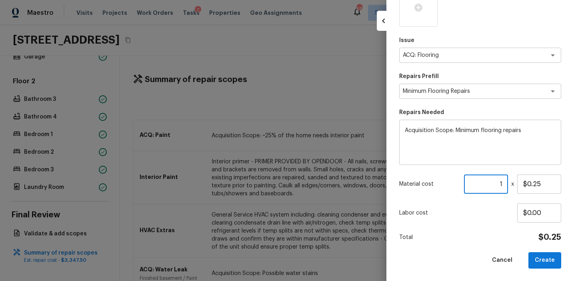
click at [493, 183] on input "1" at bounding box center [486, 183] width 44 height 19
paste input "2350"
type input "2350"
click at [538, 259] on button "Create" at bounding box center [544, 260] width 33 height 16
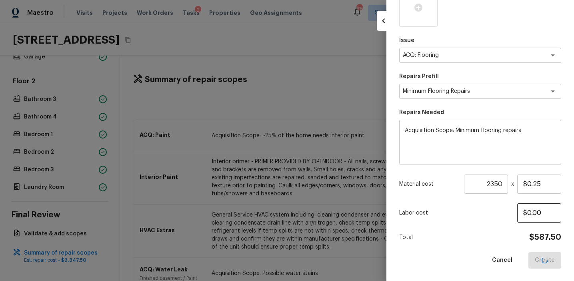
drag, startPoint x: 538, startPoint y: 259, endPoint x: 520, endPoint y: 216, distance: 47.1
click at [534, 252] on div "Cancel Create" at bounding box center [480, 260] width 162 height 16
type input "1"
type input "$0.00"
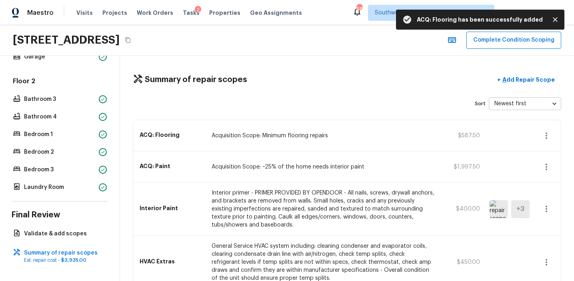
scroll to position [75, 0]
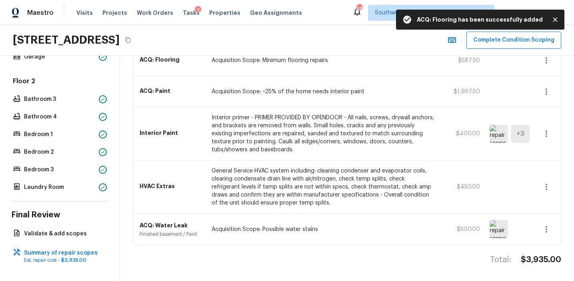
click at [534, 259] on h4 "$3,935.00" at bounding box center [541, 259] width 40 height 10
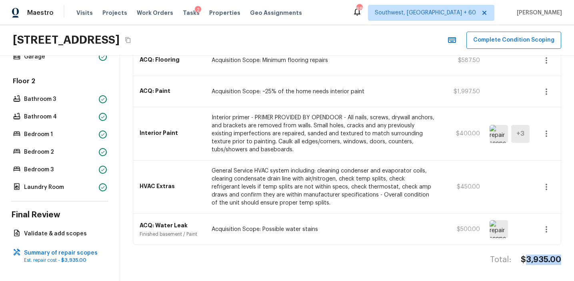
copy h4 "3,935.00"
click at [153, 69] on div "ACQ: Flooring Acquisition Scope: Minimum flooring repairs $587.50" at bounding box center [346, 60] width 427 height 31
click at [214, 124] on p "Interior primer - PRIMER PROVIDED BY OPENDOOR - All nails, screws, drywall anch…" at bounding box center [322, 134] width 223 height 40
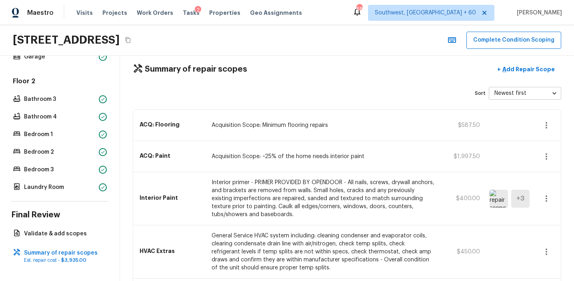
scroll to position [0, 0]
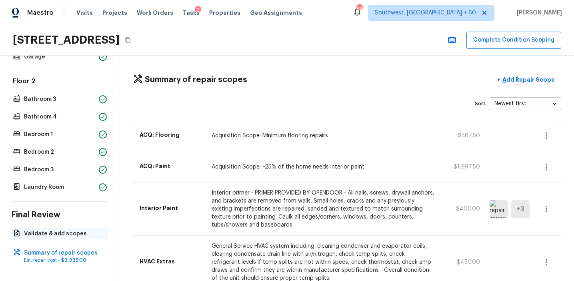
click at [68, 229] on p "Validate & add scopes" at bounding box center [64, 233] width 80 height 8
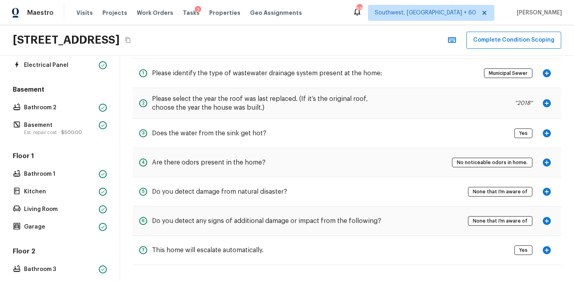
scroll to position [294, 0]
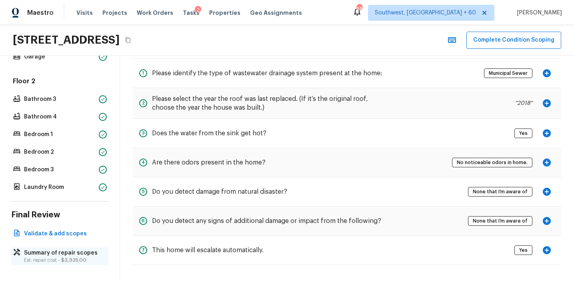
click at [66, 258] on span "$3,935.00" at bounding box center [73, 259] width 25 height 5
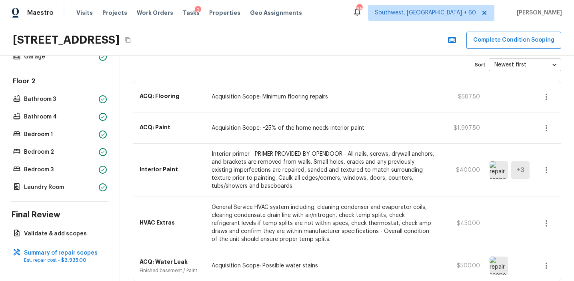
scroll to position [75, 0]
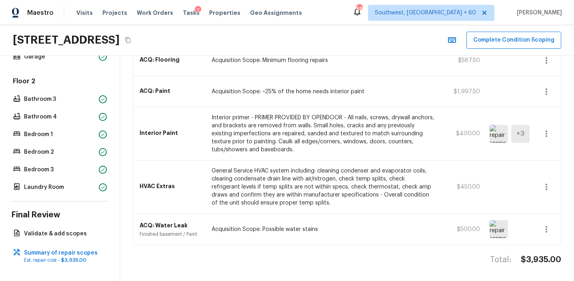
click at [199, 172] on div "HVAC Extras General Service HVAC system including: cleaning condenser and evapo…" at bounding box center [346, 186] width 427 height 53
click at [82, 240] on div "Overall Layout Exterior Major Systems HVAC Water Heater Electrical Panel Baseme…" at bounding box center [60, 168] width 120 height 225
click at [83, 233] on p "Validate & add scopes" at bounding box center [64, 233] width 80 height 8
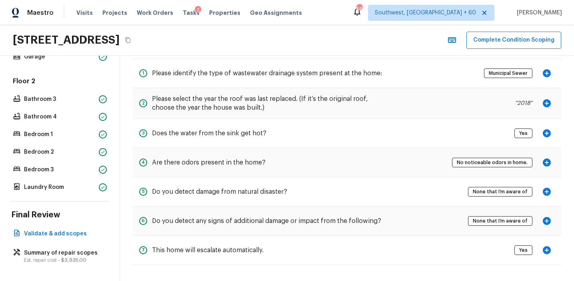
scroll to position [0, 0]
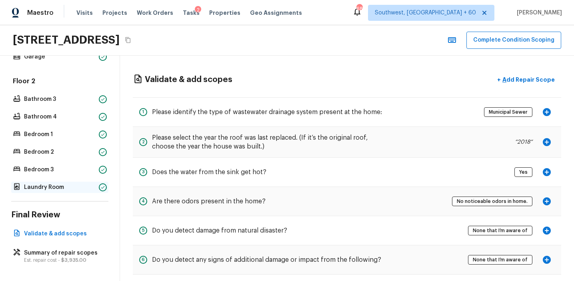
click at [55, 185] on p "Laundry Room" at bounding box center [60, 187] width 72 height 8
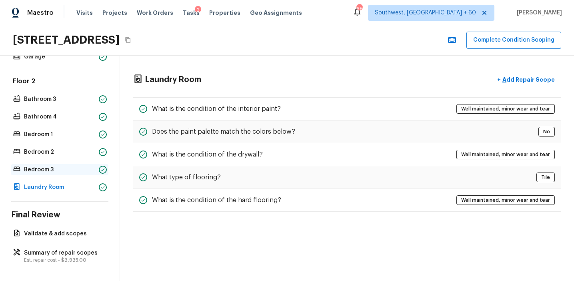
click at [85, 172] on p "Bedroom 3" at bounding box center [60, 170] width 72 height 8
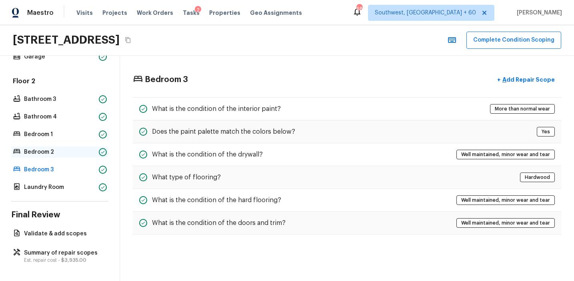
click at [84, 148] on p "Bedroom 2" at bounding box center [60, 152] width 72 height 8
click at [90, 128] on div "Floor 2 Bathroom 3 Bathroom 4 Bedroom 1 Bedroom 2 Bedroom 3 Laundry Room" at bounding box center [59, 135] width 97 height 116
click at [88, 130] on div "Bedroom 1" at bounding box center [59, 134] width 97 height 11
click at [88, 119] on p "Bathroom 4" at bounding box center [60, 117] width 72 height 8
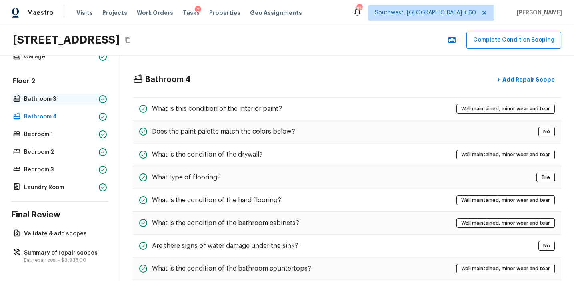
click at [92, 94] on div "Bathroom 3" at bounding box center [59, 99] width 97 height 11
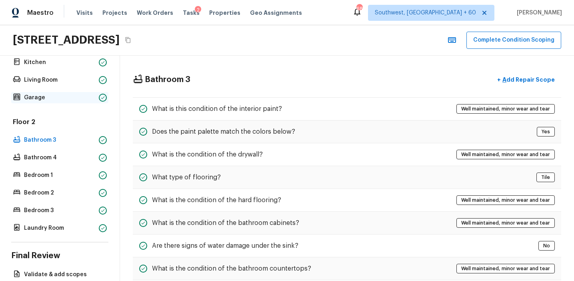
click at [93, 96] on p "Garage" at bounding box center [60, 98] width 72 height 8
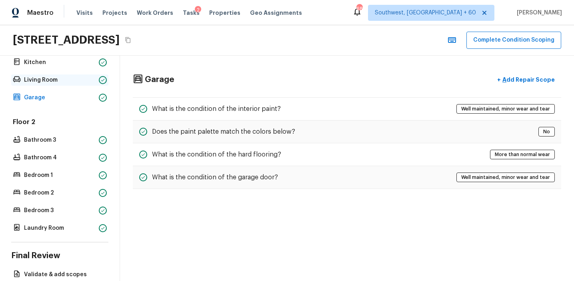
click at [96, 80] on div "Living Room" at bounding box center [59, 79] width 97 height 11
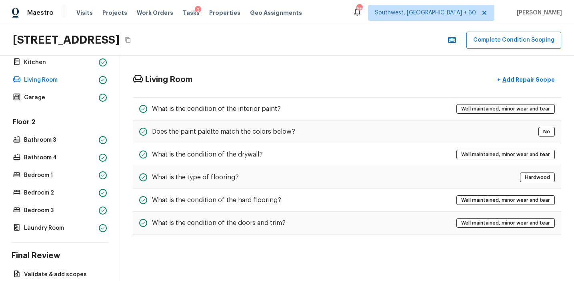
click at [96, 71] on div "Floor 1 Bathroom 1 Kitchen Living Room Garage" at bounding box center [59, 62] width 97 height 81
click at [98, 60] on div "Kitchen" at bounding box center [59, 62] width 97 height 11
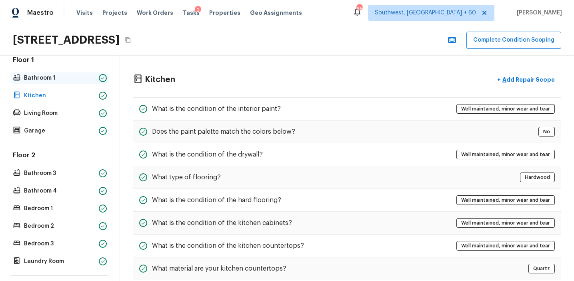
click at [94, 82] on div "Bathroom 1" at bounding box center [59, 77] width 97 height 11
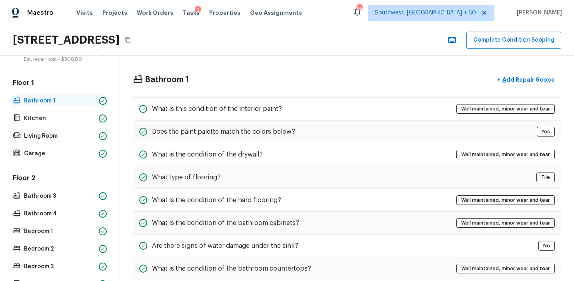
scroll to position [169, 0]
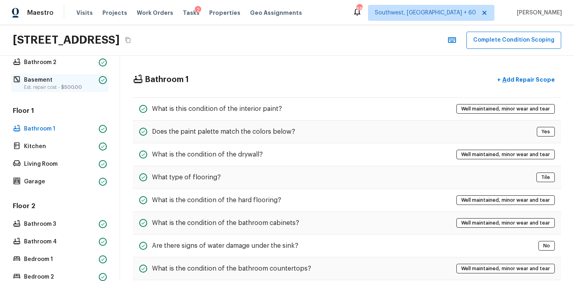
click at [94, 84] on p "Est. repair cost - $500.00" at bounding box center [60, 87] width 72 height 6
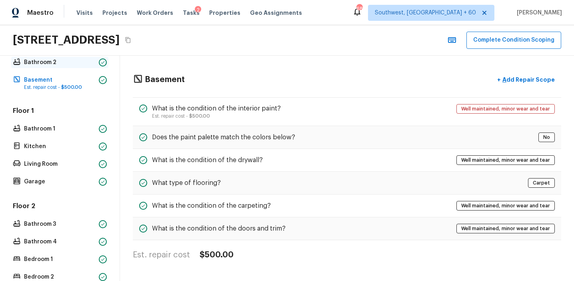
click at [94, 61] on p "Bathroom 2" at bounding box center [60, 62] width 72 height 8
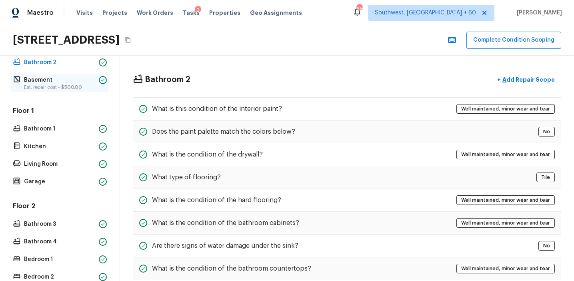
click at [92, 85] on p "Est. repair cost - $500.00" at bounding box center [60, 87] width 72 height 6
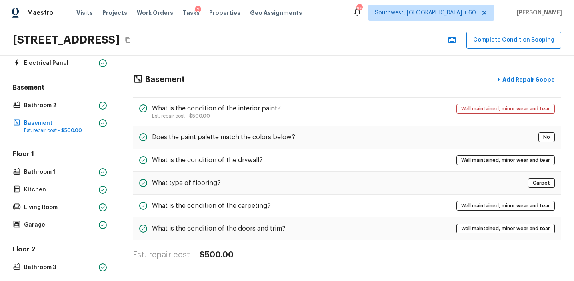
scroll to position [92, 0]
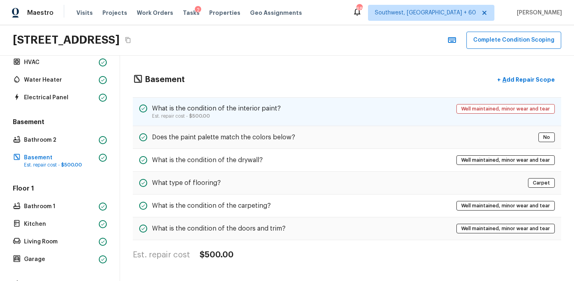
click at [195, 112] on h5 "What is the condition of the interior paint?" at bounding box center [216, 108] width 129 height 9
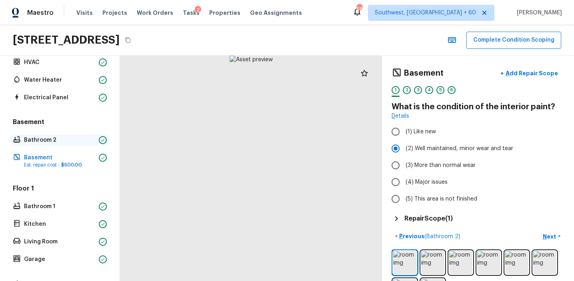
click at [72, 140] on p "Bathroom 2" at bounding box center [60, 140] width 72 height 8
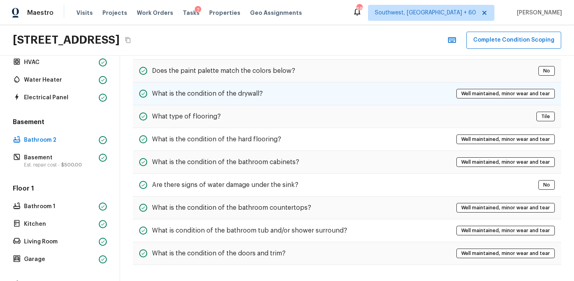
scroll to position [0, 0]
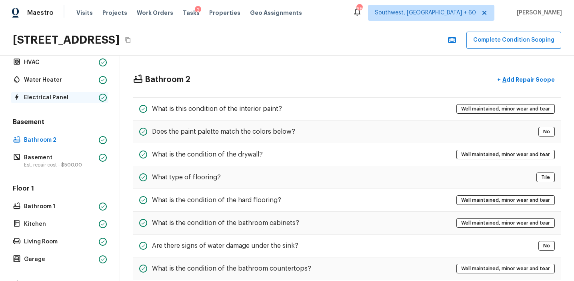
click at [79, 100] on p "Electrical Panel" at bounding box center [60, 98] width 72 height 8
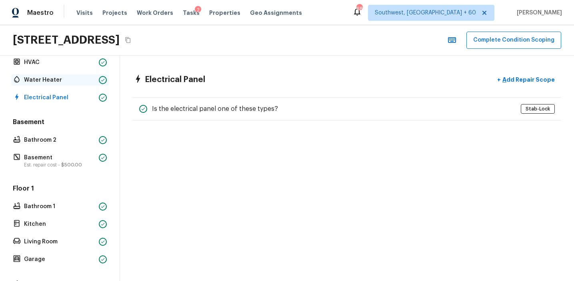
click at [90, 77] on p "Water Heater" at bounding box center [60, 80] width 72 height 8
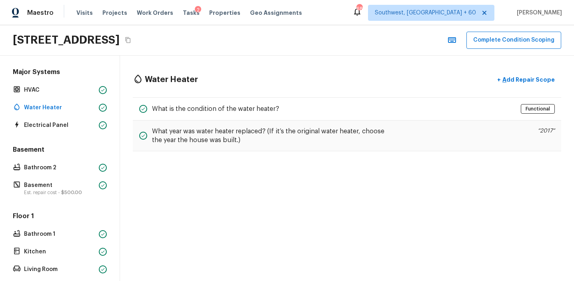
scroll to position [16, 0]
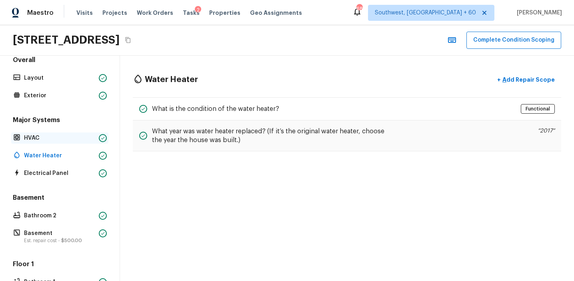
click at [83, 138] on p "HVAC" at bounding box center [60, 138] width 72 height 8
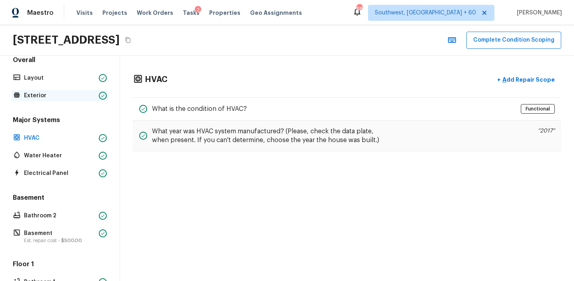
click at [93, 93] on p "Exterior" at bounding box center [60, 96] width 72 height 8
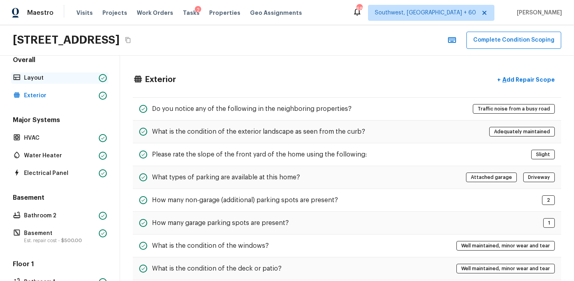
click at [93, 75] on p "Layout" at bounding box center [60, 78] width 72 height 8
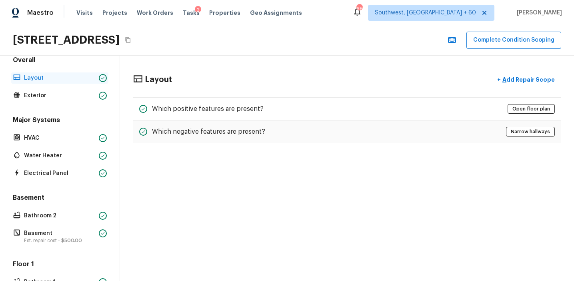
scroll to position [0, 0]
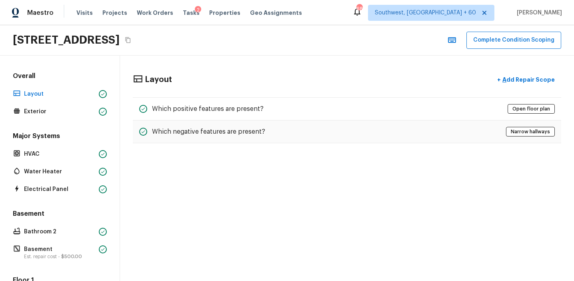
click at [155, 72] on div "Layout + Add Repair Scope" at bounding box center [347, 80] width 428 height 16
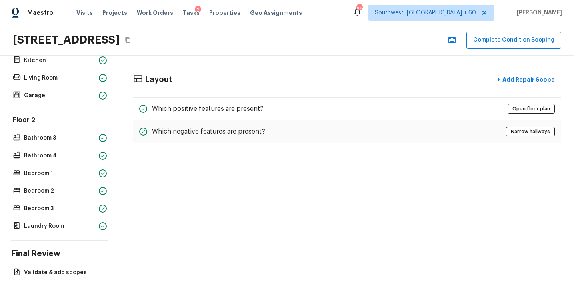
scroll to position [294, 0]
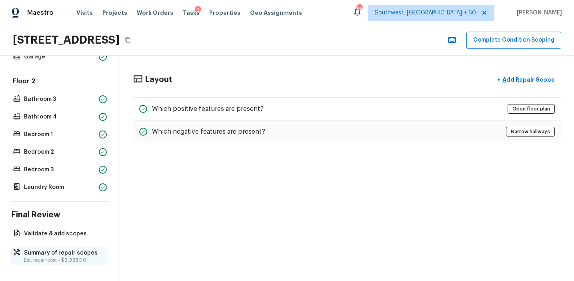
click at [69, 257] on span "$3,935.00" at bounding box center [73, 259] width 25 height 5
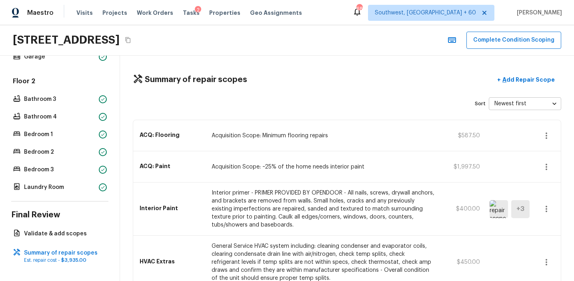
click at [329, 112] on div "Summary of repair scopes + Add Repair Scope Sort Newest first newestFirst ​ ACQ…" at bounding box center [347, 168] width 454 height 225
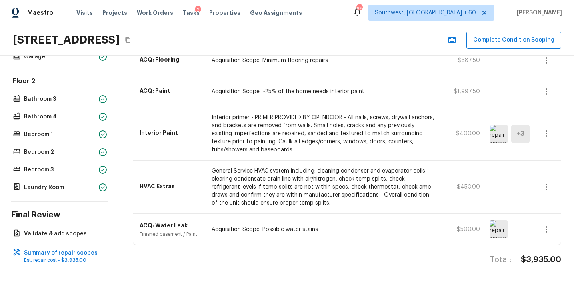
click at [421, 140] on p "Interior primer - PRIMER PROVIDED BY OPENDOOR - All nails, screws, drywall anch…" at bounding box center [322, 134] width 223 height 40
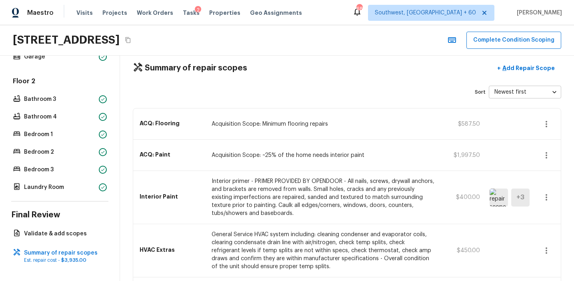
scroll to position [0, 0]
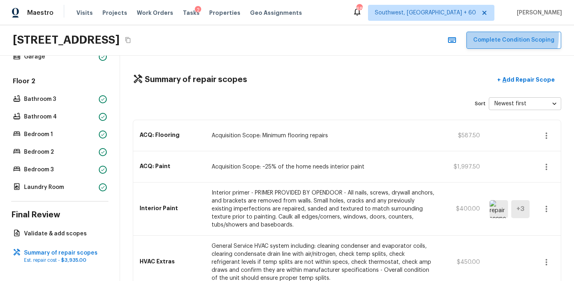
click at [492, 35] on button "Complete Condition Scoping" at bounding box center [513, 40] width 95 height 17
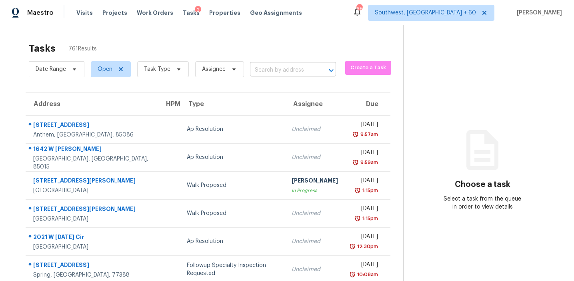
click at [268, 65] on input "text" at bounding box center [282, 70] width 64 height 12
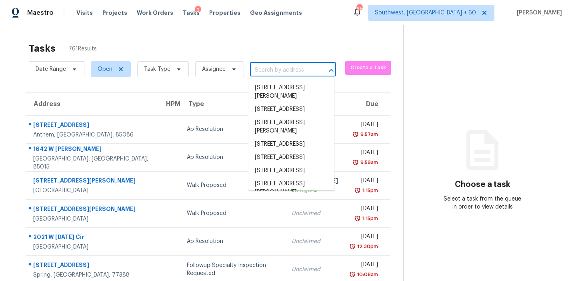
paste input "202 Beechtree Dr, Cary, NC 27513"
type input "202 Beechtree Dr, Cary, NC 27513"
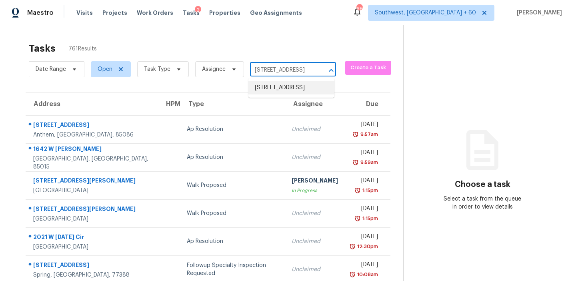
click at [293, 91] on li "202 Beechtree Dr, Cary, NC 27513" at bounding box center [291, 87] width 86 height 13
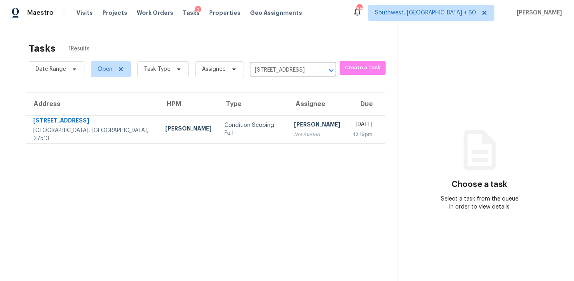
click at [294, 126] on div "[PERSON_NAME]" at bounding box center [317, 125] width 46 height 10
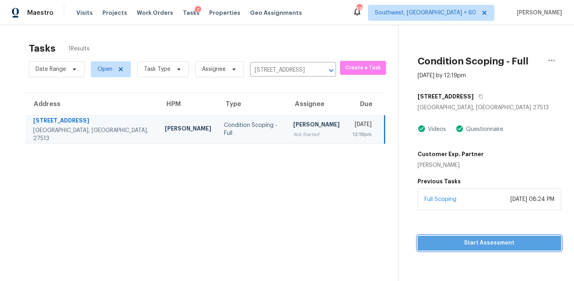
click at [446, 242] on span "Start Assessment" at bounding box center [489, 243] width 131 height 10
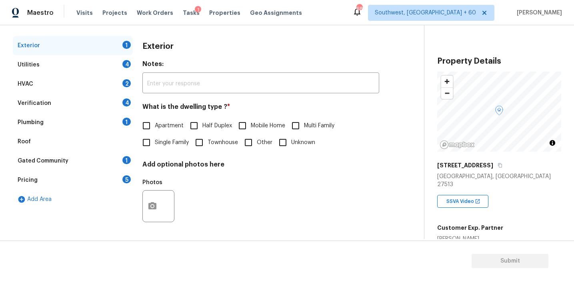
click at [117, 180] on div "Pricing 5" at bounding box center [73, 179] width 120 height 19
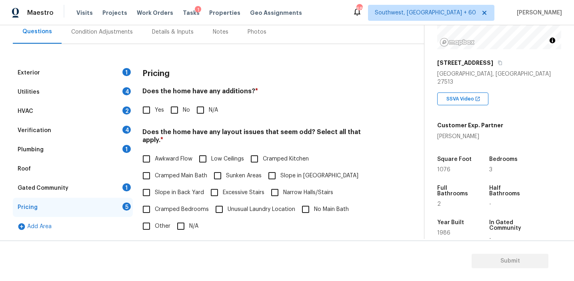
scroll to position [101, 0]
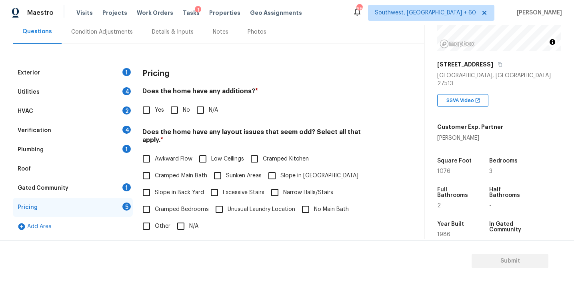
click at [118, 31] on div "Condition Adjustments" at bounding box center [102, 32] width 62 height 8
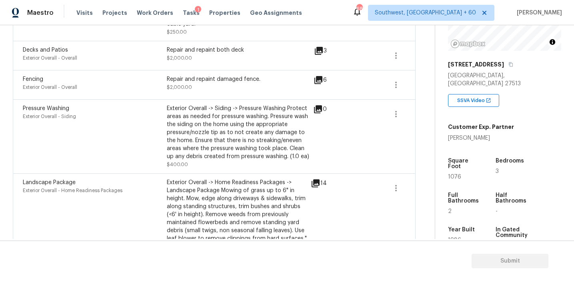
scroll to position [435, 0]
click at [249, 143] on div "Exterior Overall -> Siding -> Pressure Washing Protect areas as needed for pres…" at bounding box center [239, 134] width 144 height 56
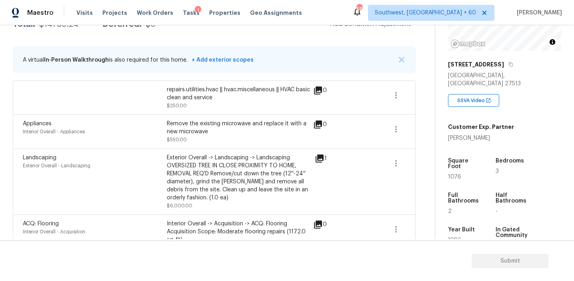
scroll to position [147, 0]
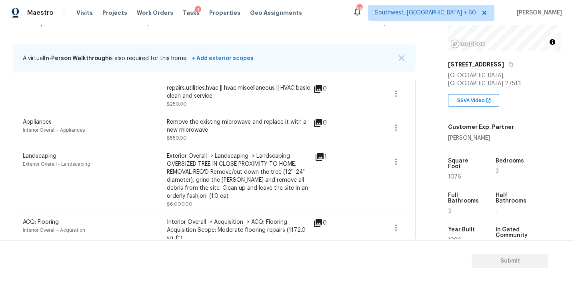
click at [256, 154] on div "Exterior Overall -> Landscaping -> Landscaping OVERSIZED TREE IN CLOSE PROXIMIT…" at bounding box center [239, 176] width 144 height 48
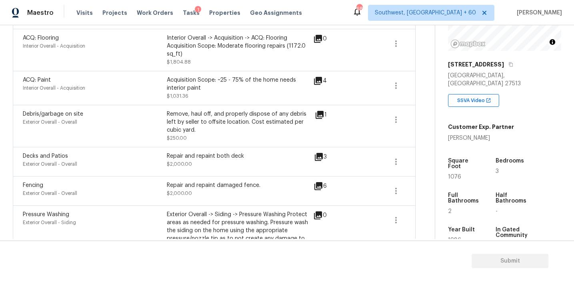
scroll to position [458, 0]
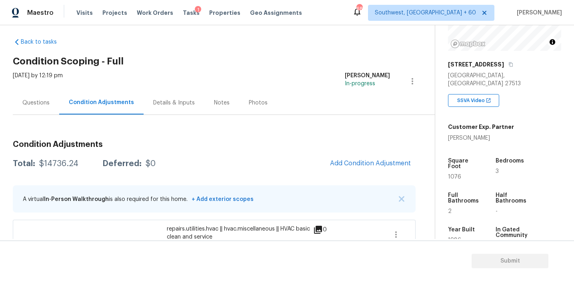
click at [46, 102] on div "Questions" at bounding box center [35, 103] width 27 height 8
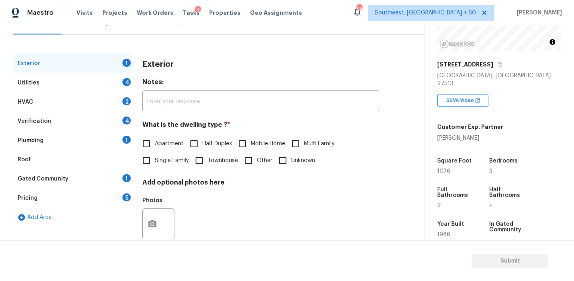
scroll to position [104, 0]
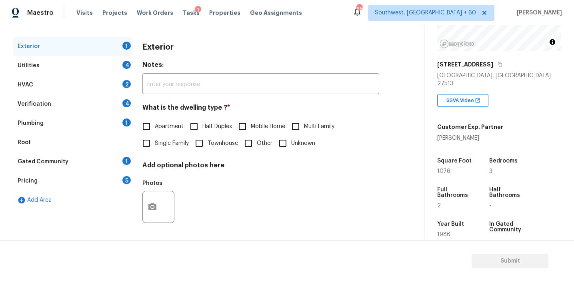
click at [116, 92] on div "HVAC 2" at bounding box center [73, 84] width 120 height 19
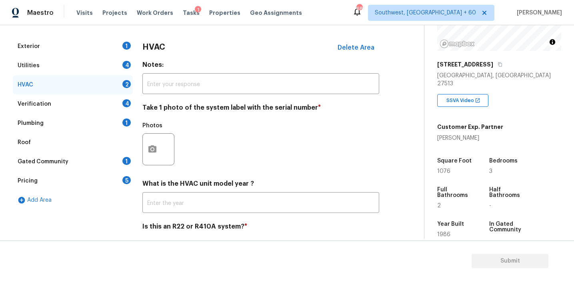
click at [129, 102] on div "4" at bounding box center [126, 103] width 8 height 8
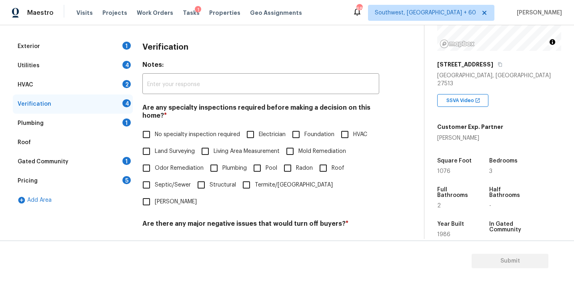
click at [219, 164] on input "Plumbing" at bounding box center [213, 168] width 17 height 17
checkbox input "true"
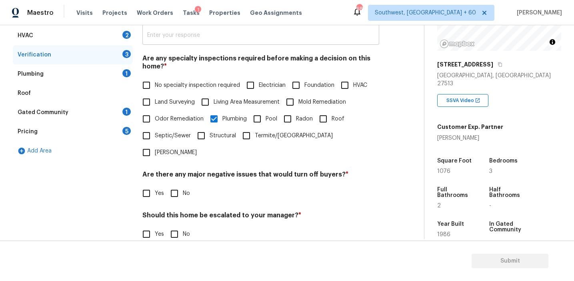
click at [195, 39] on input "text" at bounding box center [260, 35] width 237 height 19
paste input "polybutylene"
paste input "piping"
click at [150, 35] on input "polybutylene piping" at bounding box center [260, 35] width 237 height 19
type input "Polybutylene piping"
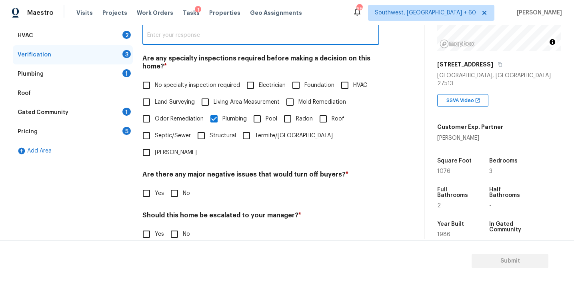
click at [202, 64] on h4 "Are any specialty inspections required before making a decision on this home? *" at bounding box center [260, 63] width 237 height 19
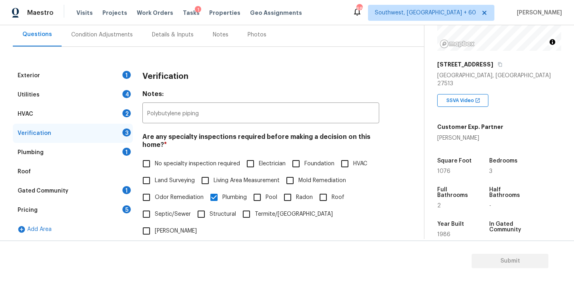
click at [104, 207] on div "Pricing 5" at bounding box center [73, 209] width 120 height 19
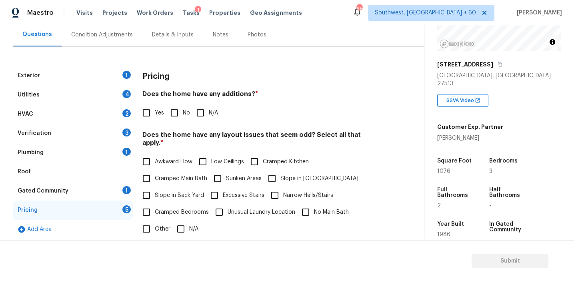
click at [199, 81] on div "Pricing" at bounding box center [260, 76] width 237 height 21
click at [180, 118] on input "No" at bounding box center [174, 112] width 17 height 17
click at [177, 175] on span "Cramped Main Bath" at bounding box center [181, 179] width 52 height 8
click at [155, 172] on input "Cramped Main Bath" at bounding box center [146, 179] width 17 height 17
click at [186, 191] on span "Slope in Back Yard" at bounding box center [179, 195] width 49 height 8
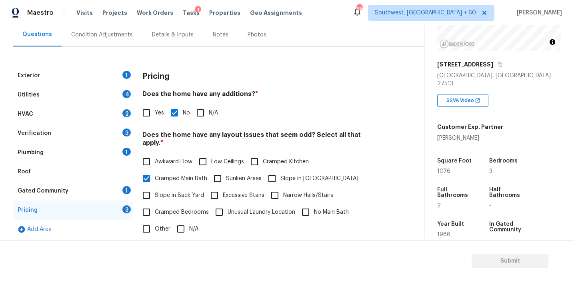
click at [155, 187] on input "Slope in Back Yard" at bounding box center [146, 195] width 17 height 17
click at [187, 174] on label "Cramped Main Bath" at bounding box center [172, 179] width 69 height 17
click at [155, 174] on input "Cramped Main Bath" at bounding box center [146, 179] width 17 height 17
click at [276, 171] on input "Slope in Front Yard" at bounding box center [271, 178] width 17 height 17
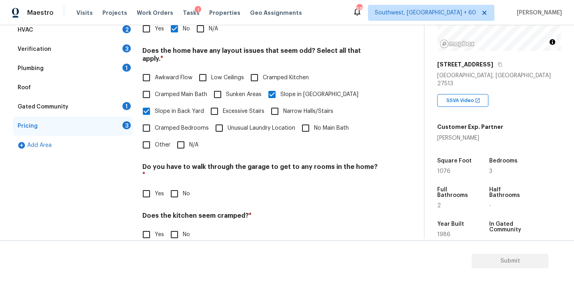
scroll to position [199, 0]
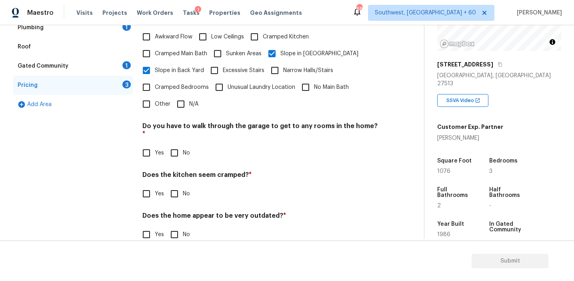
click at [176, 144] on input "No" at bounding box center [174, 152] width 17 height 17
click at [176, 191] on div "Pricing Does the home have any additions? * Yes No N/A Does the home have any l…" at bounding box center [260, 97] width 237 height 312
click at [173, 187] on div "Pricing Does the home have any additions? * Yes No N/A Does the home have any l…" at bounding box center [260, 96] width 237 height 311
click at [173, 226] on input "No" at bounding box center [174, 234] width 17 height 17
click at [172, 185] on input "No" at bounding box center [174, 193] width 17 height 17
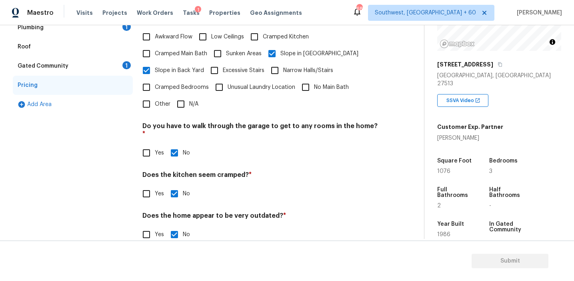
click at [119, 66] on div "Gated Community 1" at bounding box center [73, 65] width 120 height 19
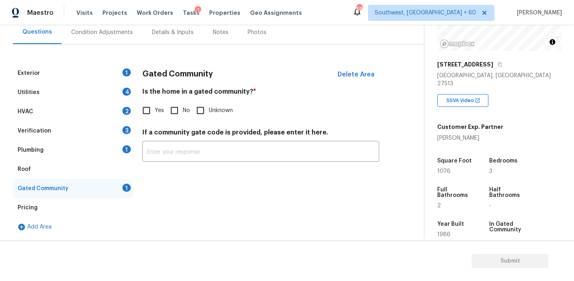
scroll to position [77, 0]
click at [179, 109] on input "No" at bounding box center [174, 110] width 17 height 17
click at [108, 146] on div "Plumbing 1" at bounding box center [73, 149] width 120 height 19
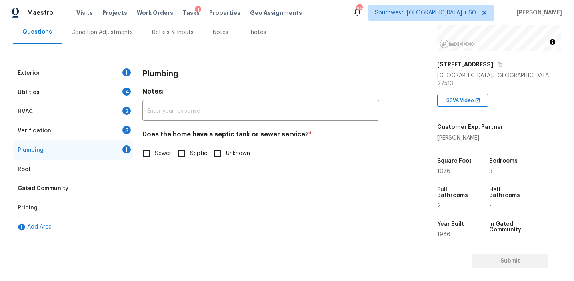
click at [145, 154] on input "Sewer" at bounding box center [146, 153] width 17 height 17
click at [129, 135] on div "Verification 3" at bounding box center [73, 130] width 120 height 19
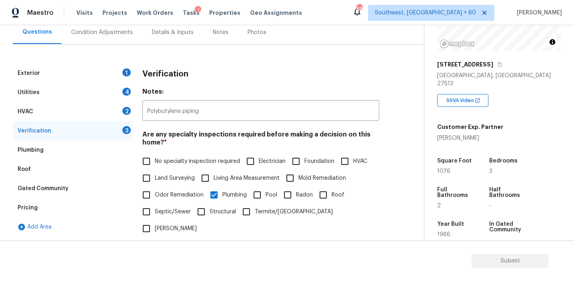
click at [174, 159] on span "No specialty inspection required" at bounding box center [197, 161] width 85 height 8
click at [155, 159] on input "No specialty inspection required" at bounding box center [146, 161] width 17 height 17
click at [174, 159] on span "No specialty inspection required" at bounding box center [197, 162] width 85 height 8
click at [155, 159] on input "No specialty inspection required" at bounding box center [146, 162] width 17 height 17
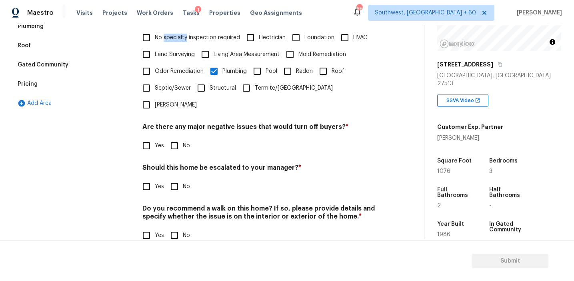
click at [176, 137] on input "No" at bounding box center [174, 145] width 17 height 17
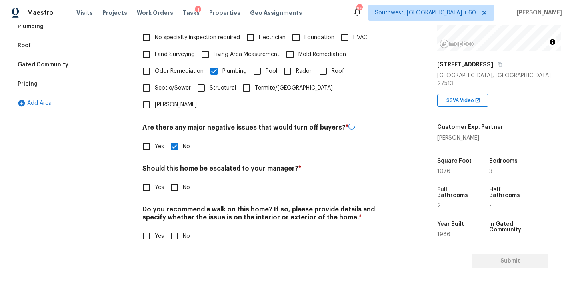
click at [174, 179] on div "Verification Notes: Polybutylene piping ​ Are any specialty inspections require…" at bounding box center [260, 97] width 237 height 314
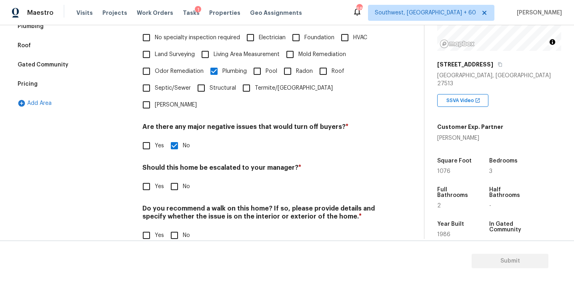
click at [174, 178] on input "No" at bounding box center [174, 186] width 17 height 17
click at [174, 227] on input "No" at bounding box center [174, 235] width 17 height 17
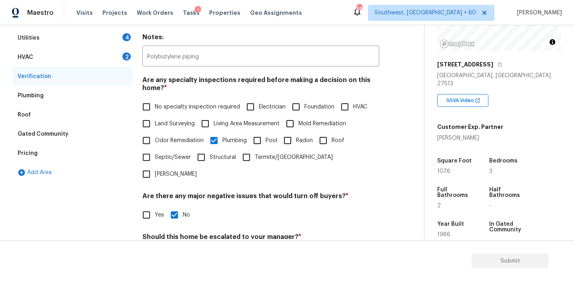
click at [119, 66] on div "HVAC 2" at bounding box center [73, 57] width 120 height 19
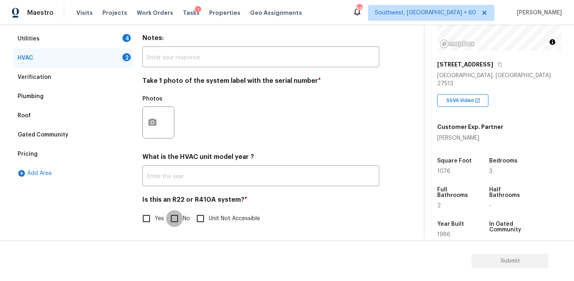
click at [179, 218] on input "No" at bounding box center [174, 218] width 17 height 17
click at [152, 132] on button "button" at bounding box center [152, 122] width 19 height 31
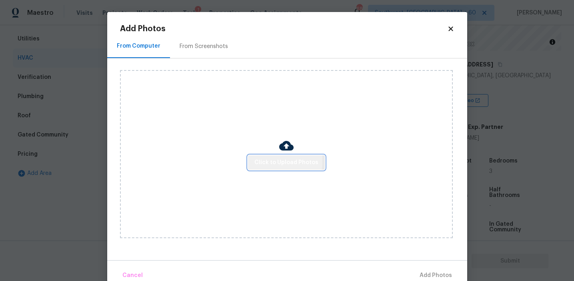
click at [262, 160] on span "Click to Upload Photos" at bounding box center [286, 163] width 64 height 10
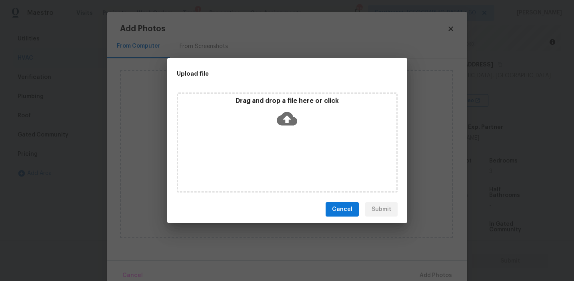
click at [264, 115] on div "Drag and drop a file here or click" at bounding box center [287, 114] width 218 height 34
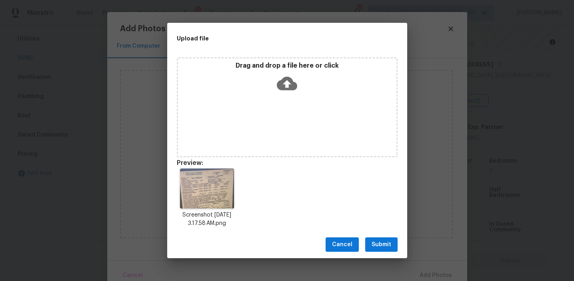
click at [372, 233] on div "Cancel Submit" at bounding box center [287, 245] width 240 height 28
click at [376, 241] on span "Submit" at bounding box center [381, 244] width 20 height 10
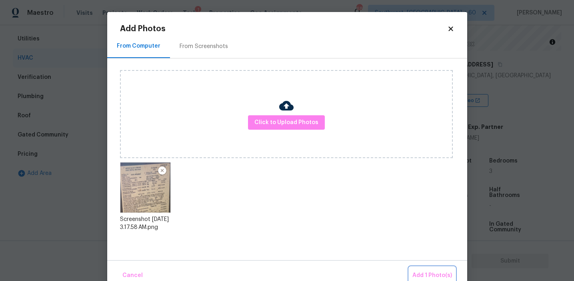
click at [415, 274] on span "Add 1 Photo(s)" at bounding box center [432, 275] width 40 height 10
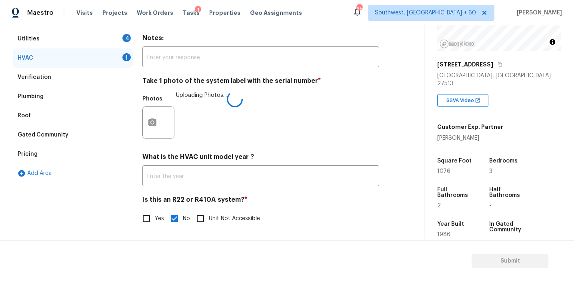
click at [229, 121] on div "Photos Uploading Photos..." at bounding box center [260, 117] width 237 height 52
click at [166, 50] on input "text" at bounding box center [260, 57] width 237 height 19
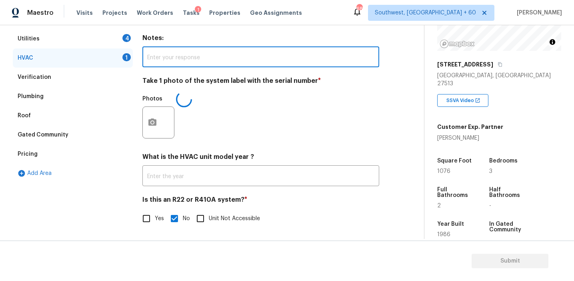
scroll to position [129, 0]
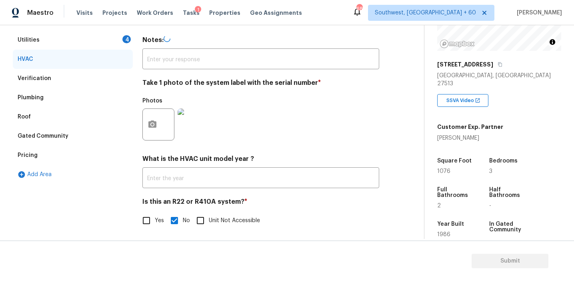
click at [132, 40] on div "Utilities 4" at bounding box center [73, 39] width 120 height 19
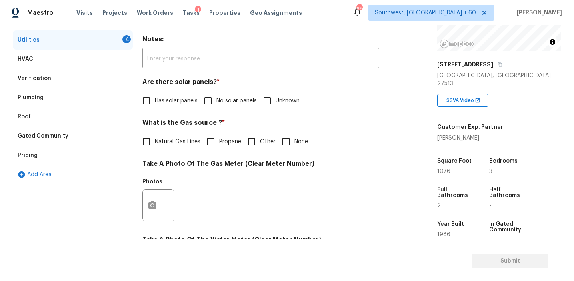
click at [214, 101] on input "No solar panels" at bounding box center [207, 100] width 17 height 17
click at [176, 142] on span "Natural Gas Lines" at bounding box center [178, 142] width 46 height 8
click at [155, 142] on input "Natural Gas Lines" at bounding box center [146, 142] width 17 height 17
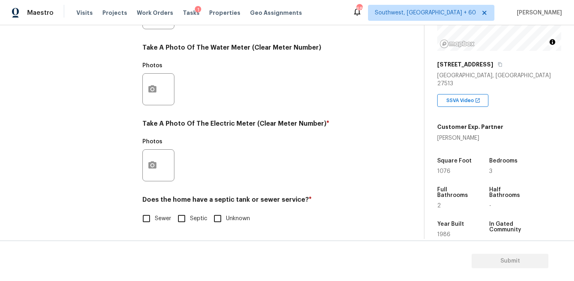
scroll to position [321, 0]
click at [148, 221] on input "Sewer" at bounding box center [146, 218] width 17 height 17
click at [149, 176] on button "button" at bounding box center [152, 165] width 19 height 31
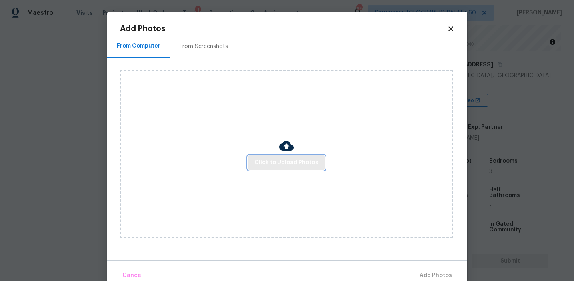
click at [263, 169] on button "Click to Upload Photos" at bounding box center [286, 162] width 77 height 15
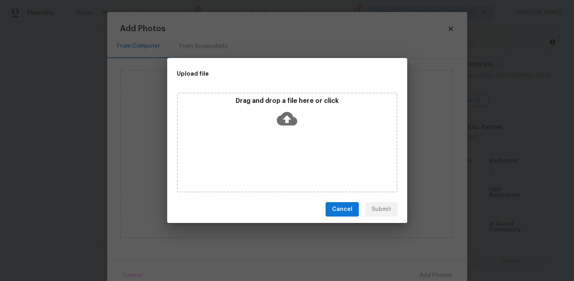
click at [264, 140] on div "Drag and drop a file here or click" at bounding box center [287, 142] width 221 height 100
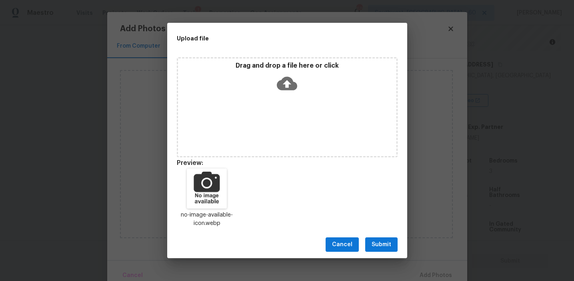
click at [370, 242] on button "Submit" at bounding box center [381, 244] width 32 height 15
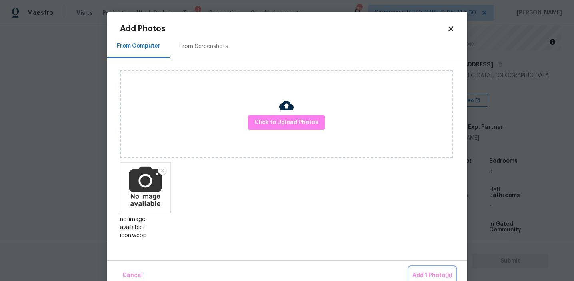
click at [429, 278] on span "Add 1 Photo(s)" at bounding box center [432, 275] width 40 height 10
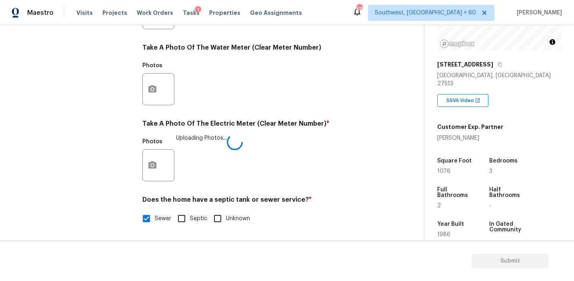
click at [305, 134] on div "Photos Uploading Photos..." at bounding box center [260, 160] width 237 height 52
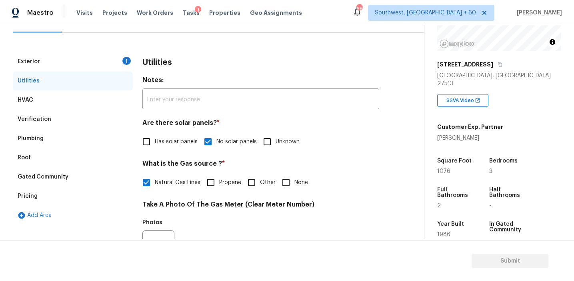
scroll to position [77, 0]
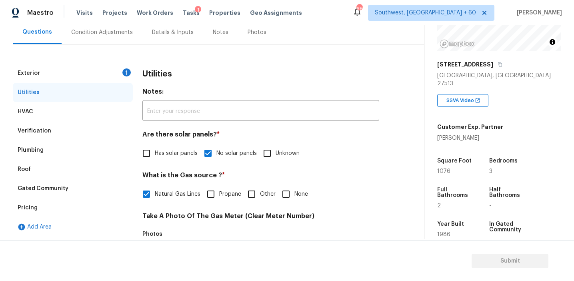
click at [113, 75] on div "Exterior 1" at bounding box center [73, 73] width 120 height 19
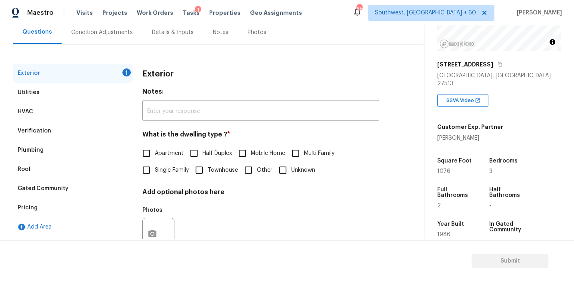
click at [155, 165] on label "Single Family" at bounding box center [163, 170] width 51 height 17
click at [155, 165] on input "Single Family" at bounding box center [146, 170] width 17 height 17
click at [120, 32] on div "Condition Adjustments" at bounding box center [102, 32] width 62 height 8
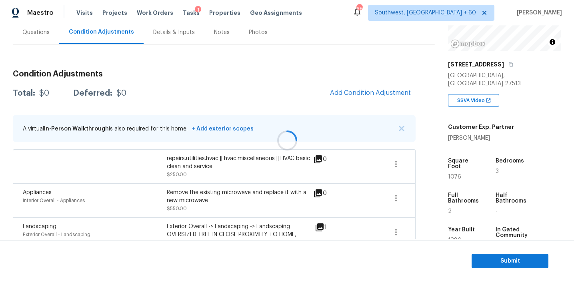
scroll to position [77, 0]
click at [399, 128] on img "button" at bounding box center [402, 128] width 6 height 6
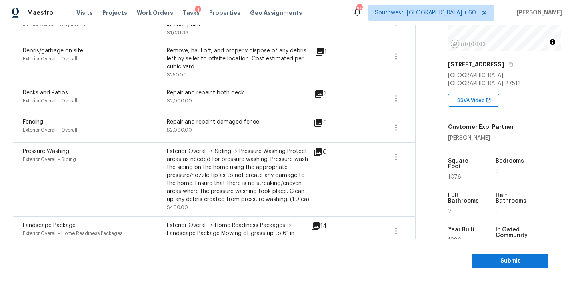
scroll to position [411, 0]
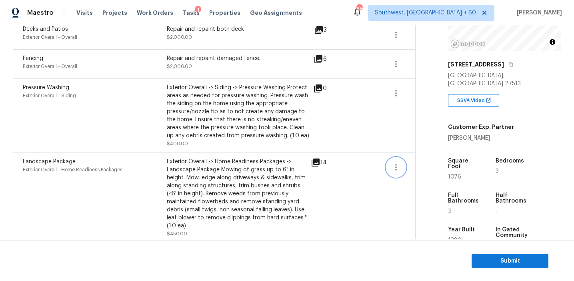
click at [386, 169] on button "button" at bounding box center [395, 167] width 19 height 19
click at [411, 169] on div "Edit" at bounding box center [440, 167] width 62 height 8
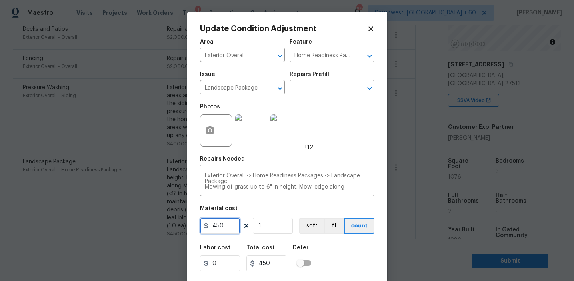
click at [229, 220] on input "450" at bounding box center [220, 225] width 40 height 16
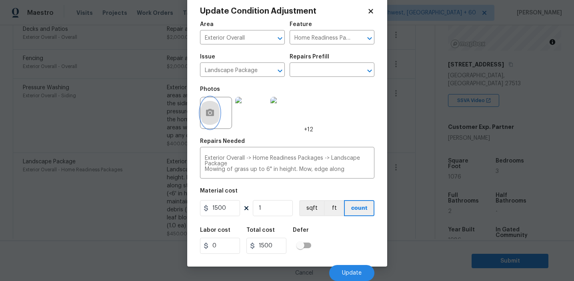
click at [211, 107] on button "button" at bounding box center [209, 112] width 19 height 31
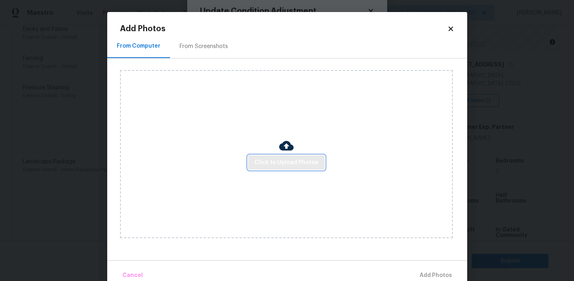
click at [291, 158] on span "Click to Upload Photos" at bounding box center [286, 163] width 64 height 10
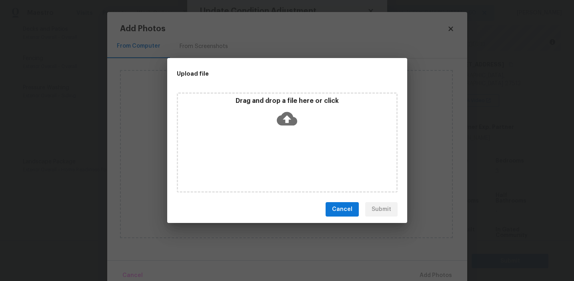
click at [290, 129] on div "Drag and drop a file here or click" at bounding box center [287, 114] width 218 height 34
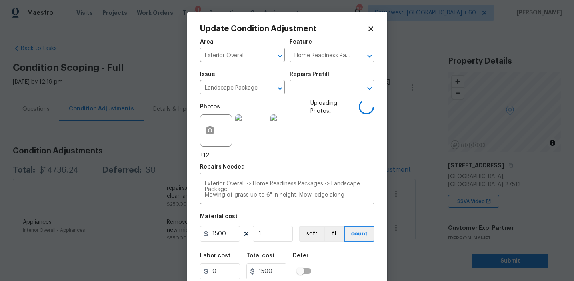
scroll to position [26, 0]
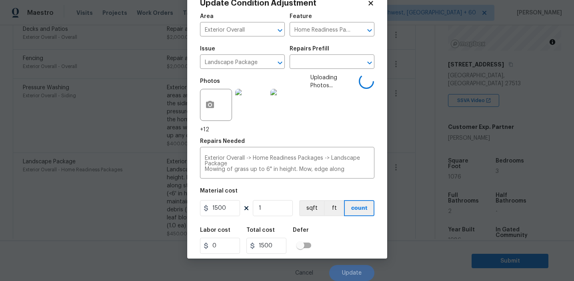
click at [337, 248] on div "Labor cost 0 Total cost 1500 Defer" at bounding box center [287, 240] width 174 height 36
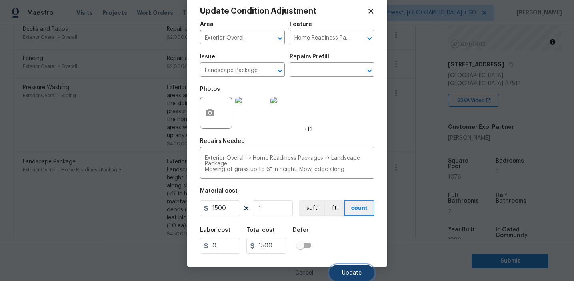
click at [344, 271] on span "Update" at bounding box center [352, 273] width 20 height 6
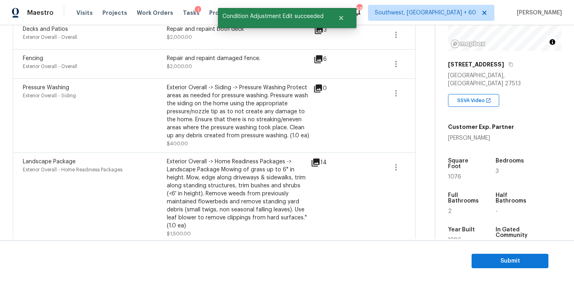
scroll to position [0, 0]
click at [269, 181] on div "Exterior Overall -> Home Readiness Packages -> Landscape Package Mowing of gras…" at bounding box center [239, 194] width 144 height 72
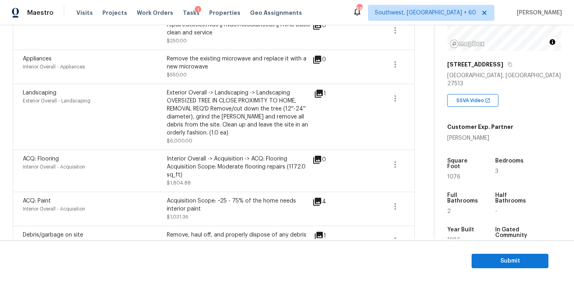
scroll to position [147, 0]
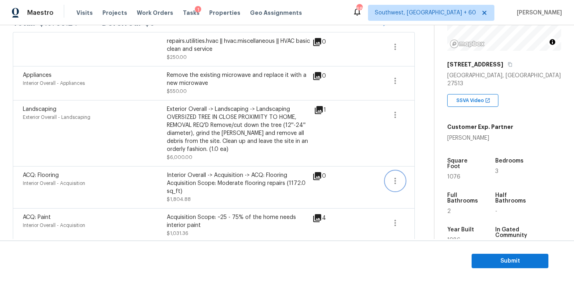
click at [393, 182] on icon "button" at bounding box center [395, 181] width 10 height 10
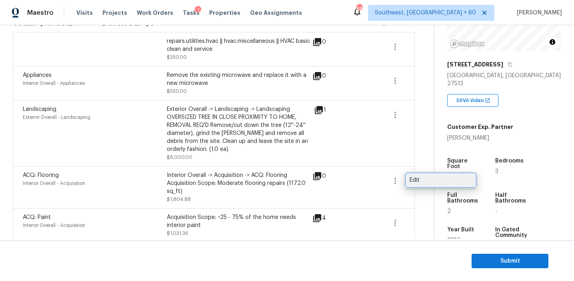
click at [415, 182] on div "Edit" at bounding box center [440, 180] width 62 height 8
click at [159, 204] on body "Maestro Visits Projects Work Orders Tasks 1 Properties Geo Assignments 683 Sout…" at bounding box center [287, 140] width 574 height 281
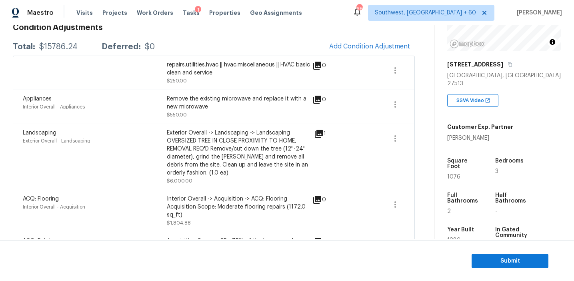
scroll to position [411, 0]
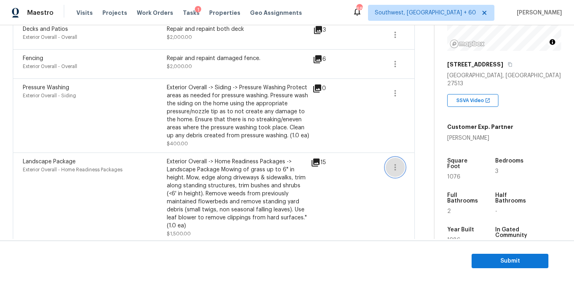
click at [400, 168] on button "button" at bounding box center [394, 167] width 19 height 19
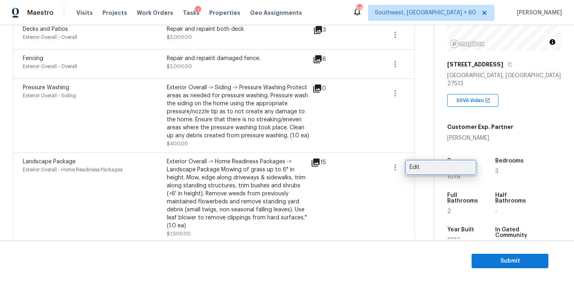
click at [416, 164] on div "Edit" at bounding box center [440, 167] width 62 height 8
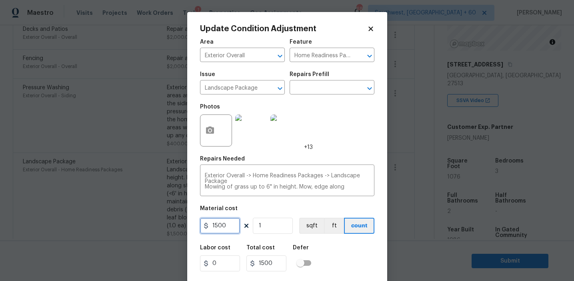
click at [219, 226] on input "1500" at bounding box center [220, 225] width 40 height 16
type input "450"
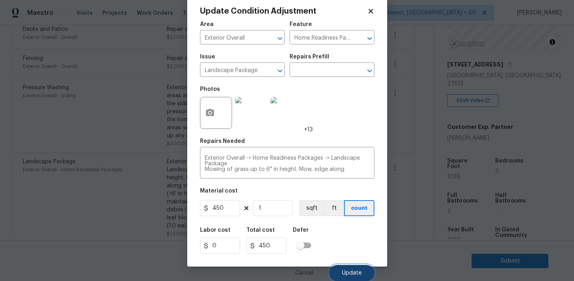
click at [346, 269] on button "Update" at bounding box center [351, 273] width 45 height 16
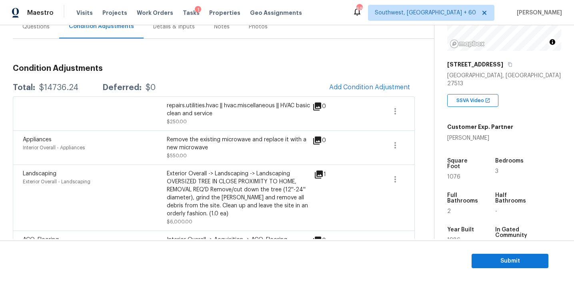
scroll to position [82, 0]
click at [378, 86] on span "Add Condition Adjustment" at bounding box center [369, 87] width 81 height 7
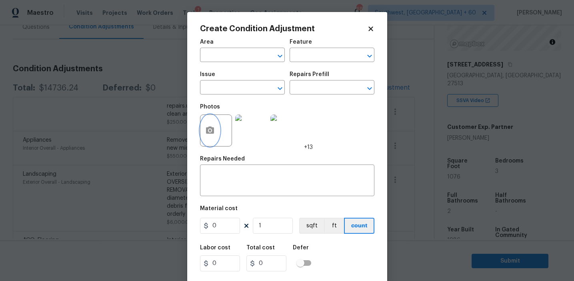
click at [210, 133] on icon "button" at bounding box center [210, 129] width 8 height 7
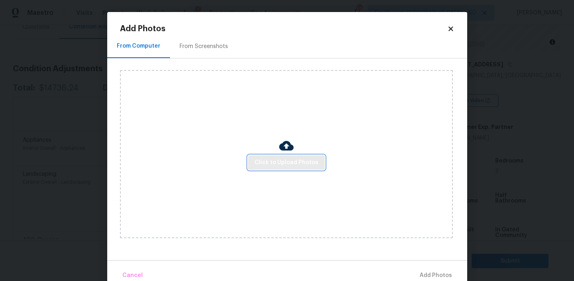
click at [297, 164] on span "Click to Upload Photos" at bounding box center [286, 163] width 64 height 10
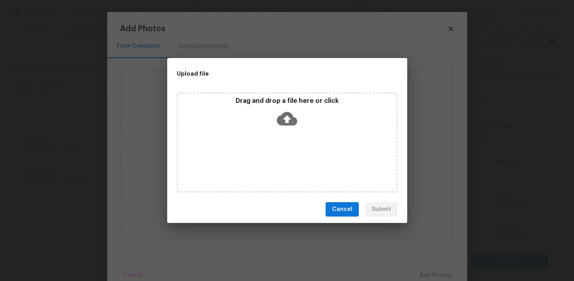
click at [295, 118] on icon at bounding box center [287, 119] width 20 height 14
click at [352, 206] on span "Cancel" at bounding box center [342, 209] width 20 height 10
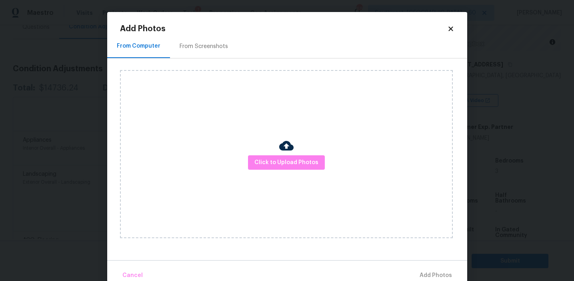
click at [188, 37] on div "From Screenshots" at bounding box center [204, 46] width 68 height 24
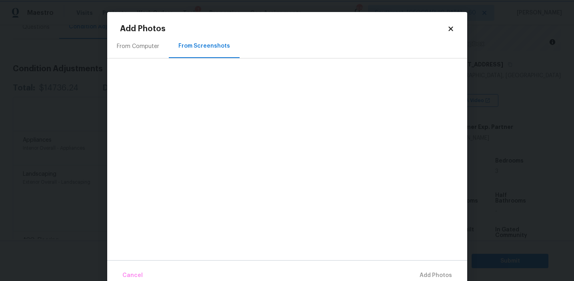
click at [101, 44] on body "Maestro Visits Projects Work Orders Tasks 1 Properties Geo Assignments 683 Sout…" at bounding box center [287, 140] width 574 height 281
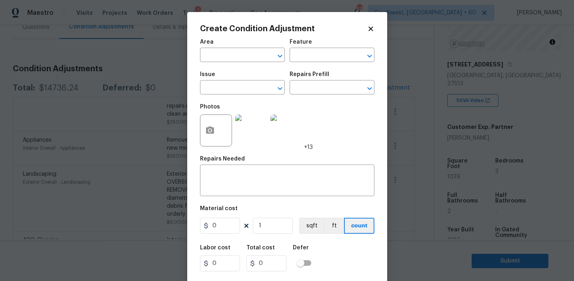
click at [115, 59] on body "Maestro Visits Projects Work Orders Tasks 1 Properties Geo Assignments 683 Sout…" at bounding box center [287, 140] width 574 height 281
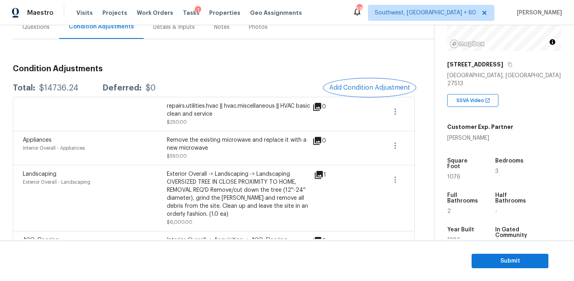
scroll to position [75, 0]
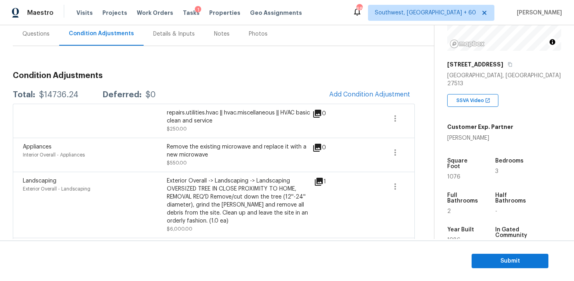
click at [64, 95] on div "$14736.24" at bounding box center [58, 95] width 39 height 8
copy div "14736.24"
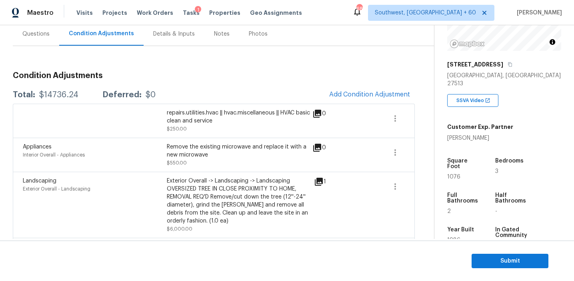
click at [44, 35] on div "Questions" at bounding box center [35, 34] width 27 height 8
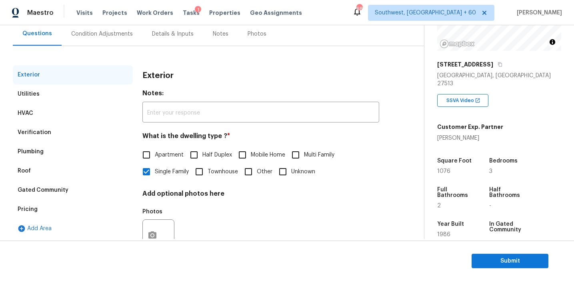
scroll to position [75, 0]
click at [74, 205] on div "Pricing" at bounding box center [73, 209] width 120 height 19
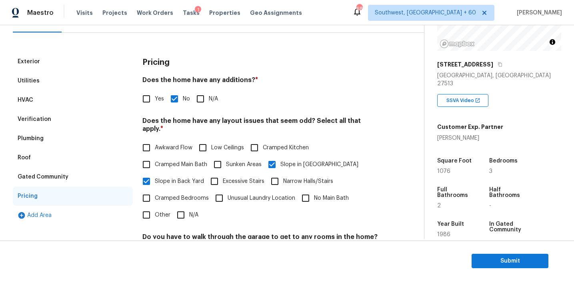
click at [72, 116] on div "Verification" at bounding box center [73, 119] width 120 height 19
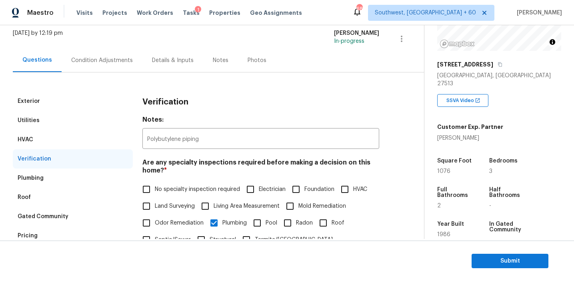
scroll to position [40, 0]
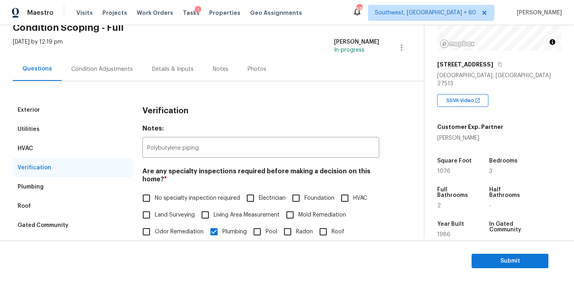
click at [54, 96] on div "Exterior Utilities HVAC Verification Plumbing Roof Gated Community Pricing Add …" at bounding box center [209, 247] width 392 height 332
click at [63, 101] on div "Exterior" at bounding box center [73, 109] width 120 height 19
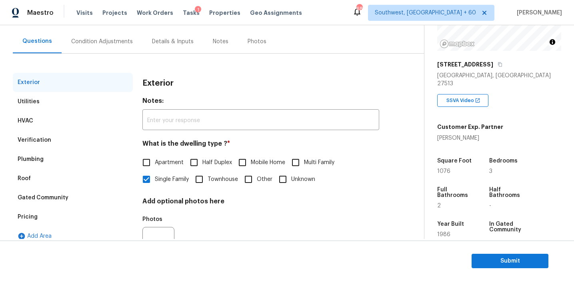
scroll to position [68, 0]
click at [59, 212] on div "Pricing" at bounding box center [73, 215] width 120 height 19
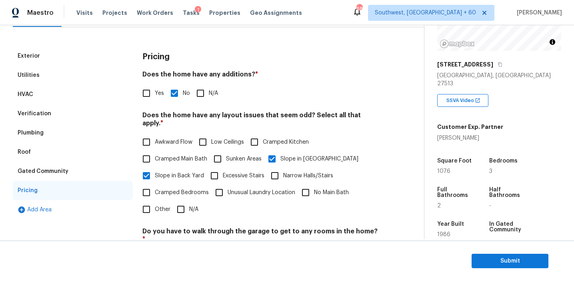
click at [85, 170] on div "Gated Community" at bounding box center [73, 171] width 120 height 19
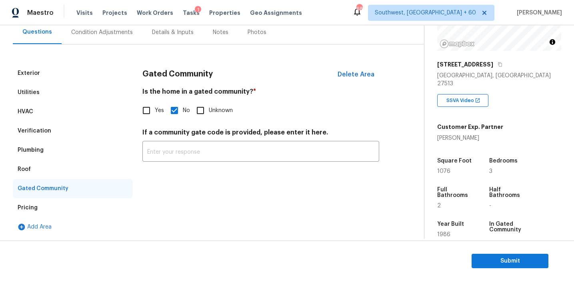
click at [44, 168] on div "Roof" at bounding box center [73, 169] width 120 height 19
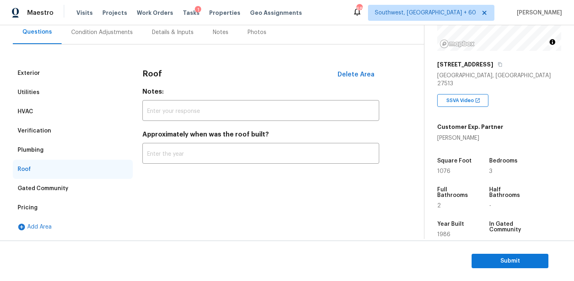
click at [46, 149] on div "Plumbing" at bounding box center [73, 149] width 120 height 19
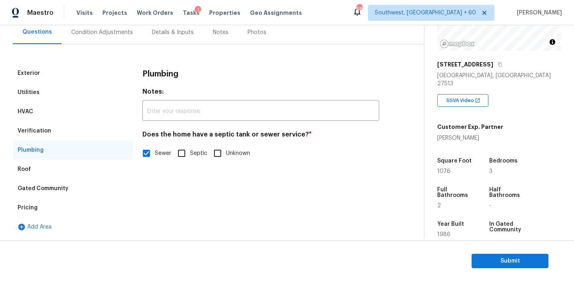
click at [50, 136] on div "Verification" at bounding box center [73, 130] width 120 height 19
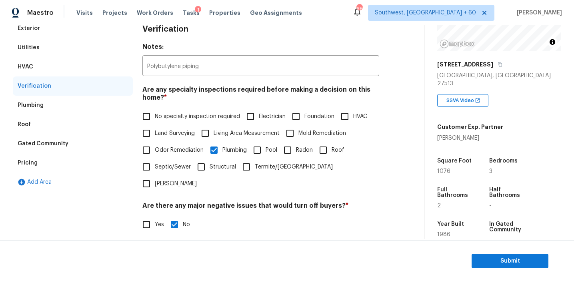
scroll to position [103, 0]
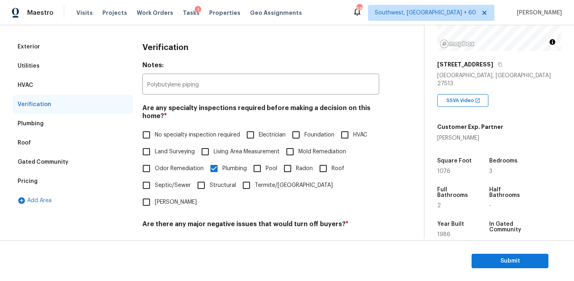
click at [63, 92] on div "HVAC" at bounding box center [73, 85] width 120 height 19
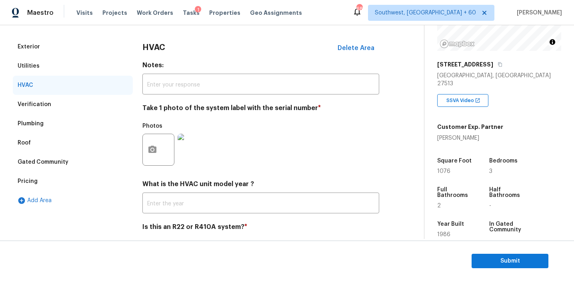
click at [61, 70] on div "Utilities" at bounding box center [73, 65] width 120 height 19
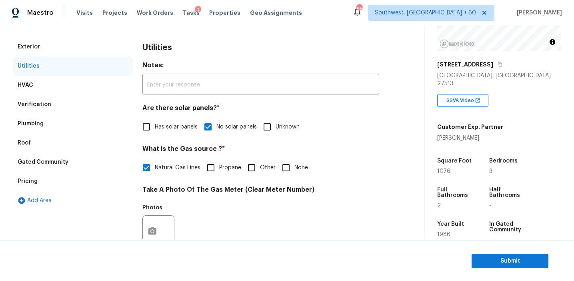
click at [61, 39] on div "Exterior" at bounding box center [73, 46] width 120 height 19
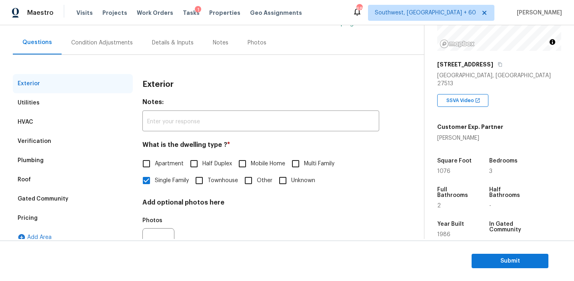
scroll to position [65, 0]
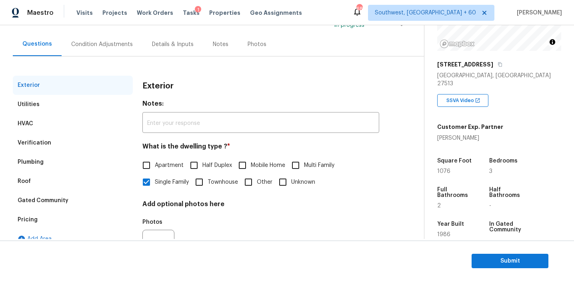
click at [96, 43] on div "Condition Adjustments" at bounding box center [102, 44] width 62 height 8
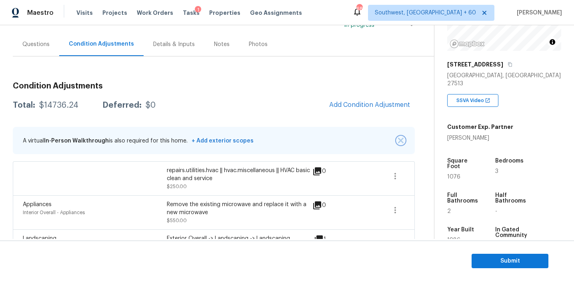
click at [402, 140] on img "button" at bounding box center [401, 141] width 6 height 6
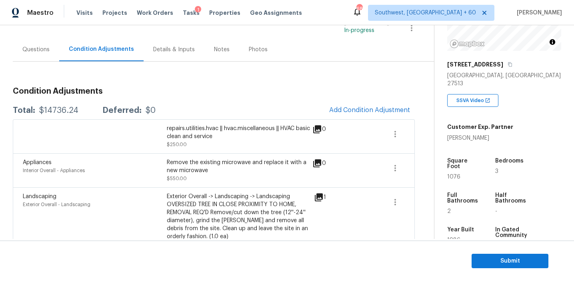
scroll to position [71, 0]
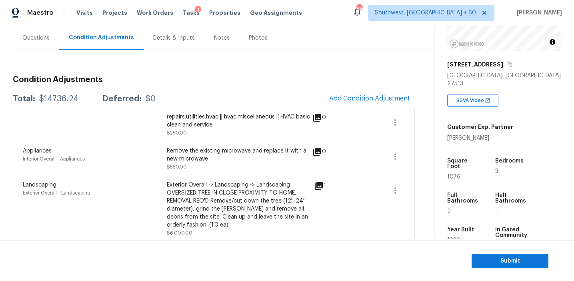
click at [223, 90] on div "Total: $14736.24 Deferred: $0 Add Condition Adjustment" at bounding box center [214, 99] width 402 height 18
click at [504, 263] on span "Submit" at bounding box center [510, 261] width 64 height 10
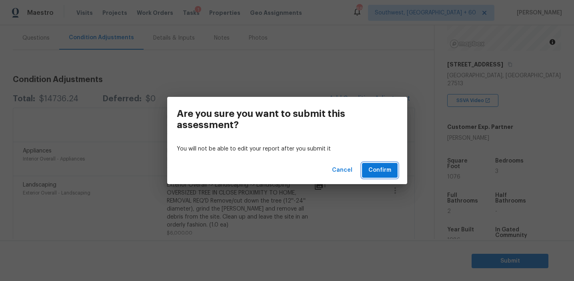
click at [375, 172] on span "Confirm" at bounding box center [379, 170] width 23 height 10
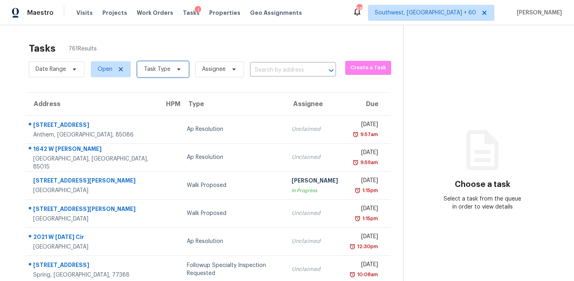
click at [164, 72] on span "Task Type" at bounding box center [157, 69] width 26 height 8
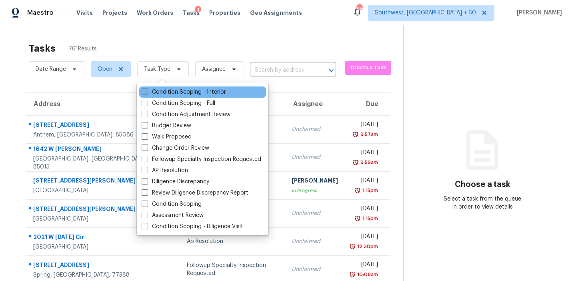
click at [170, 94] on label "Condition Scoping - Interior" at bounding box center [184, 92] width 84 height 8
click at [147, 93] on input "Condition Scoping - Interior" at bounding box center [144, 90] width 5 height 5
checkbox input "true"
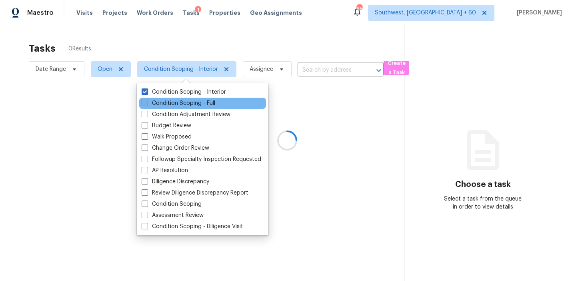
click at [173, 104] on label "Condition Scoping - Full" at bounding box center [179, 103] width 74 height 8
click at [147, 104] on input "Condition Scoping - Full" at bounding box center [144, 101] width 5 height 5
checkbox input "true"
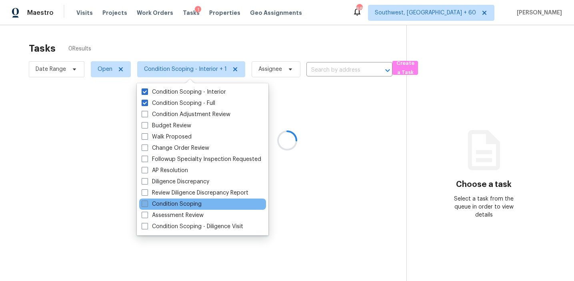
click at [186, 201] on label "Condition Scoping" at bounding box center [172, 204] width 60 height 8
click at [147, 201] on input "Condition Scoping" at bounding box center [144, 202] width 5 height 5
checkbox input "true"
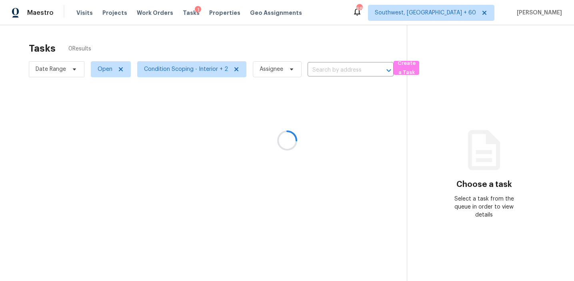
click at [170, 42] on div at bounding box center [287, 140] width 574 height 281
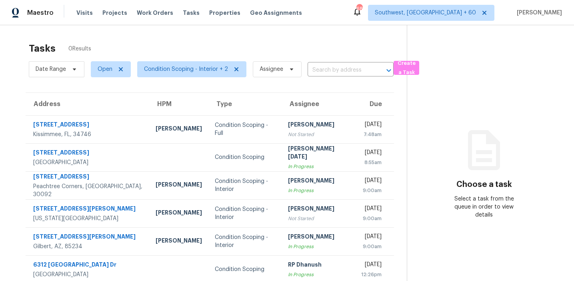
click at [238, 38] on div "Tasks 0 Results" at bounding box center [218, 48] width 378 height 21
click at [191, 74] on span "Condition Scoping - Interior + 2" at bounding box center [191, 69] width 109 height 16
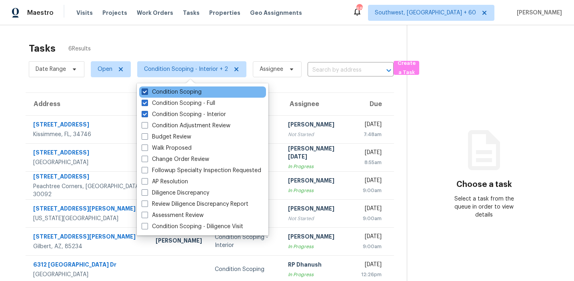
click at [189, 92] on label "Condition Scoping" at bounding box center [172, 92] width 60 height 8
click at [147, 92] on input "Condition Scoping" at bounding box center [144, 90] width 5 height 5
checkbox input "false"
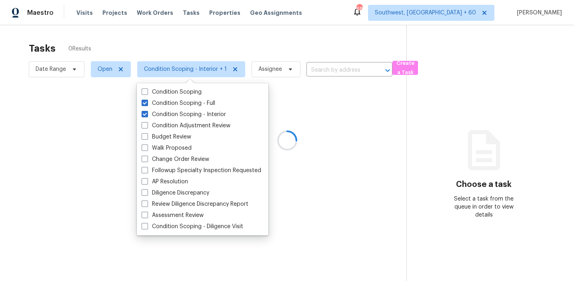
click at [188, 34] on div at bounding box center [287, 140] width 574 height 281
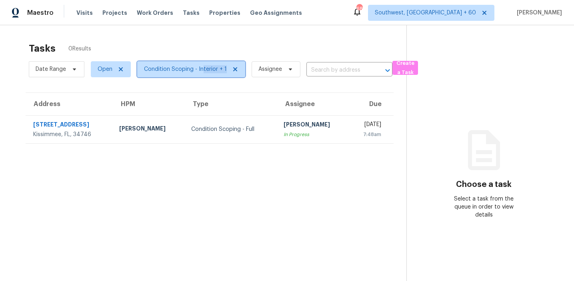
click at [201, 73] on span "Condition Scoping - Interior + 1" at bounding box center [191, 69] width 108 height 16
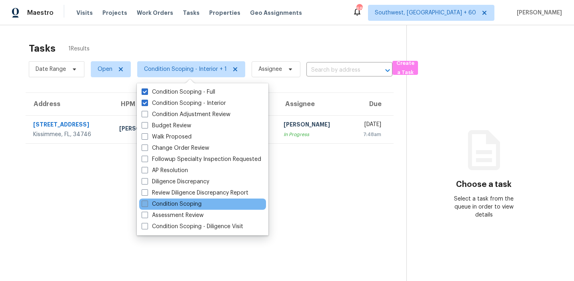
click at [190, 206] on label "Condition Scoping" at bounding box center [172, 204] width 60 height 8
click at [147, 205] on input "Condition Scoping" at bounding box center [144, 202] width 5 height 5
checkbox input "true"
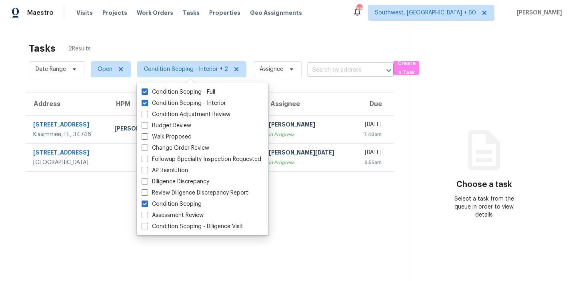
click at [222, 46] on div "Tasks 2 Results" at bounding box center [218, 48] width 378 height 21
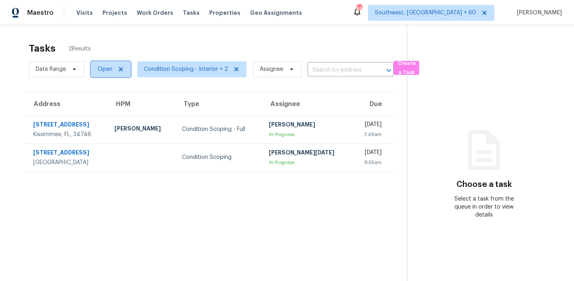
click at [101, 70] on span "Open" at bounding box center [105, 69] width 15 height 8
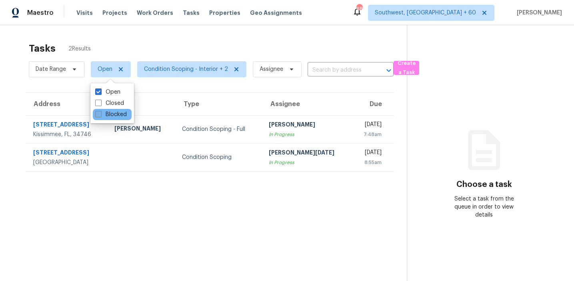
click at [112, 115] on label "Blocked" at bounding box center [111, 114] width 32 height 8
click at [100, 115] on input "Blocked" at bounding box center [97, 112] width 5 height 5
checkbox input "true"
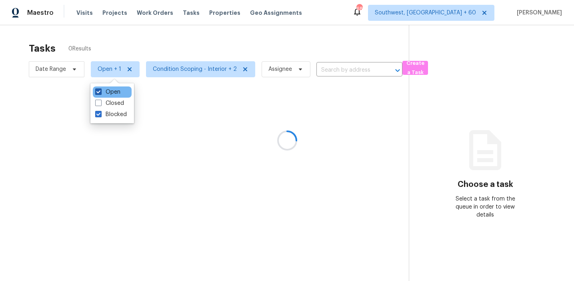
click at [112, 92] on label "Open" at bounding box center [107, 92] width 25 height 8
click at [100, 92] on input "Open" at bounding box center [97, 90] width 5 height 5
checkbox input "false"
click at [158, 42] on div at bounding box center [287, 140] width 574 height 281
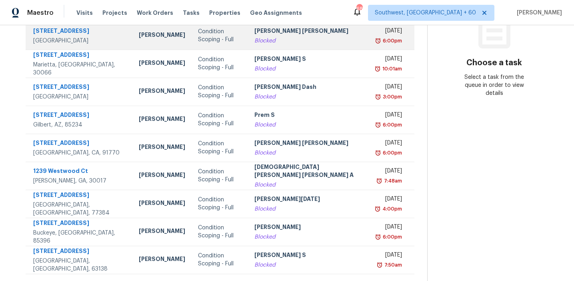
scroll to position [136, 0]
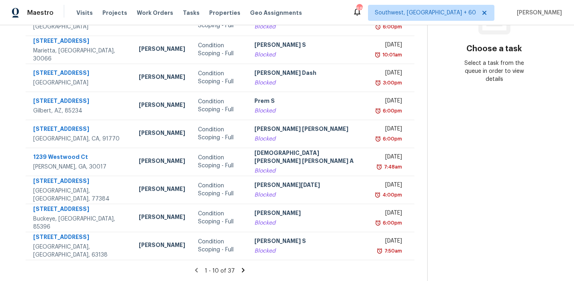
click at [239, 270] on icon at bounding box center [242, 269] width 7 height 7
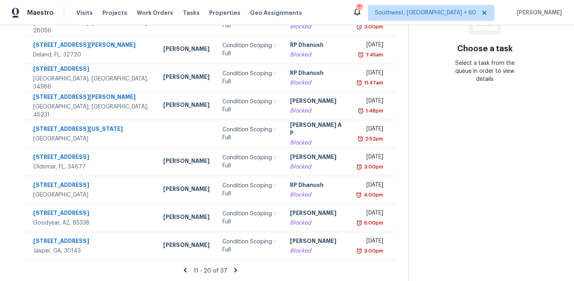
click at [234, 271] on icon at bounding box center [235, 269] width 3 height 4
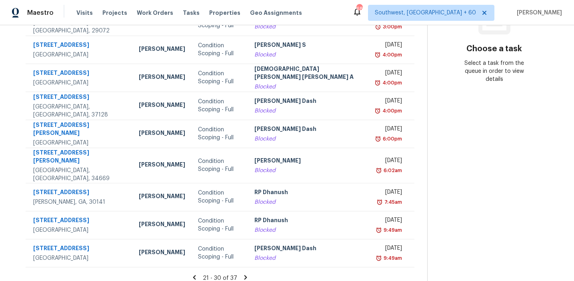
click at [244, 275] on icon at bounding box center [245, 277] width 3 height 4
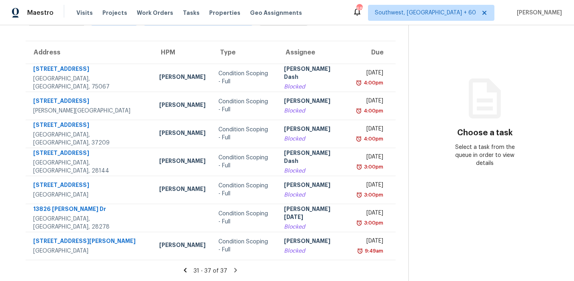
scroll to position [0, 0]
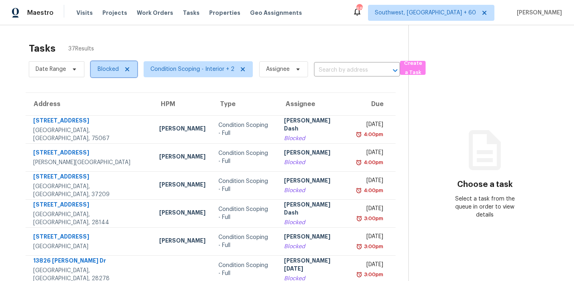
click at [115, 68] on span "Blocked" at bounding box center [108, 69] width 21 height 8
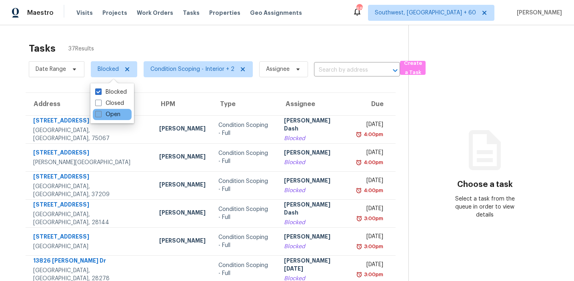
click at [109, 116] on label "Open" at bounding box center [107, 114] width 25 height 8
click at [100, 116] on input "Open" at bounding box center [97, 112] width 5 height 5
checkbox input "true"
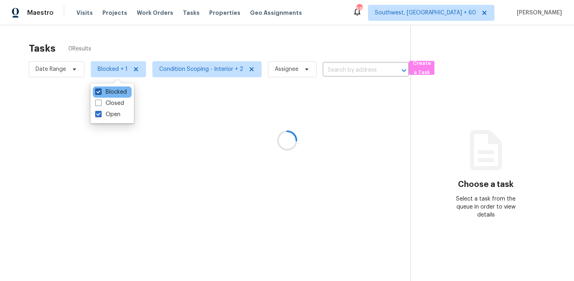
click at [110, 94] on label "Blocked" at bounding box center [111, 92] width 32 height 8
click at [100, 93] on input "Blocked" at bounding box center [97, 90] width 5 height 5
checkbox input "false"
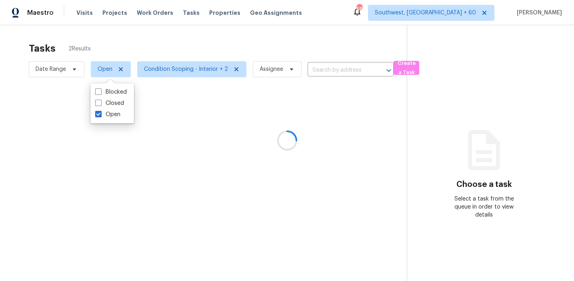
click at [145, 46] on div at bounding box center [287, 140] width 574 height 281
